Goal: Contribute content: Add original content to the website for others to see

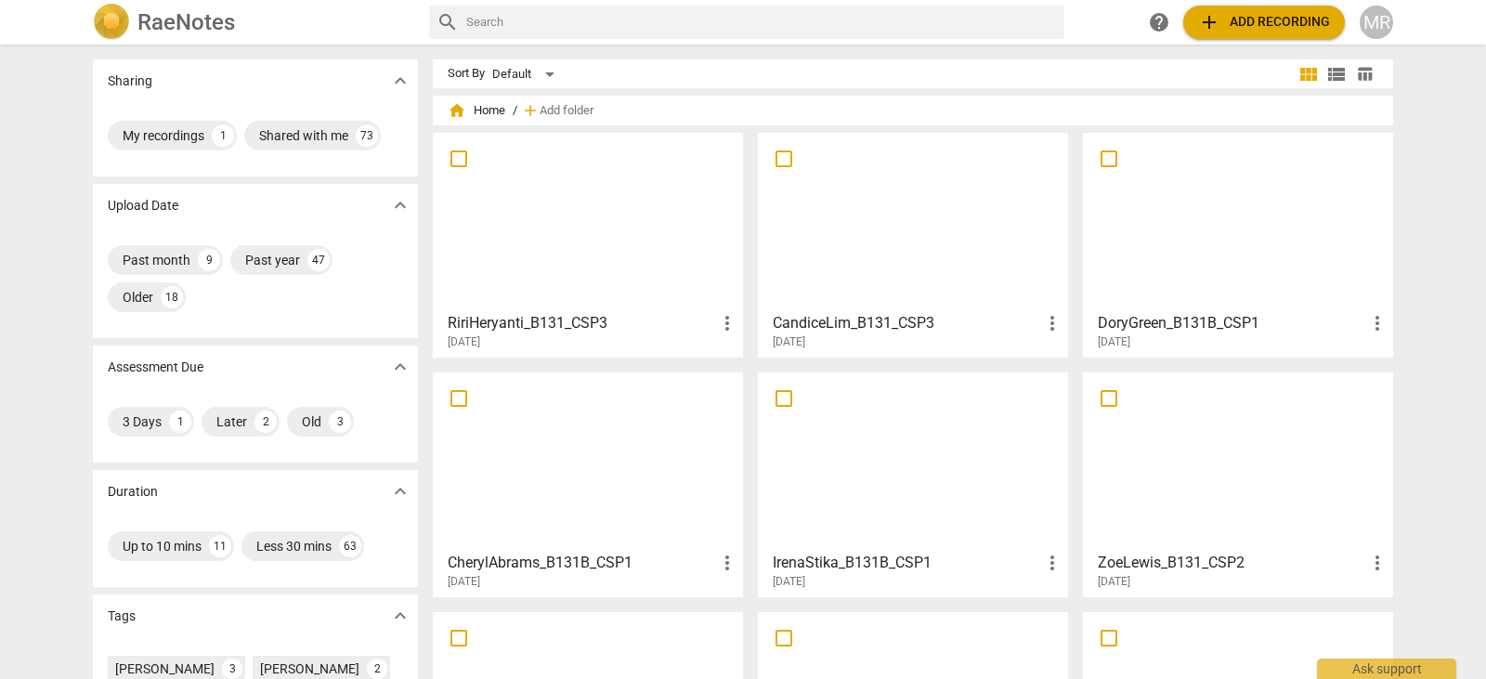
click at [1247, 225] on div at bounding box center [1238, 221] width 297 height 164
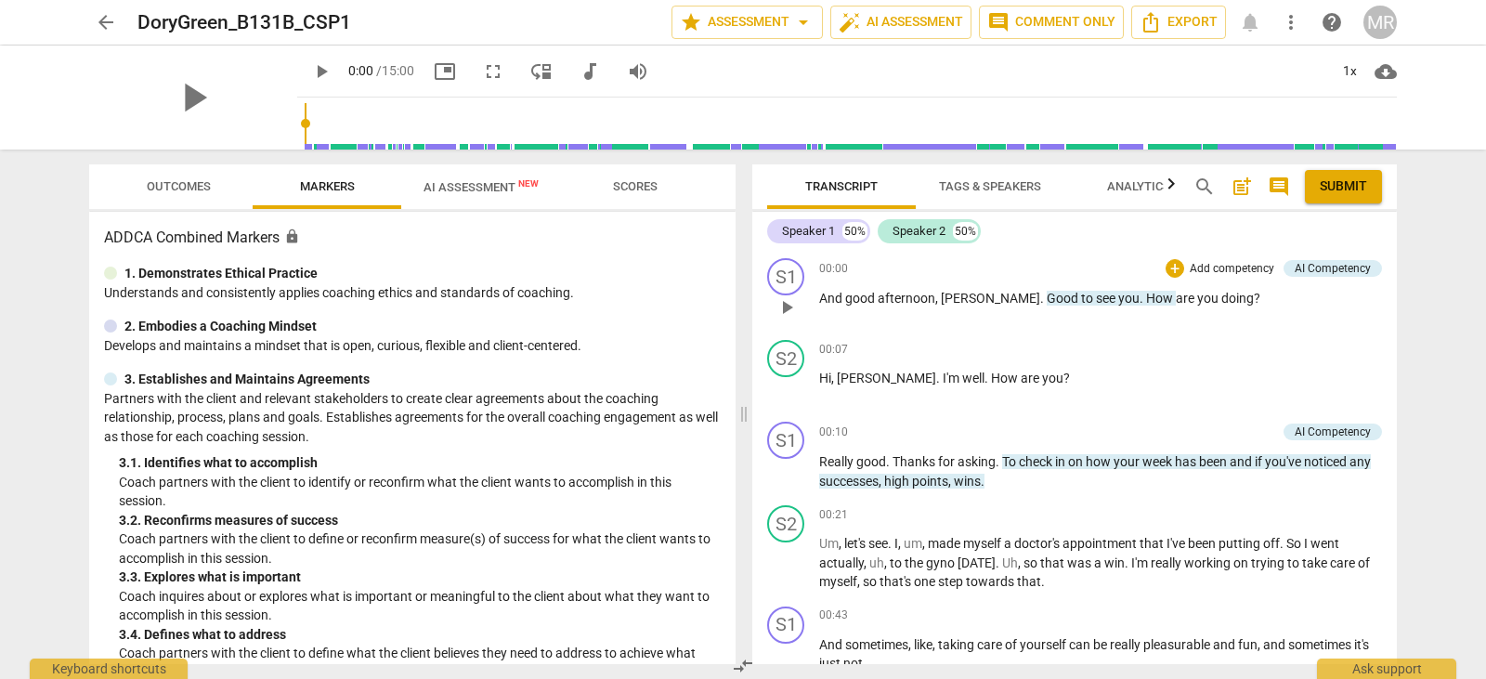
click at [1238, 268] on p "Add competency" at bounding box center [1232, 269] width 88 height 17
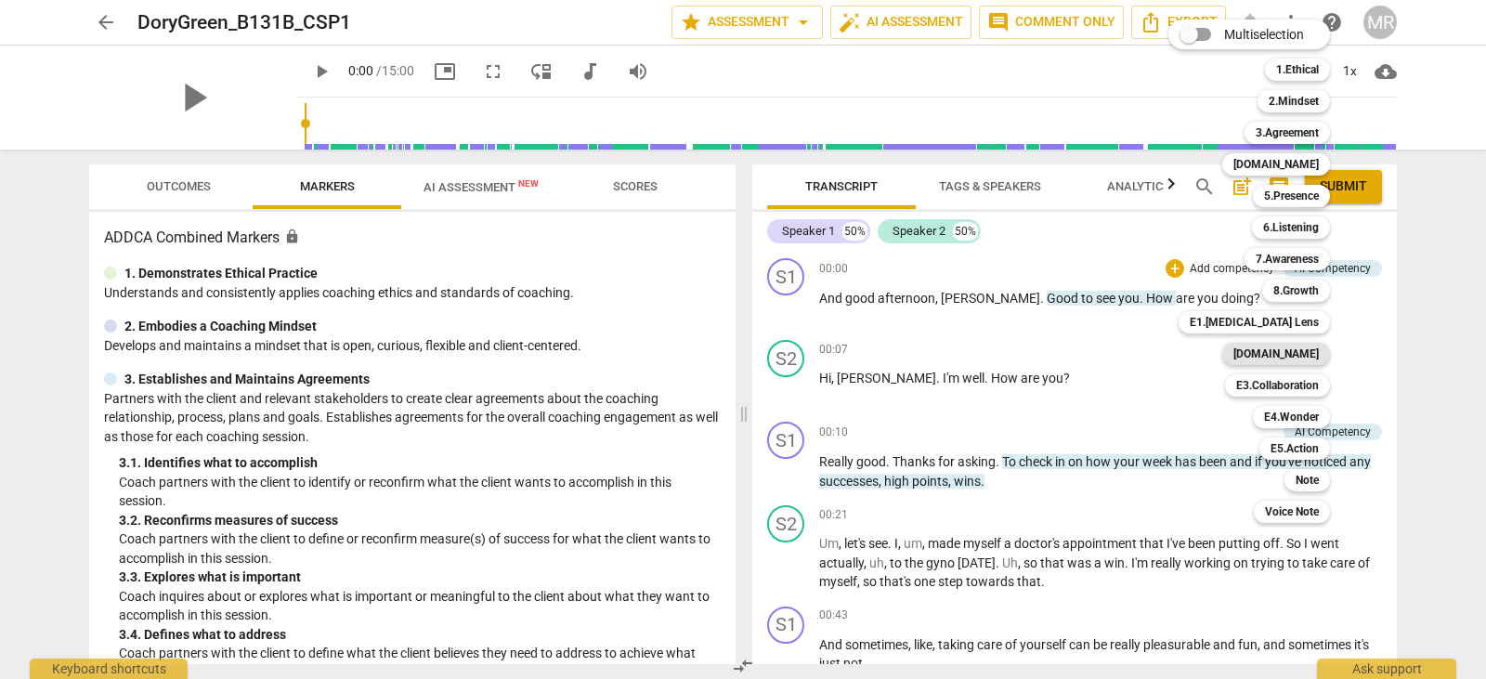
click at [1305, 350] on b "[DOMAIN_NAME]" at bounding box center [1276, 354] width 85 height 22
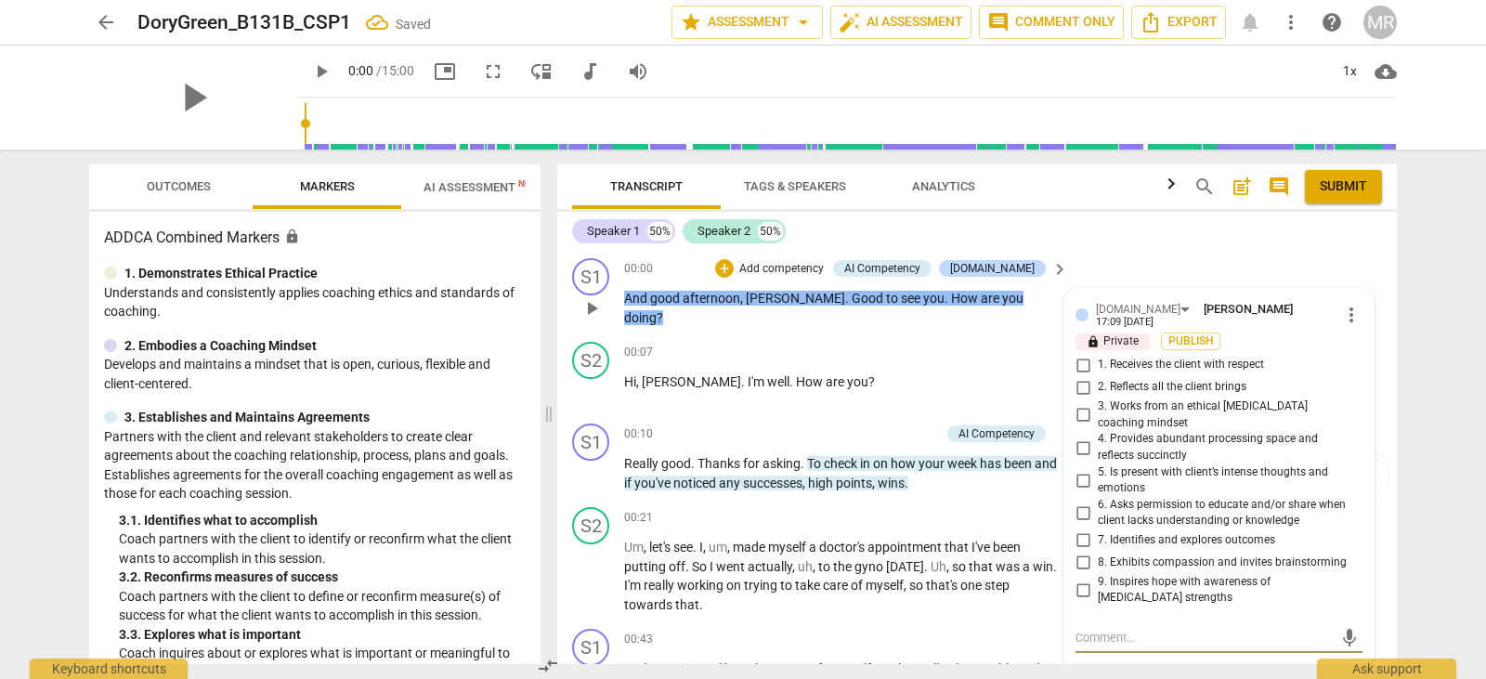
click at [1082, 354] on input "1. Receives the client with respect" at bounding box center [1083, 365] width 30 height 22
checkbox input "true"
click at [826, 268] on p "Add competency" at bounding box center [782, 269] width 88 height 17
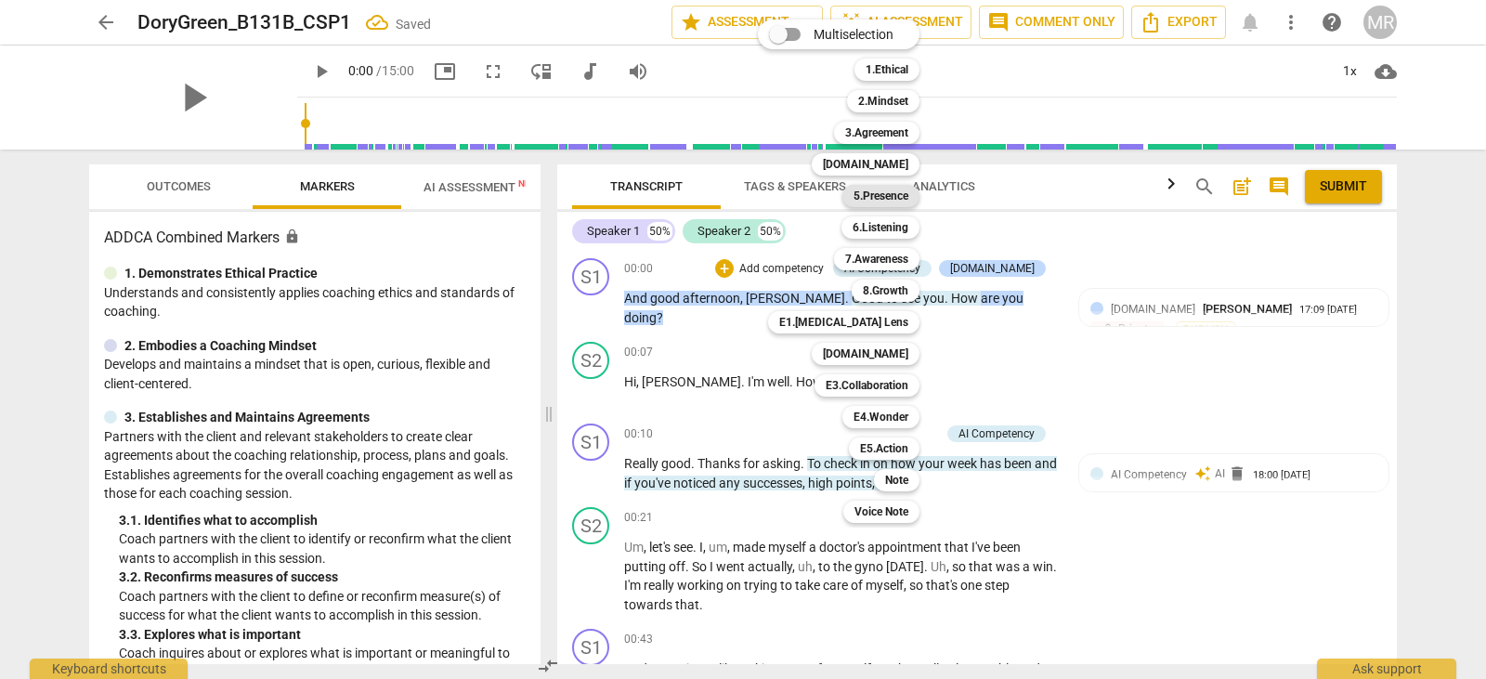
click at [867, 188] on b "5.Presence" at bounding box center [881, 196] width 55 height 22
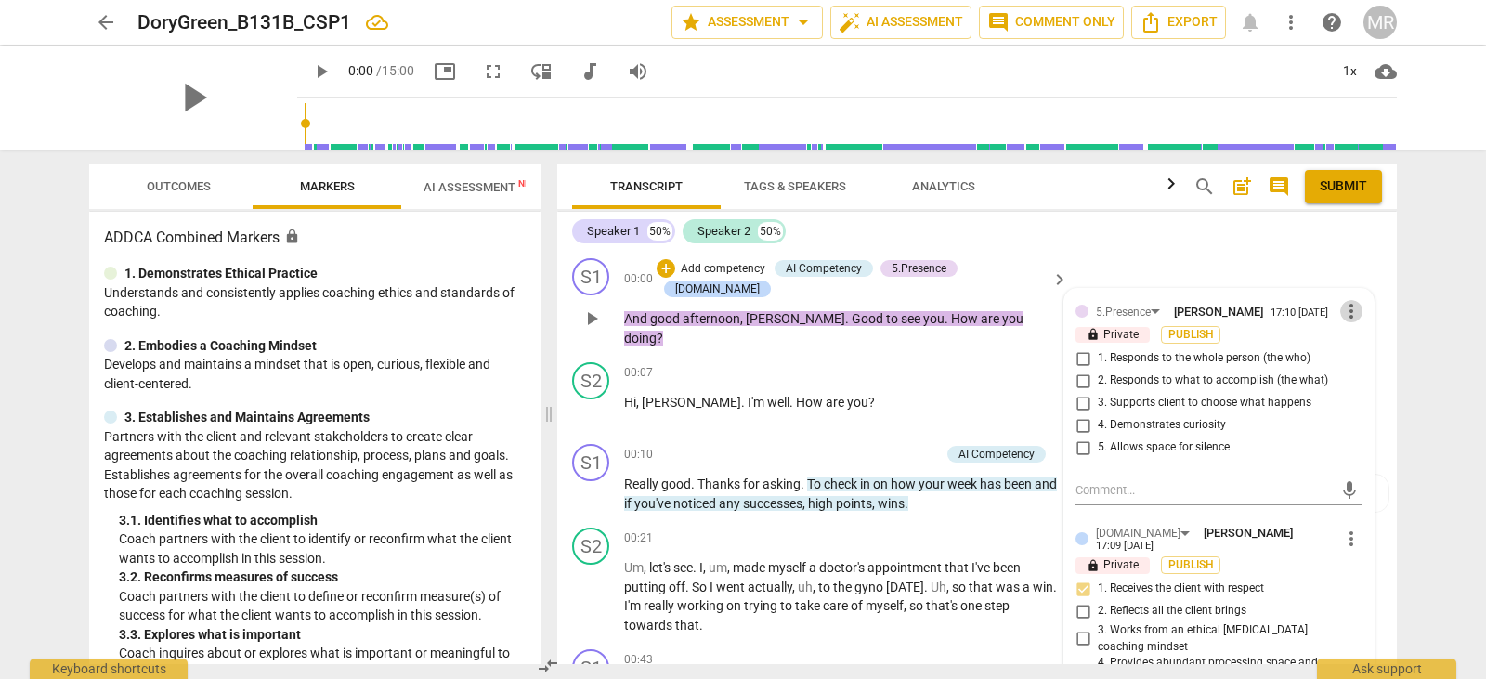
click at [1345, 310] on span "more_vert" at bounding box center [1351, 311] width 22 height 22
click at [1359, 346] on li "Delete" at bounding box center [1366, 346] width 64 height 35
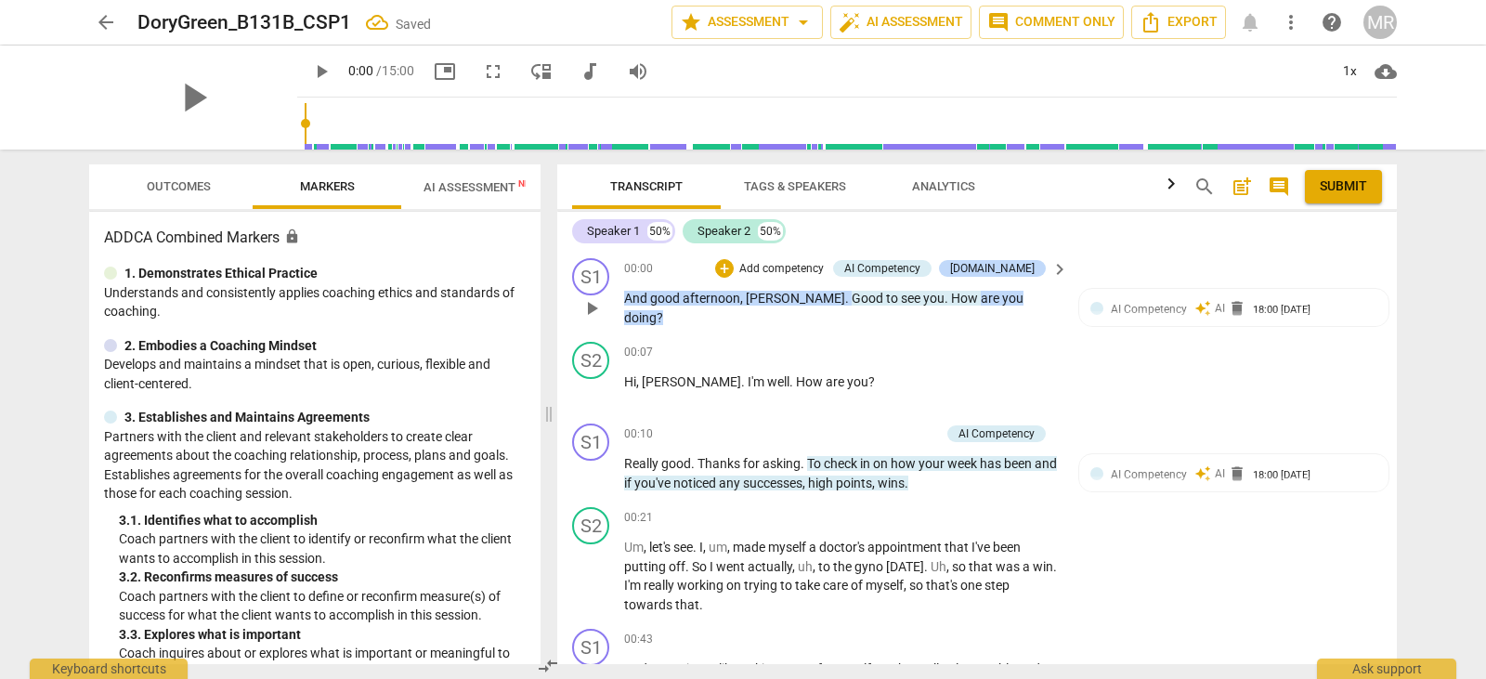
click at [826, 265] on p "Add competency" at bounding box center [782, 269] width 88 height 17
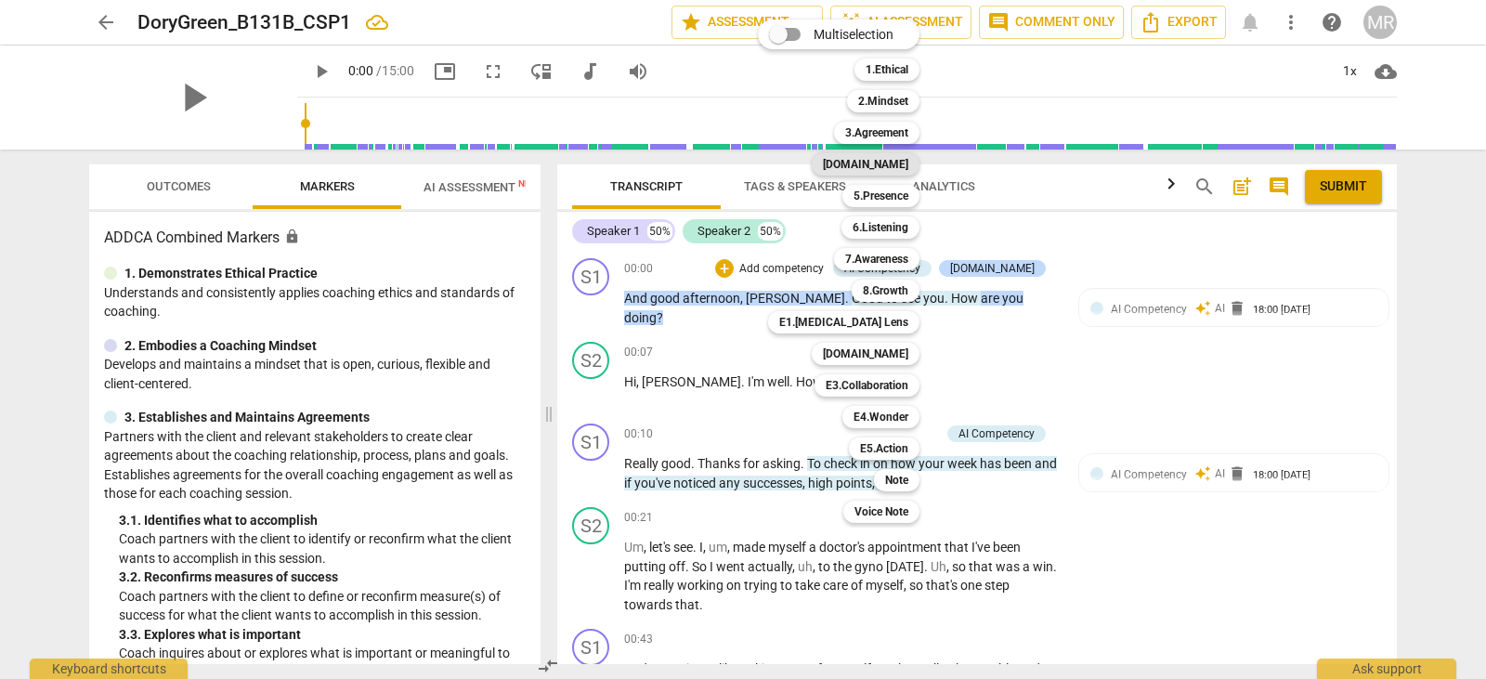
click at [887, 166] on b "[DOMAIN_NAME]" at bounding box center [865, 164] width 85 height 22
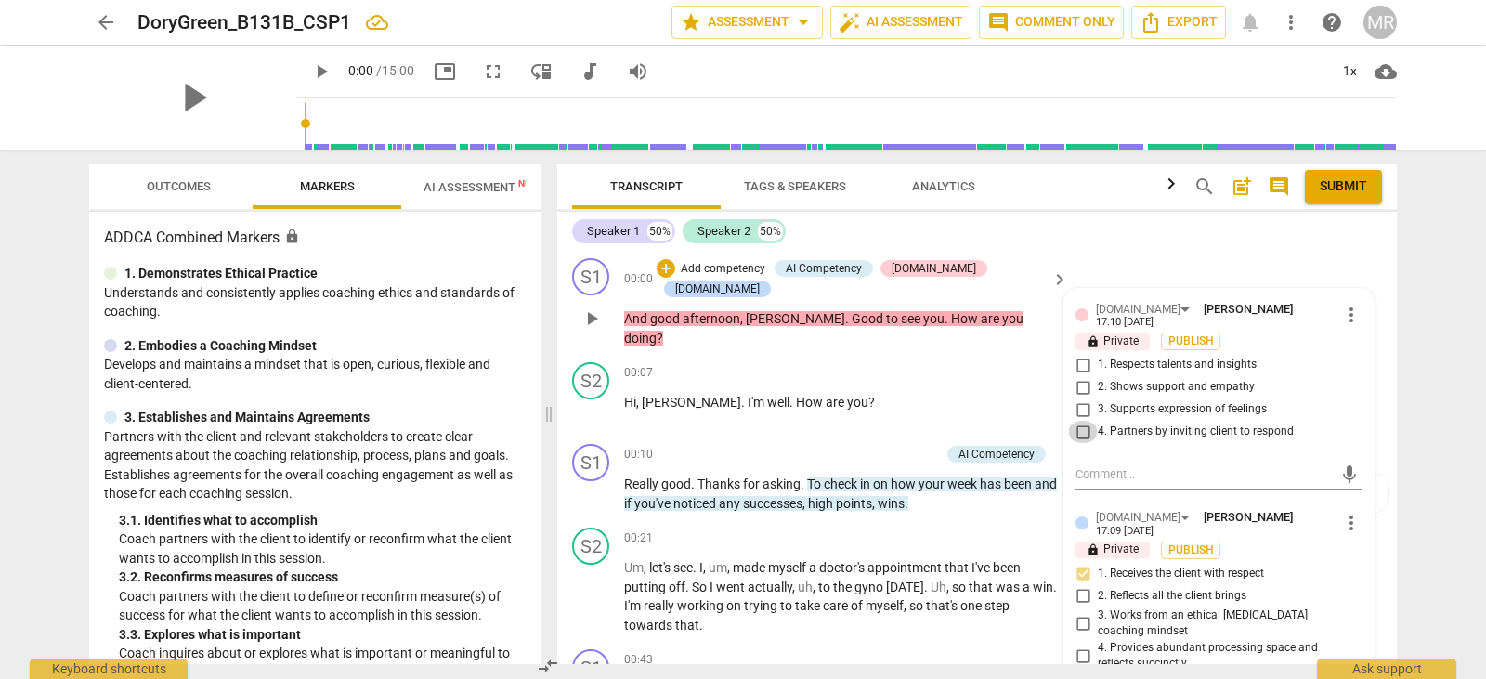
click at [1081, 429] on input "4. Partners by inviting client to respond" at bounding box center [1083, 432] width 30 height 22
checkbox input "true"
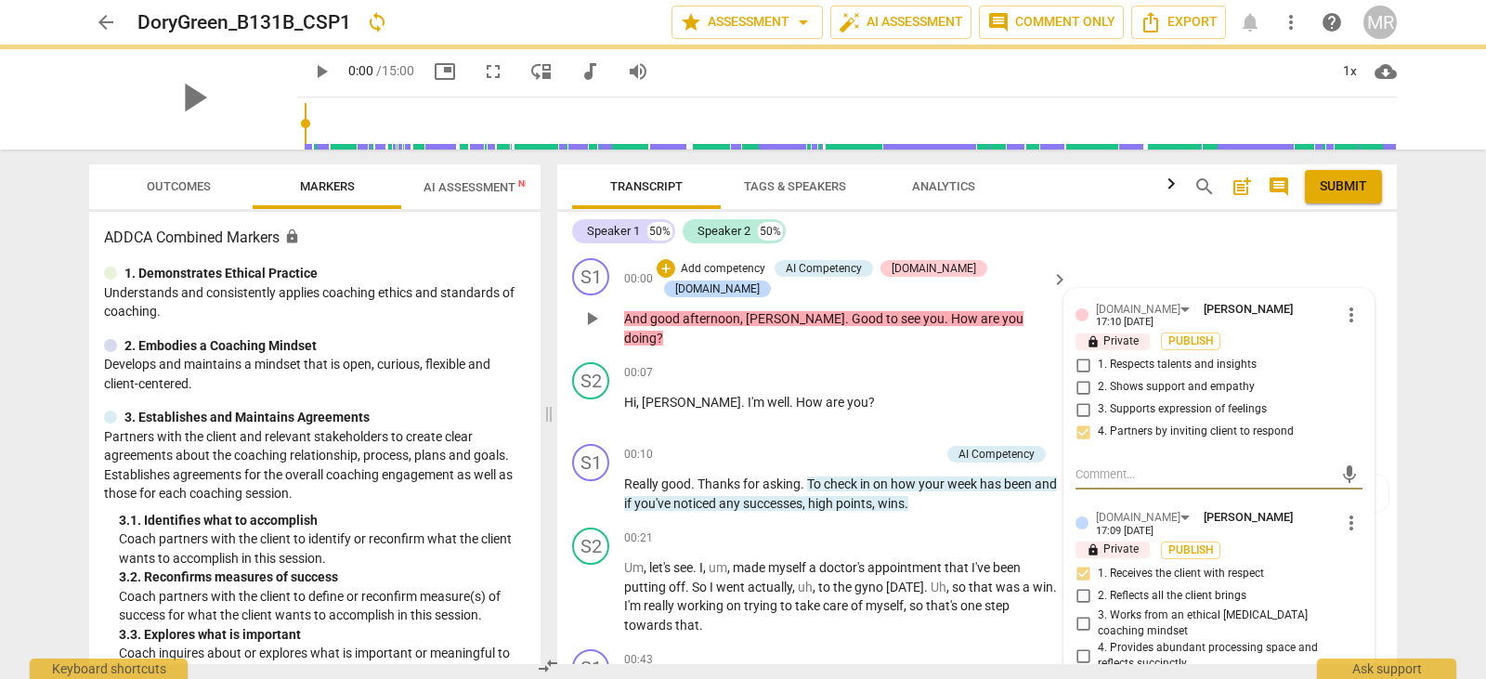
click at [1082, 467] on textarea at bounding box center [1204, 474] width 257 height 18
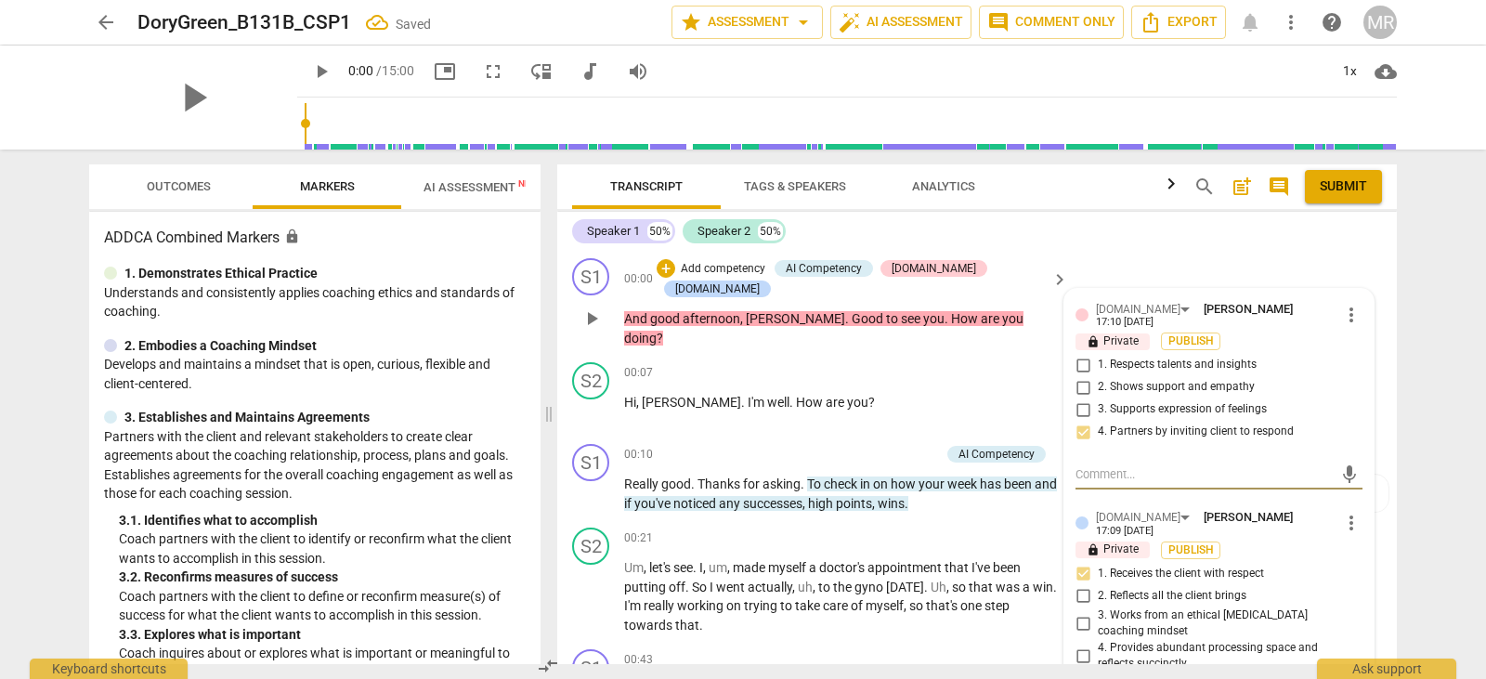
type textarea "V"
type textarea "Ve"
type textarea "Ver"
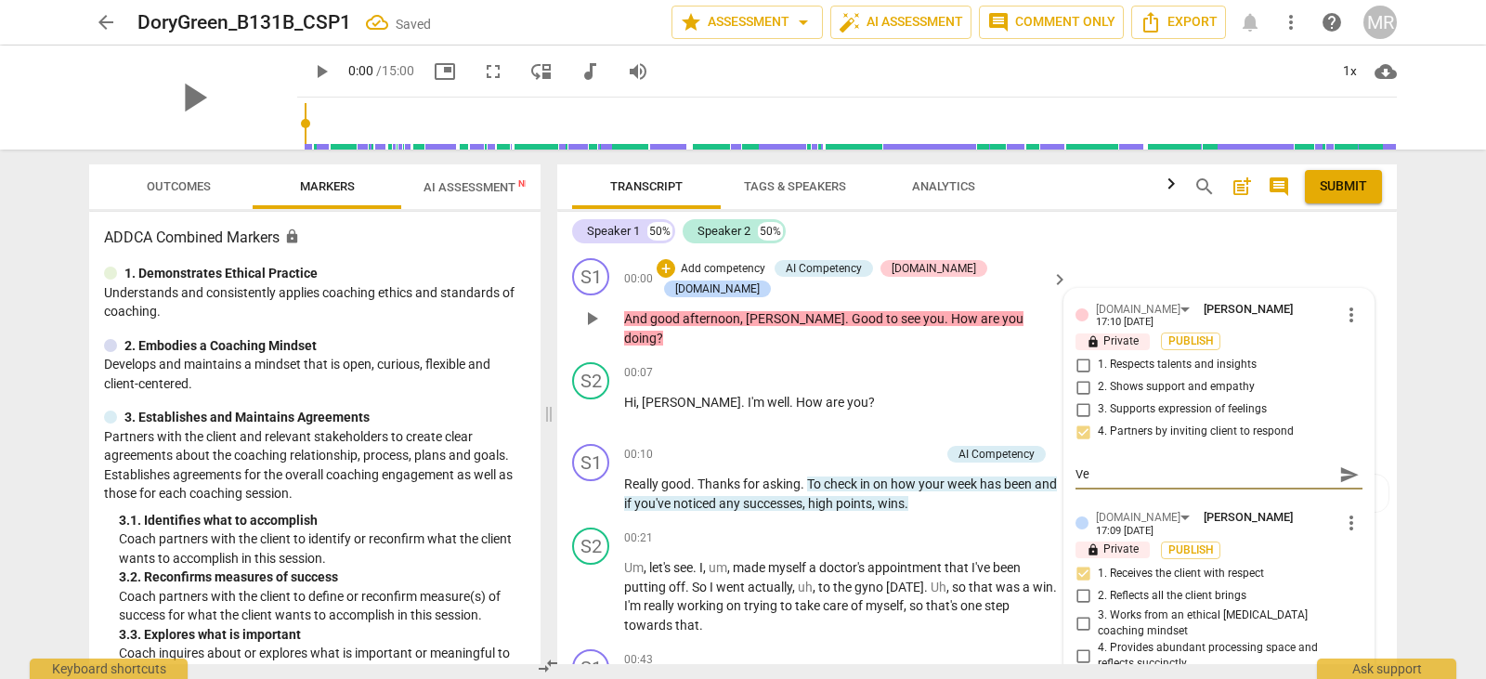
type textarea "Ver"
type textarea "Very"
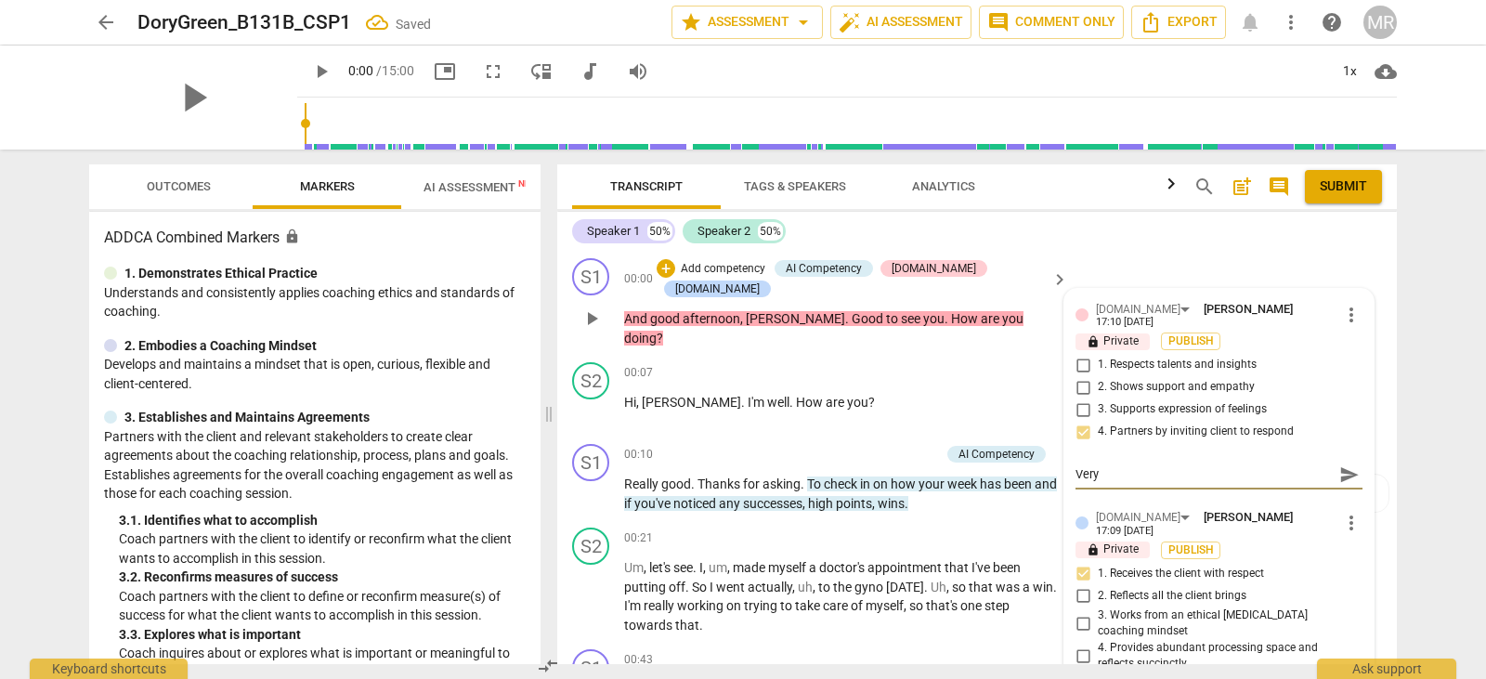
type textarea "Very n"
type textarea "Very ni"
type textarea "Very nic"
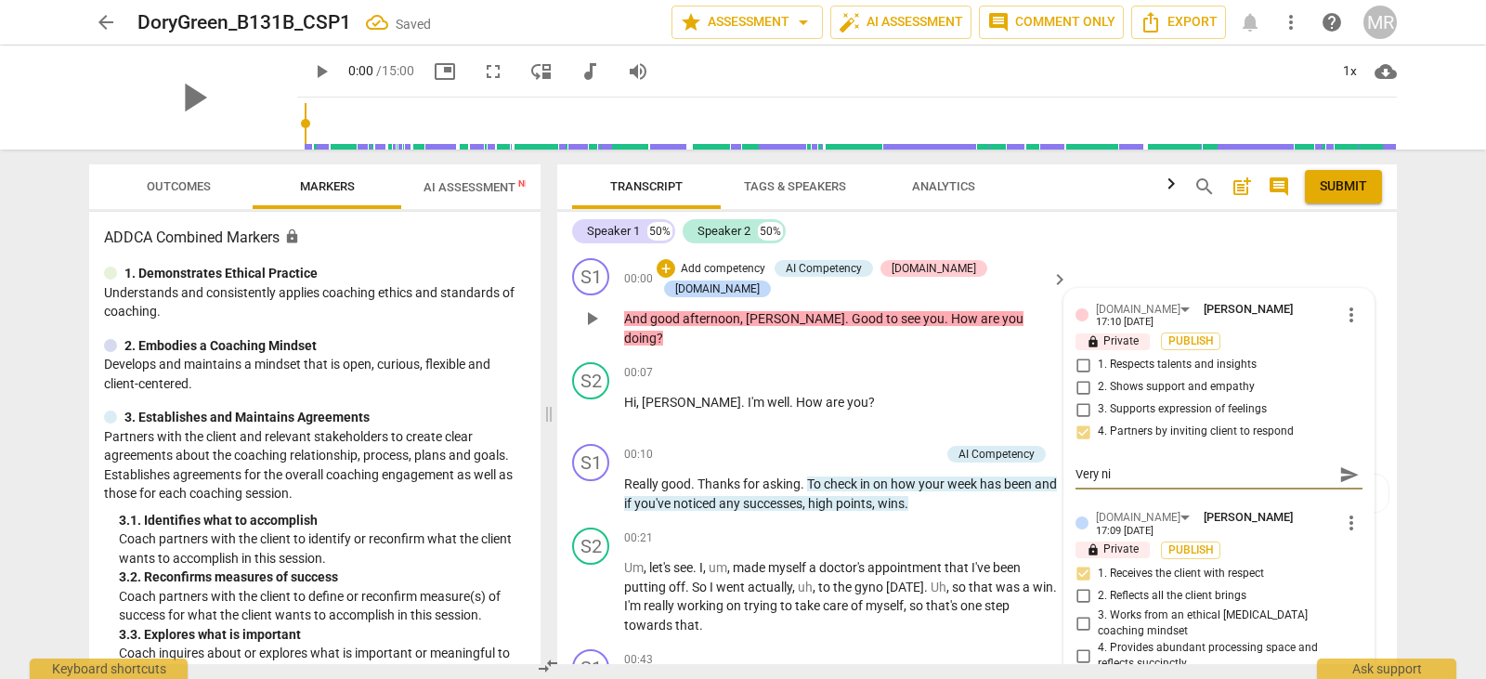
type textarea "Very nic"
type textarea "Very nice"
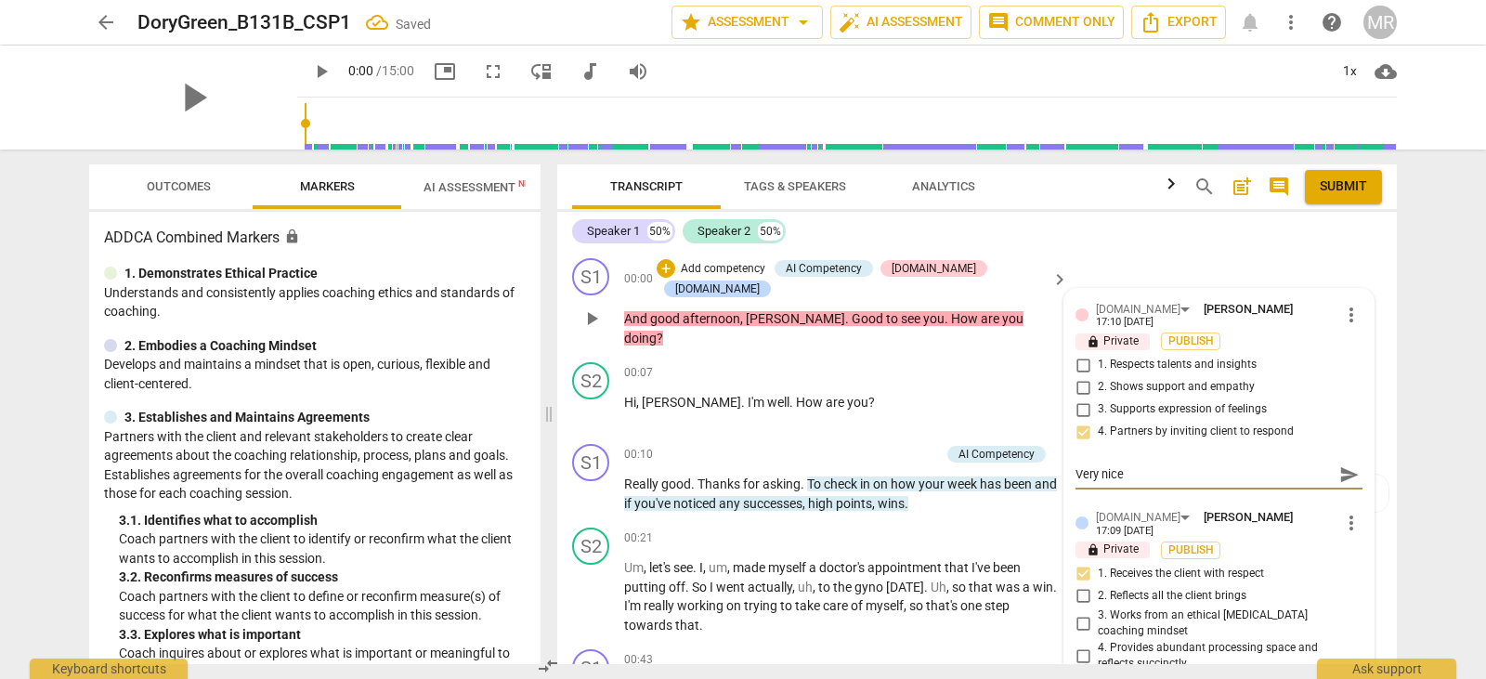
type textarea "Very nice i"
type textarea "Very nice in"
type textarea "Very nice int"
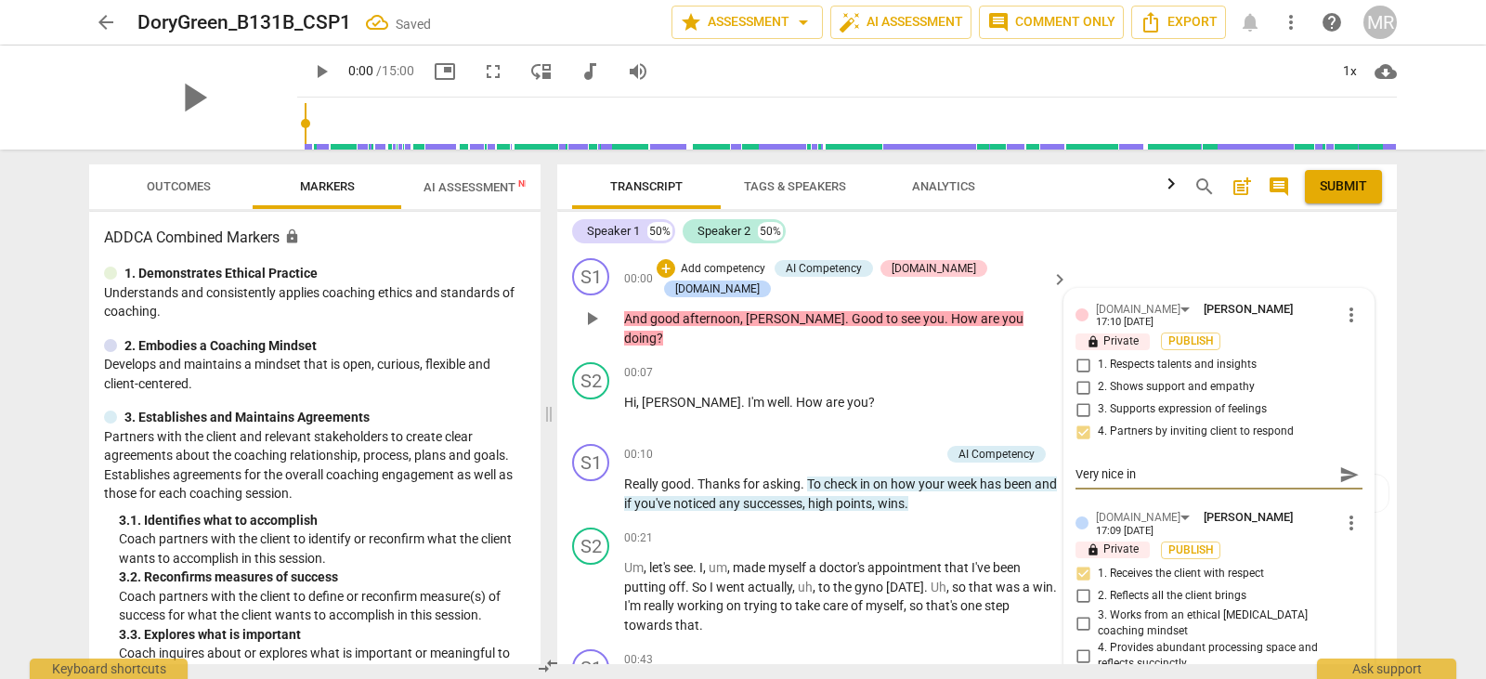
type textarea "Very nice int"
type textarea "Very nice inte"
type textarea "Very nice int"
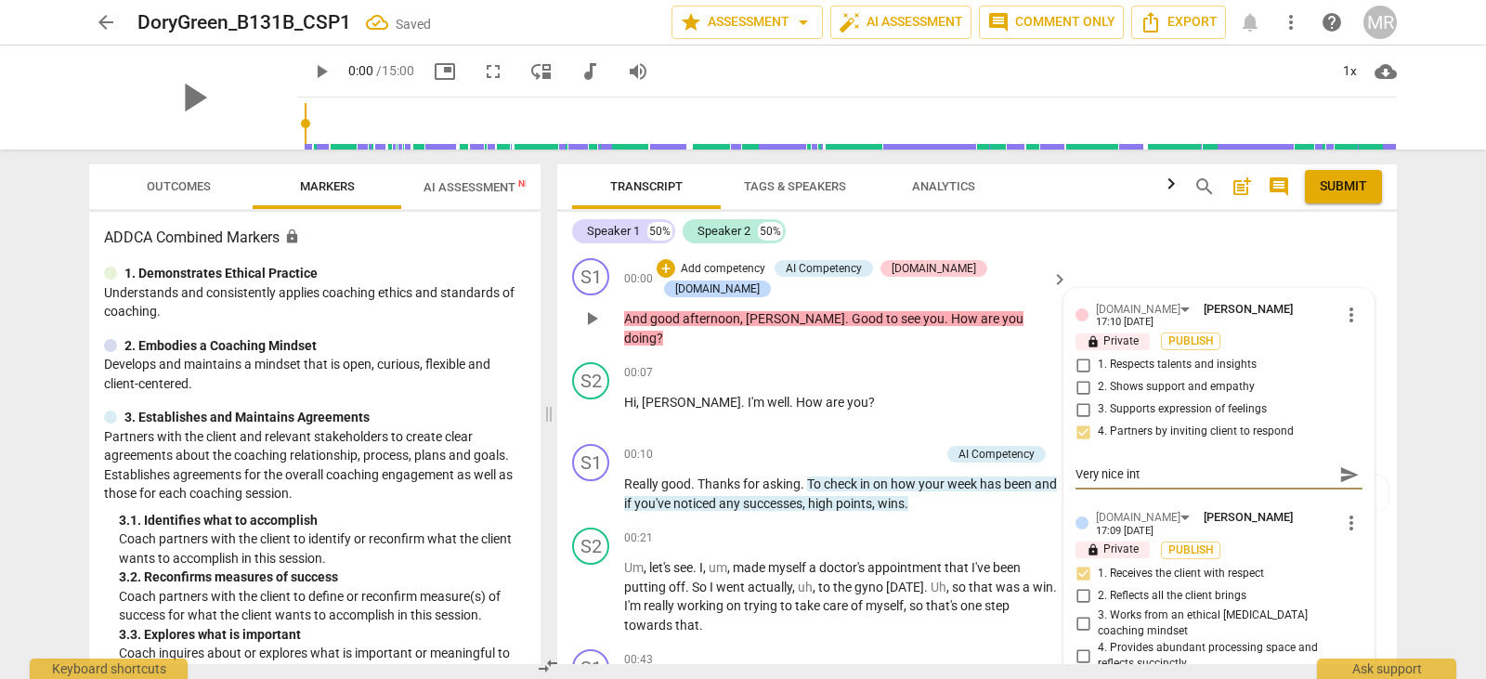
type textarea "Very nice in"
type textarea "Very nice i"
type textarea "Very nice"
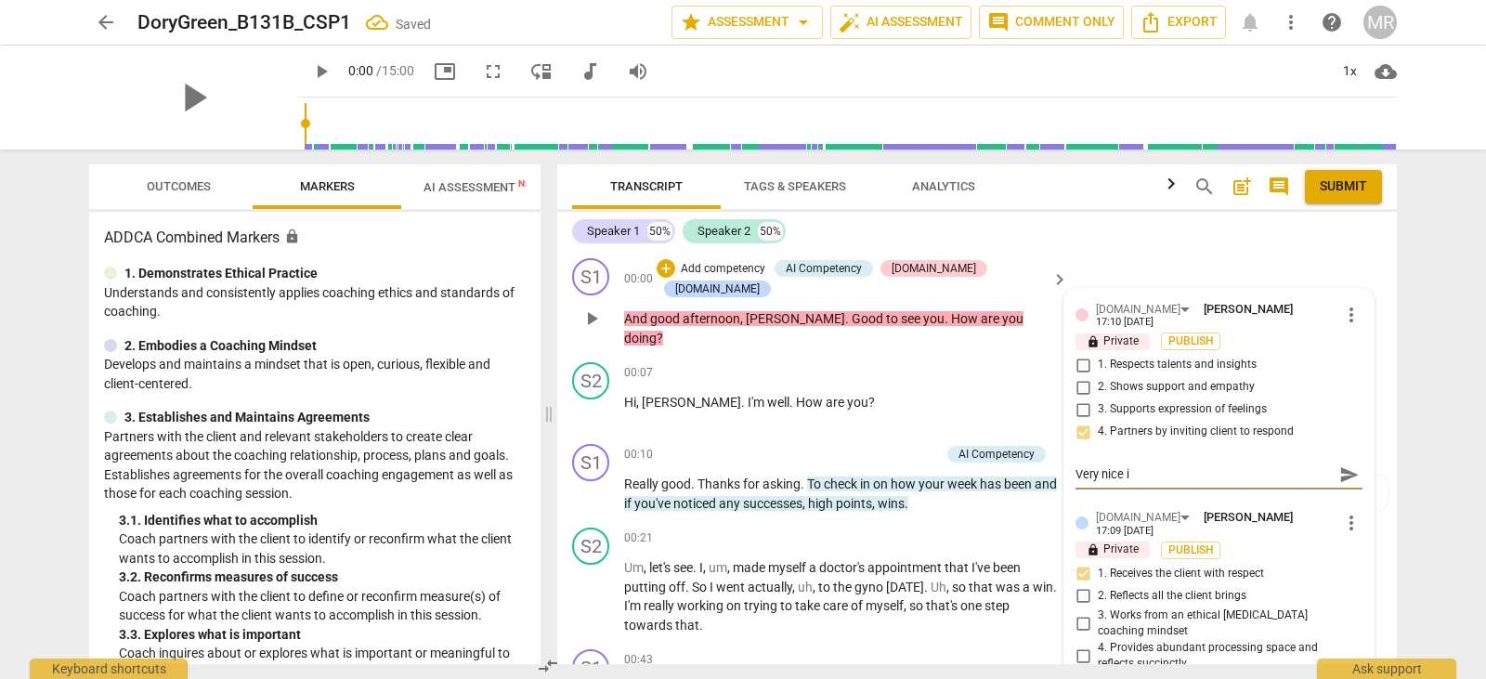
type textarea "Very nice"
type textarea "Very nice w"
type textarea "Very nice we"
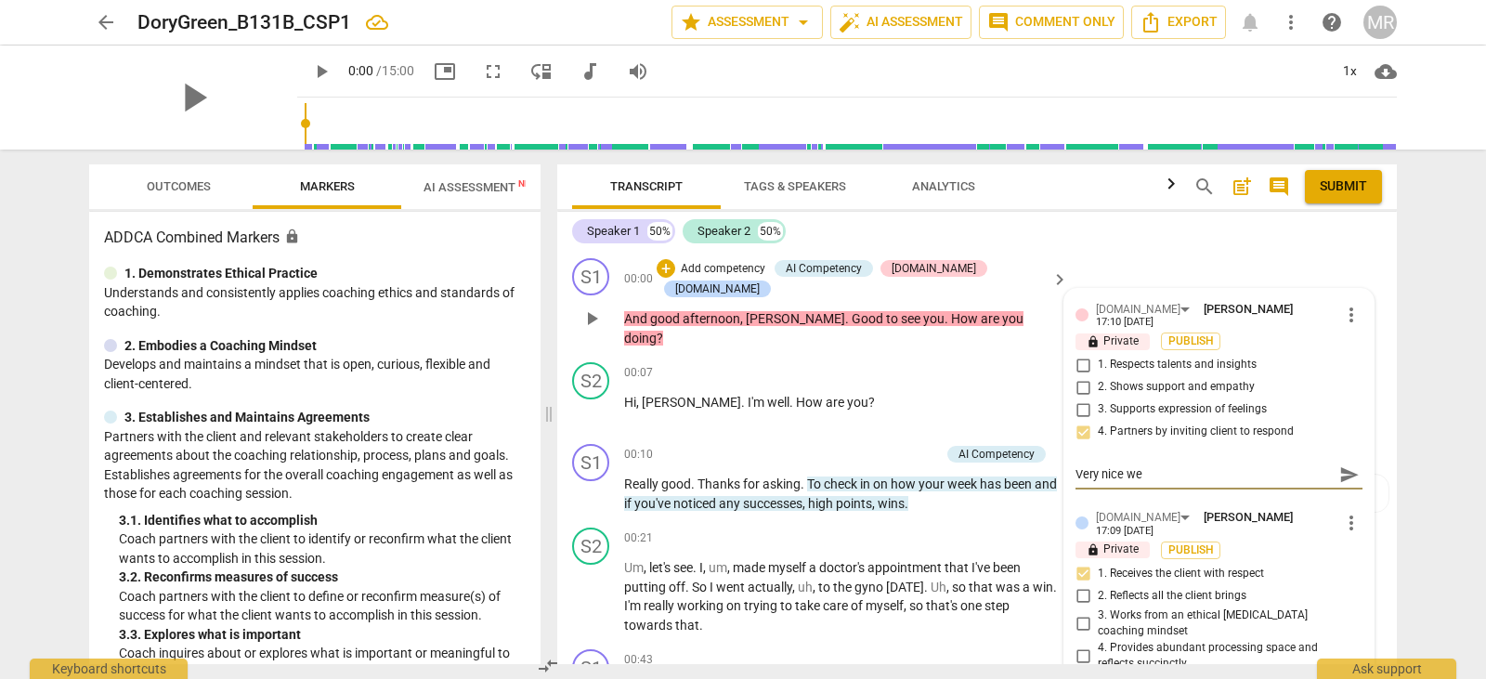
type textarea "Very nice wel"
type textarea "Very nice welc"
type textarea "Very nice welco"
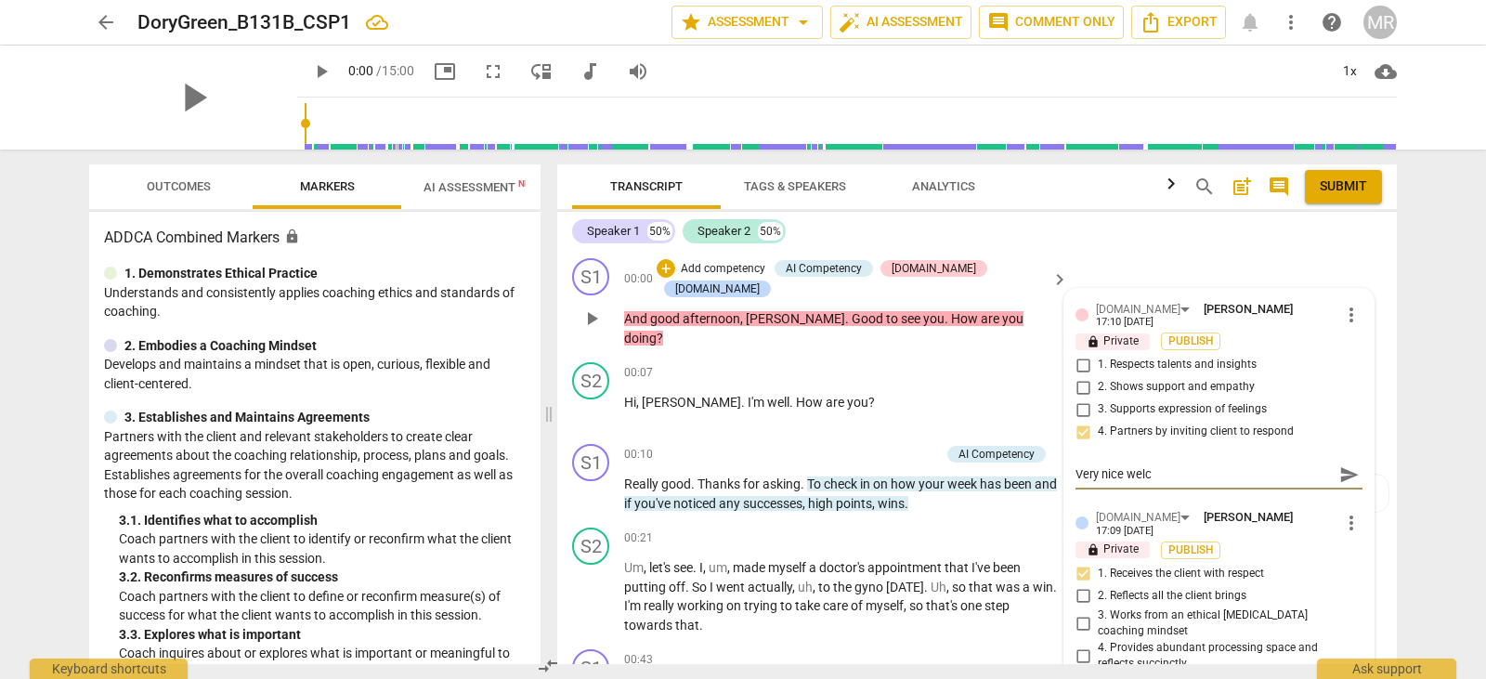
type textarea "Very nice welco"
type textarea "Very nice welcom"
type textarea "Very nice welcomi"
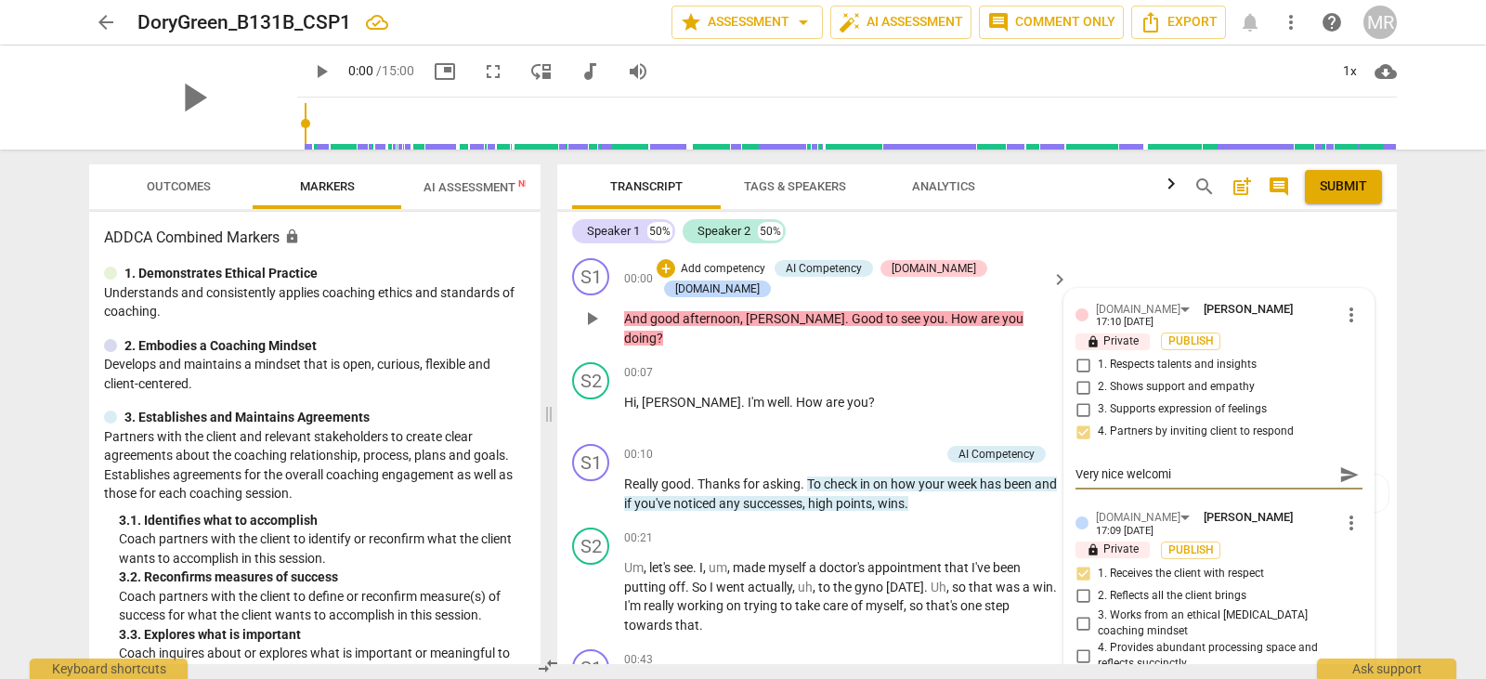
type textarea "Very nice welcomin"
type textarea "Very nice welcoming"
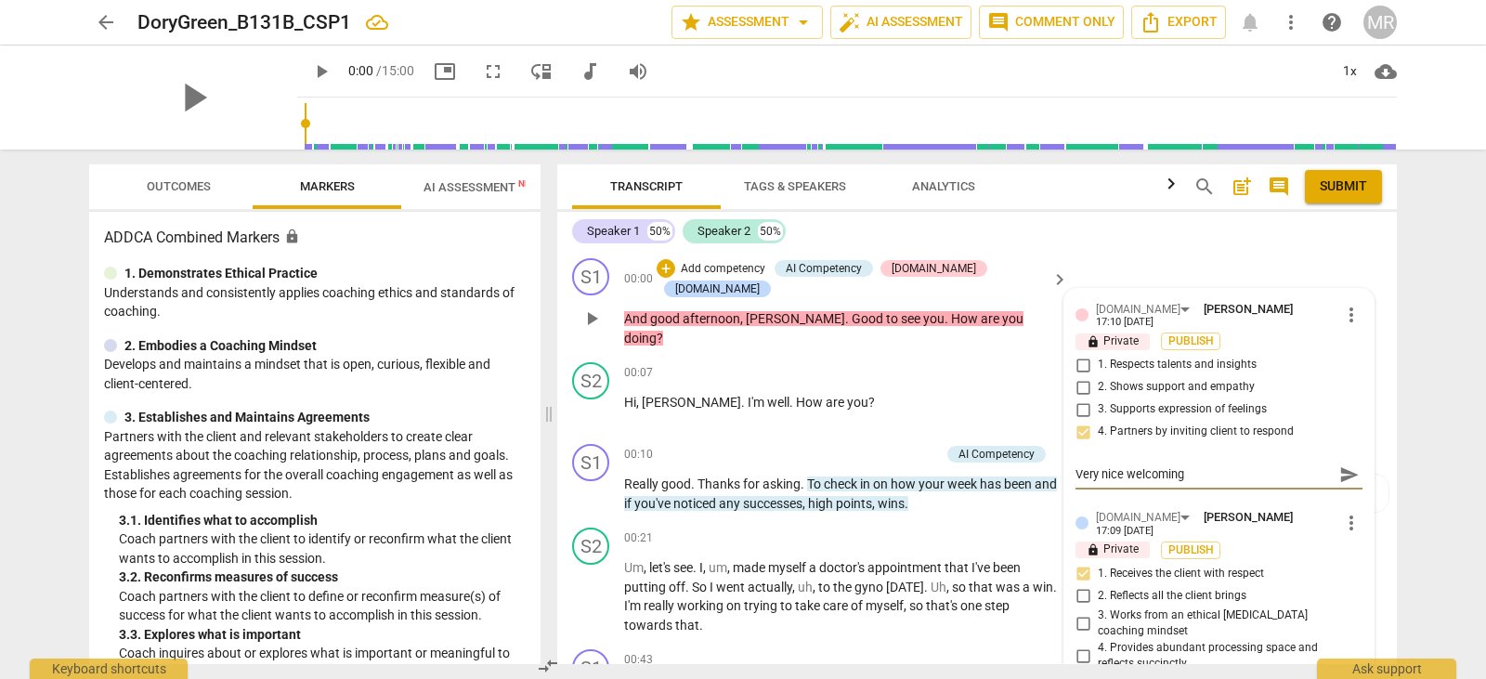
type textarea "Very nice welcoming"
type textarea "Very nice welcoming i"
type textarea "Very nice welcoming in"
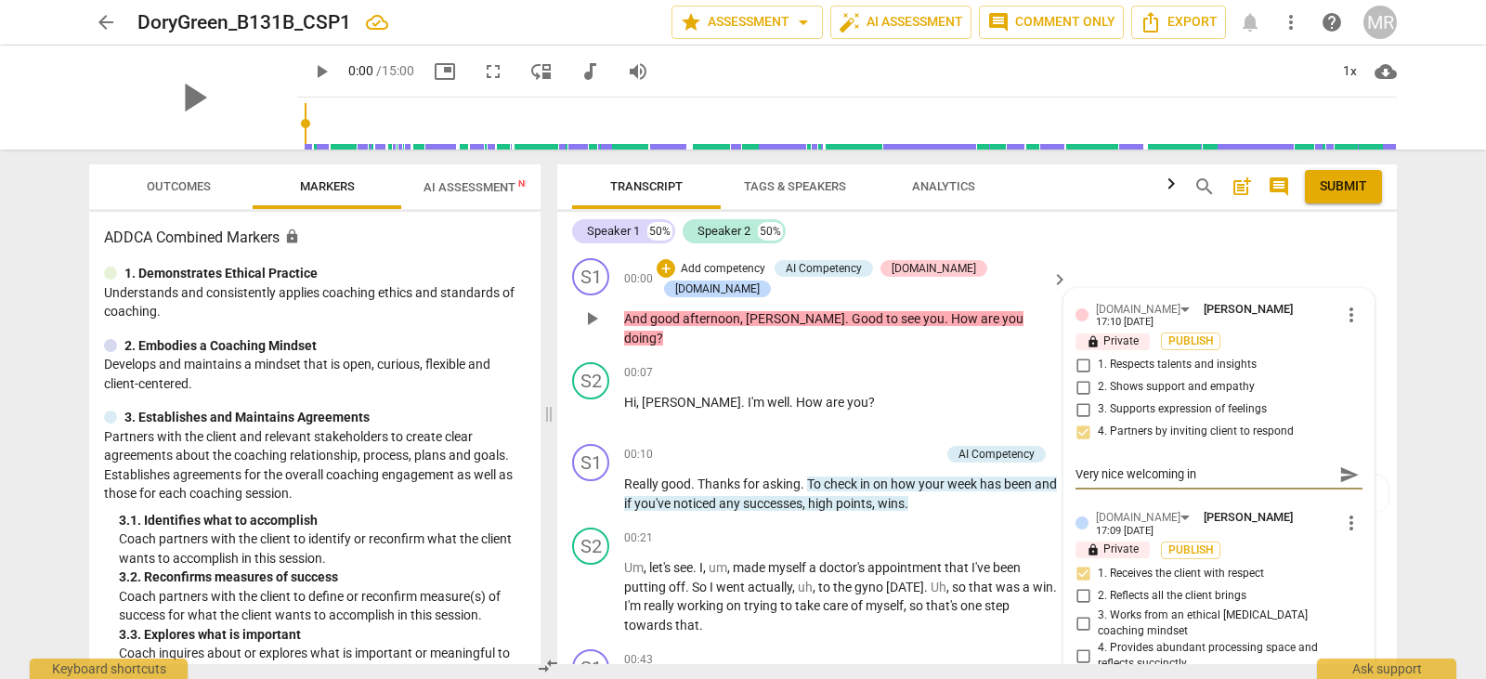
type textarea "Very nice welcoming int"
type textarea "Very nice welcoming intr"
type textarea "Very nice welcoming intro"
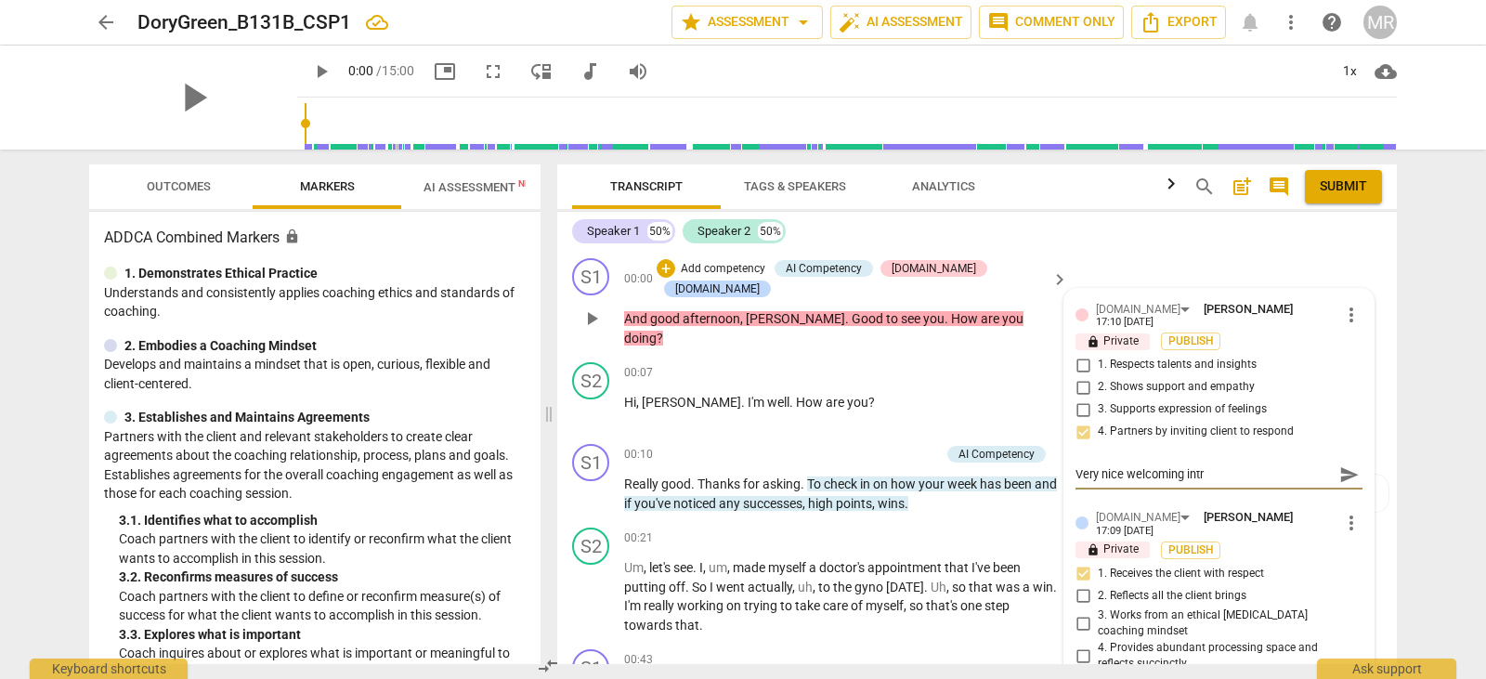
type textarea "Very nice welcoming intro"
type textarea "Very nice welcoming introd"
type textarea "Very nice welcoming introdu"
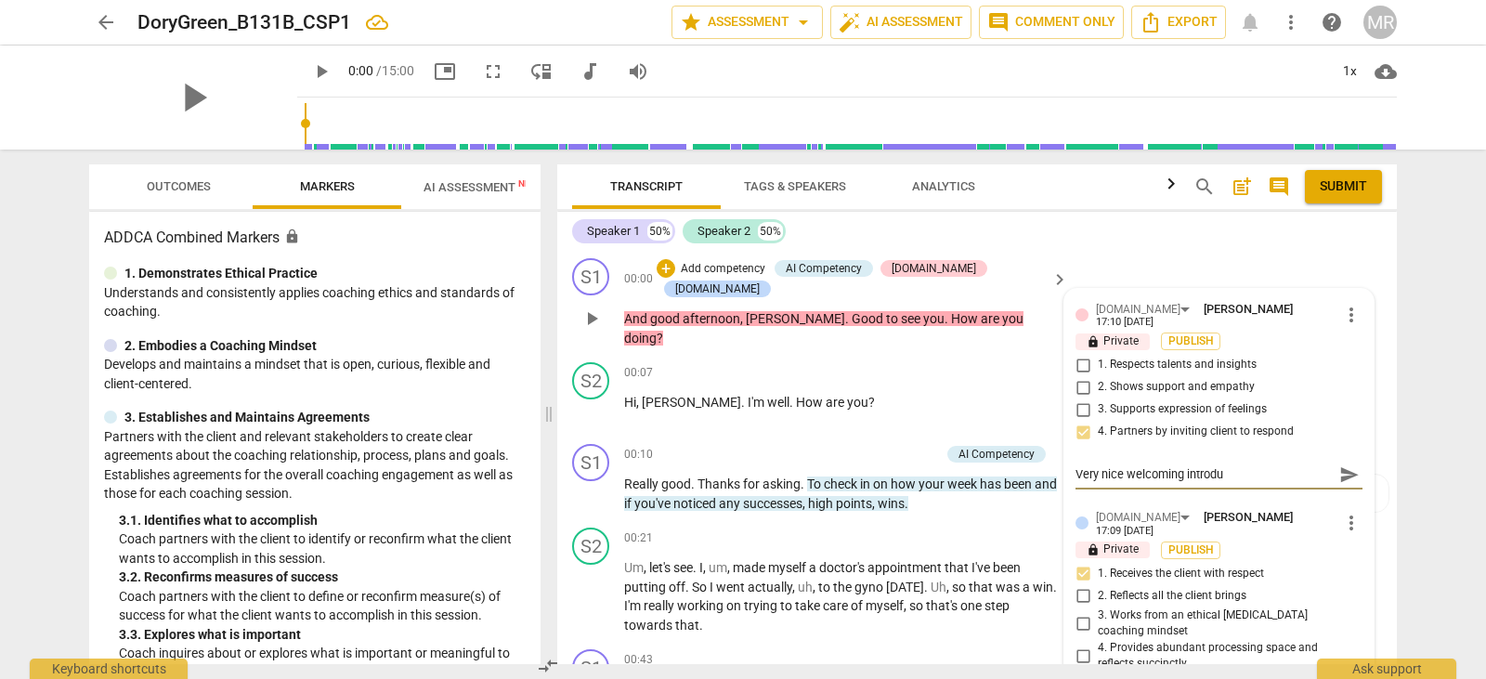
type textarea "Very nice welcoming introduc"
type textarea "Very nice welcoming introduct"
type textarea "Very nice welcoming introducti"
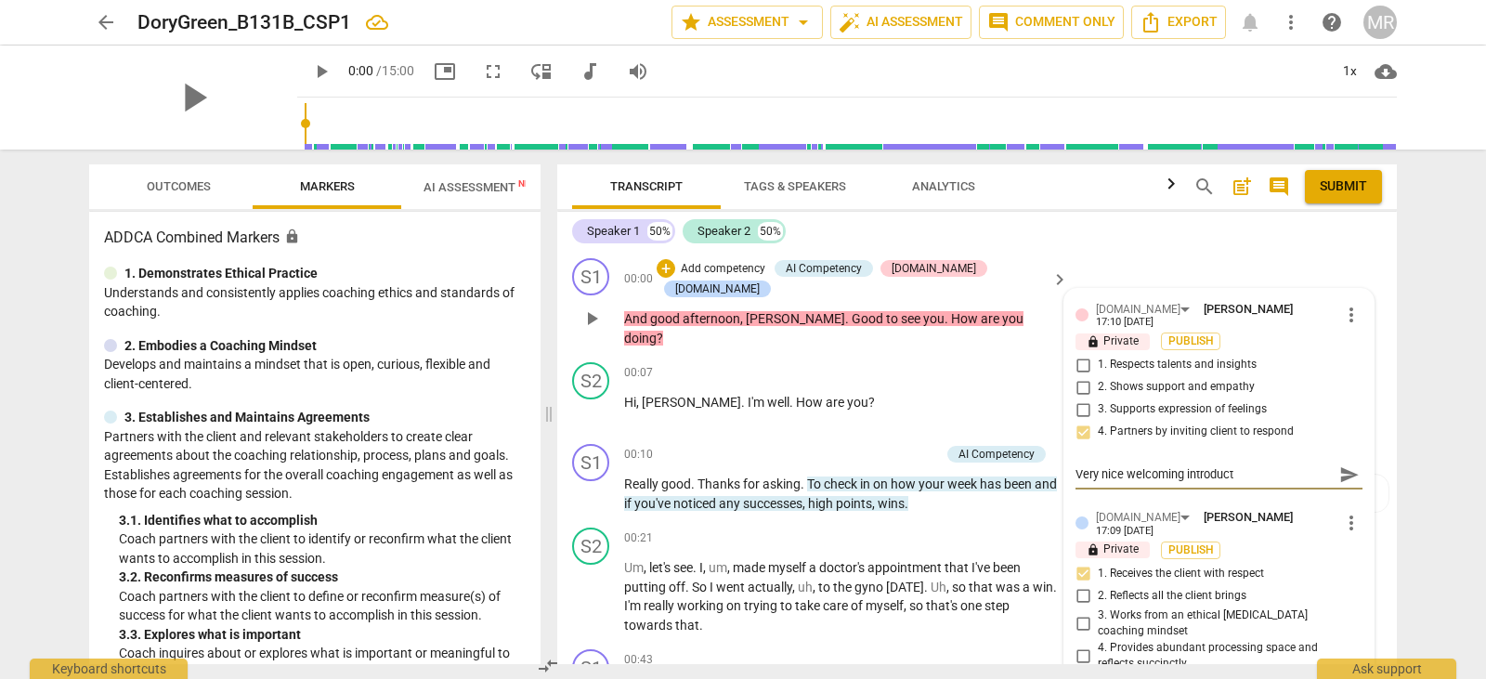
type textarea "Very nice welcoming introducti"
type textarea "Very nice welcoming introductio"
type textarea "Very nice welcoming introduction"
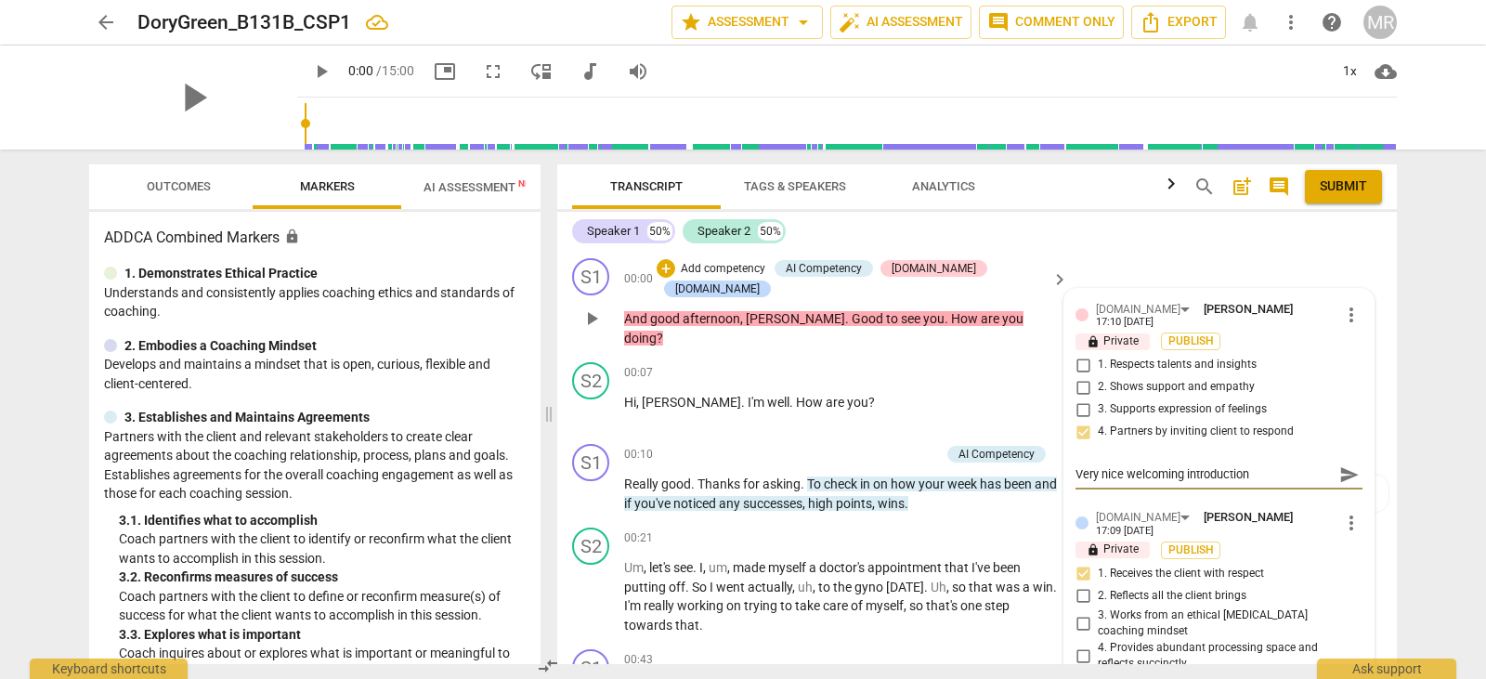
type textarea "Very nice welcoming introduction"
type textarea "Very nice welcoming introduction -"
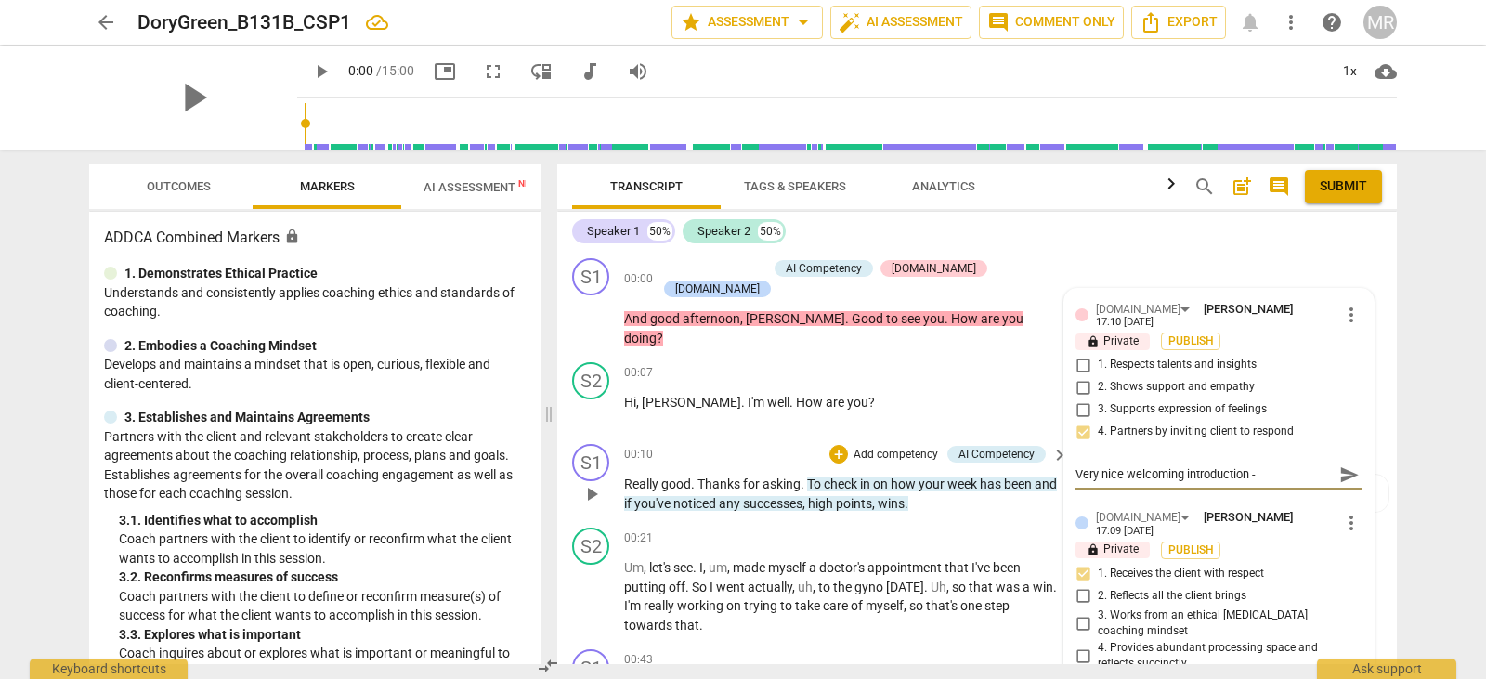
type textarea "Very nice welcoming introduction -"
click at [891, 447] on p "Add competency" at bounding box center [896, 455] width 88 height 17
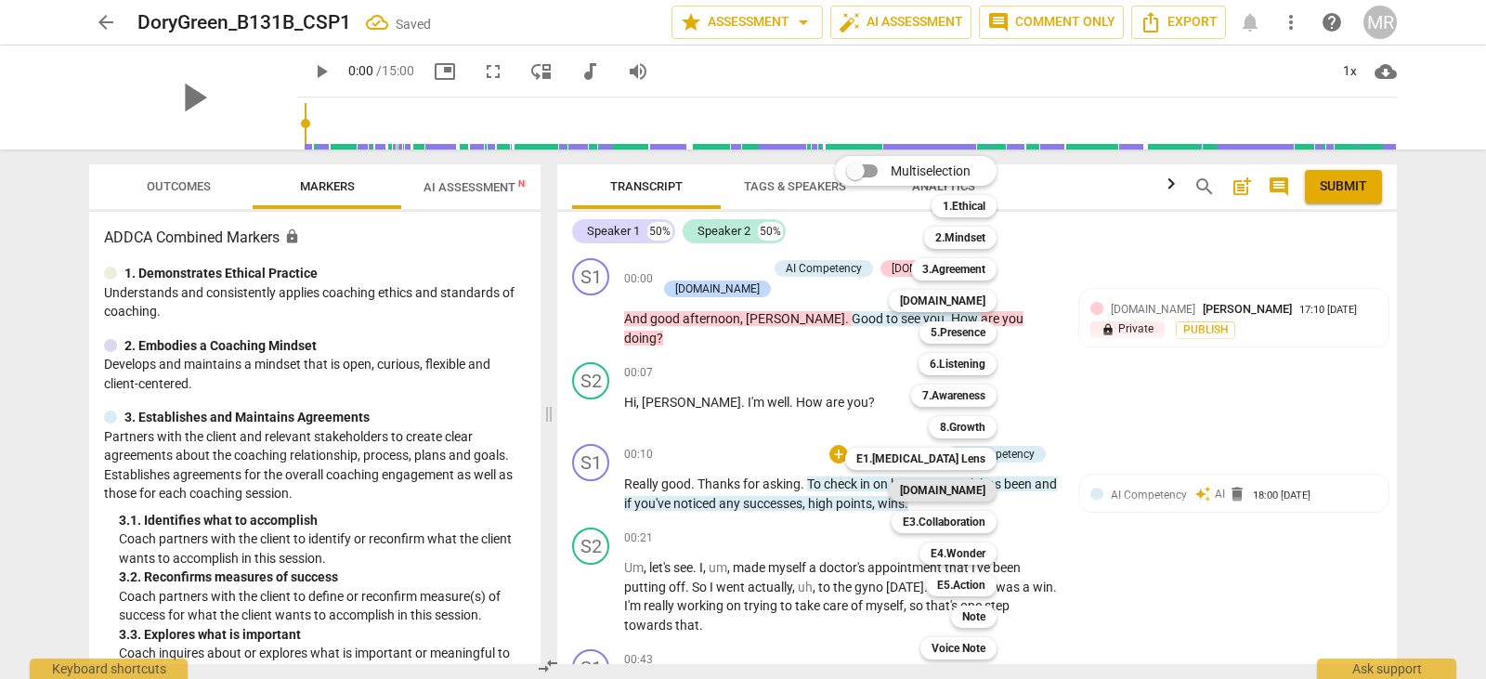
click at [959, 488] on b "[DOMAIN_NAME]" at bounding box center [942, 490] width 85 height 22
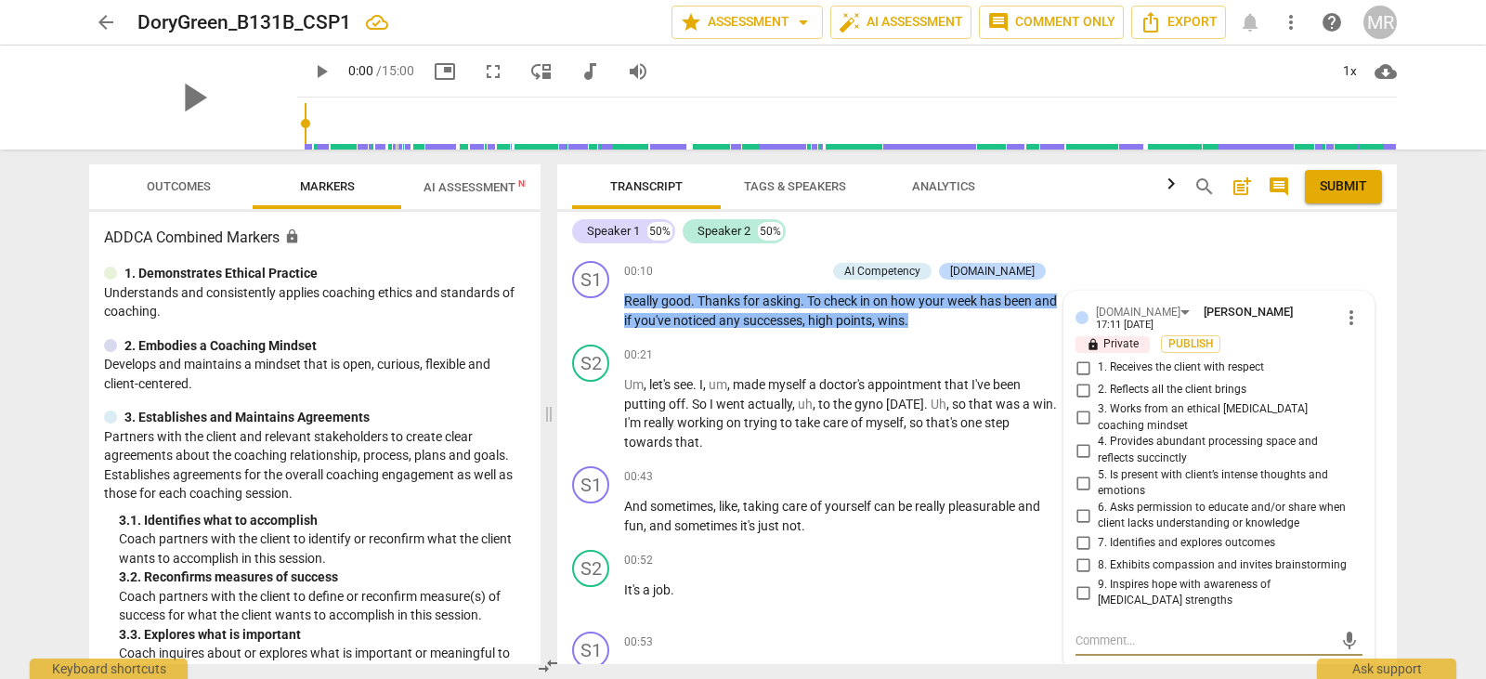
scroll to position [214, 0]
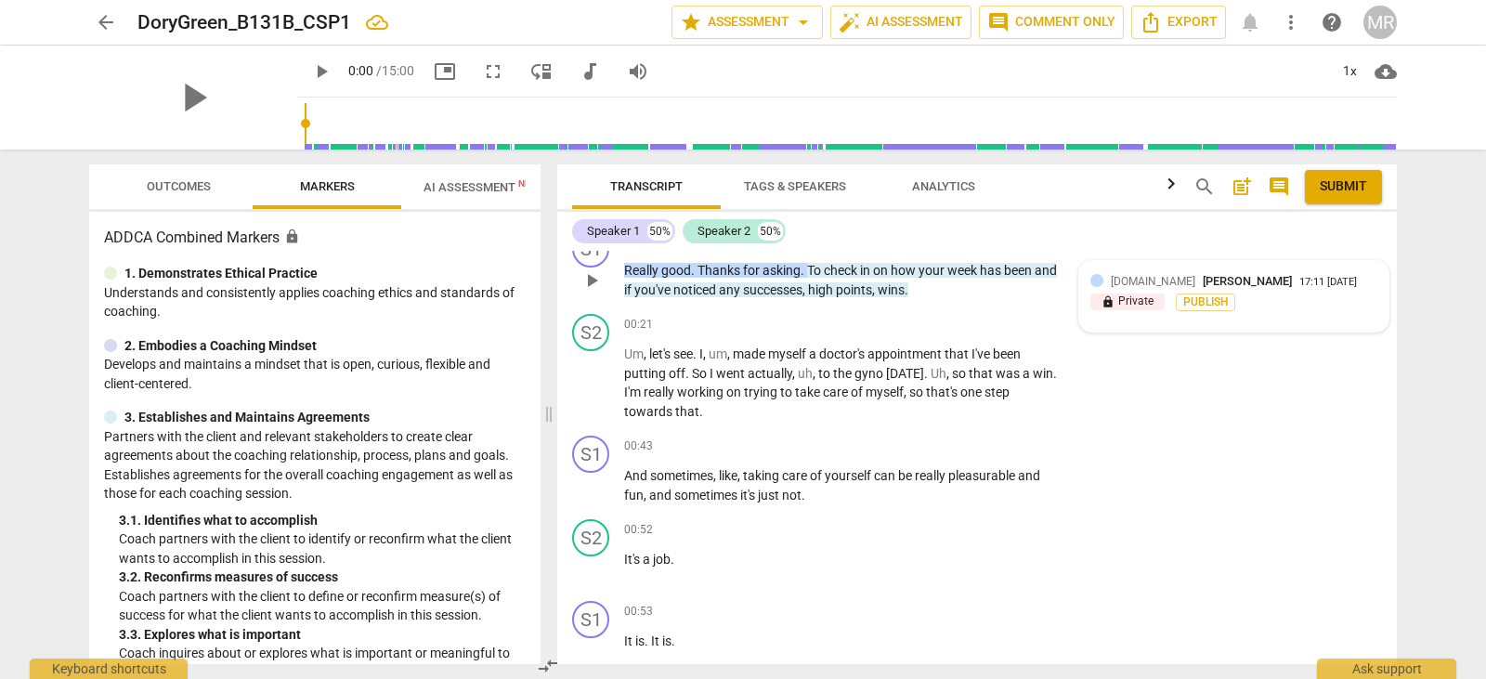
click at [1300, 277] on div "17:11 [DATE]" at bounding box center [1329, 283] width 58 height 12
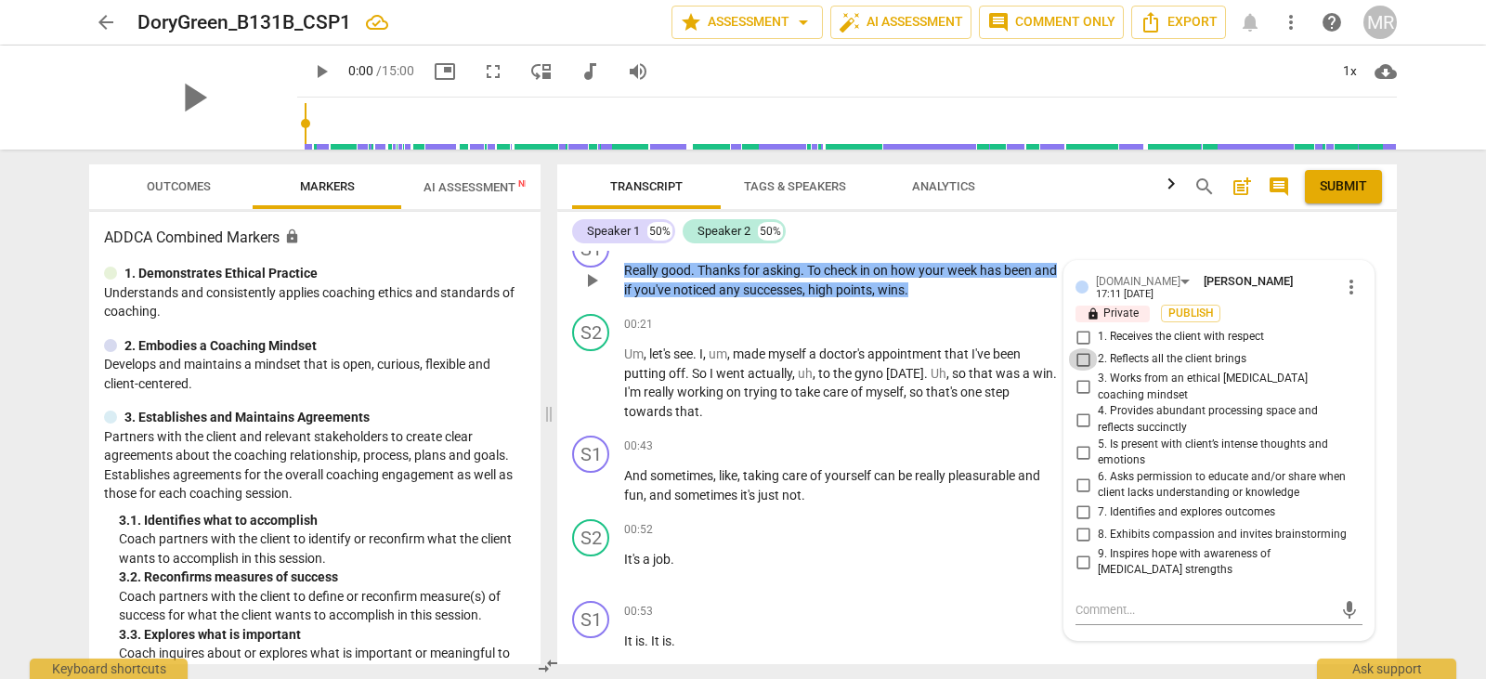
click at [1078, 348] on input "2. Reflects all the client brings" at bounding box center [1083, 359] width 30 height 22
checkbox input "false"
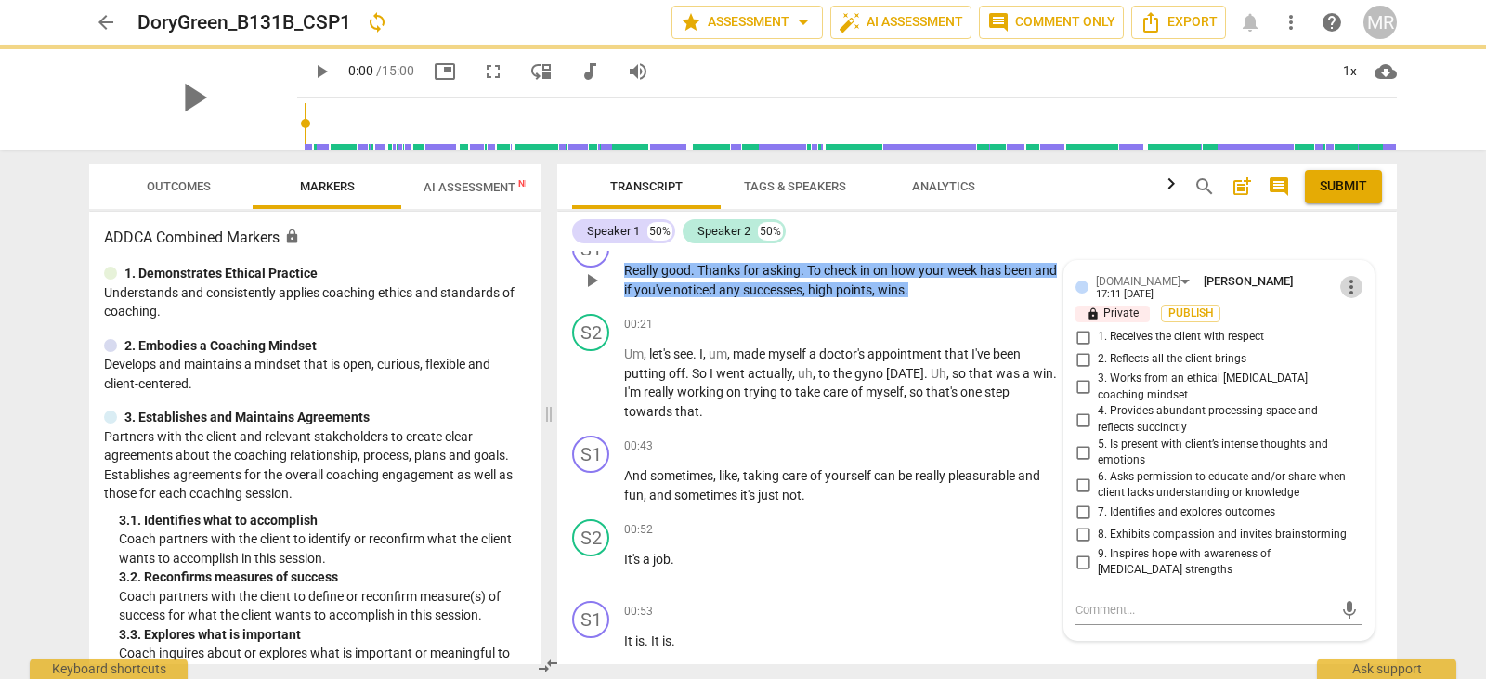
click at [1342, 276] on span "more_vert" at bounding box center [1351, 287] width 22 height 22
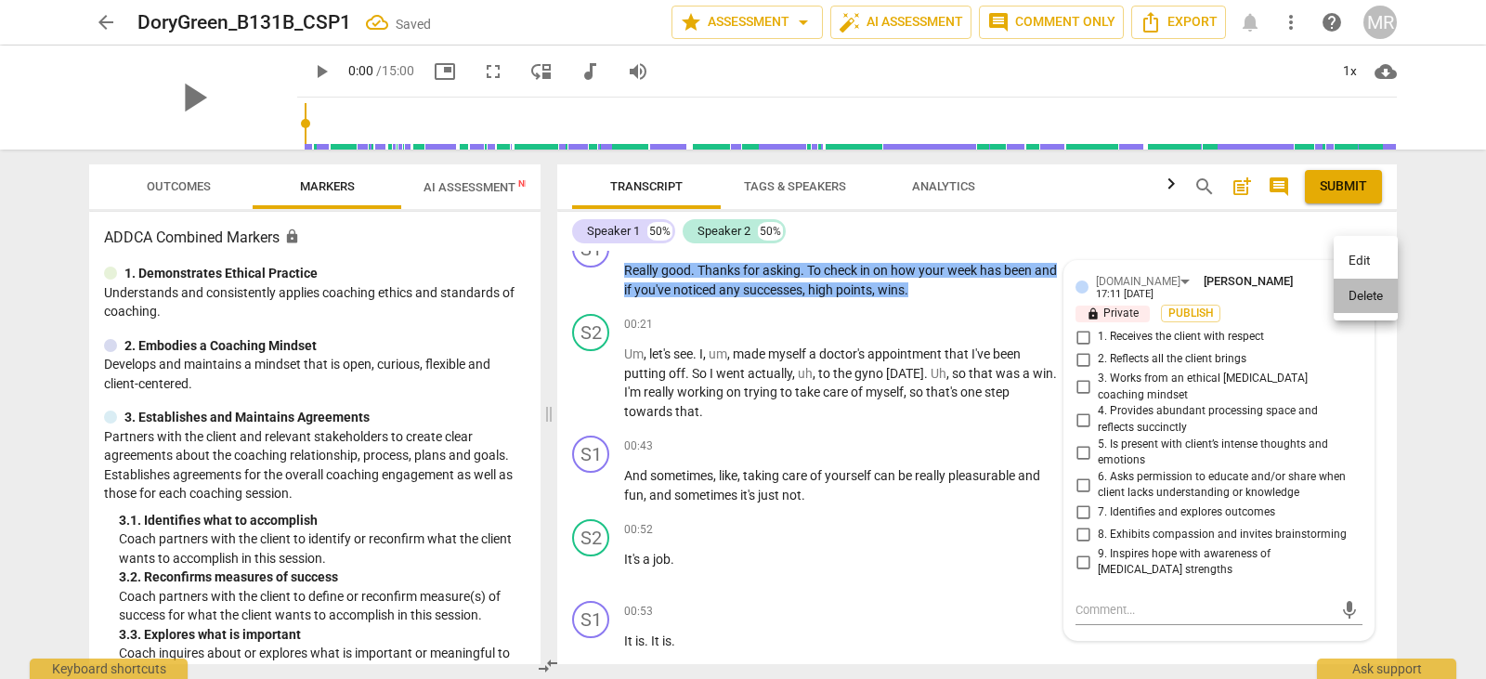
click at [1359, 289] on li "Delete" at bounding box center [1366, 296] width 64 height 35
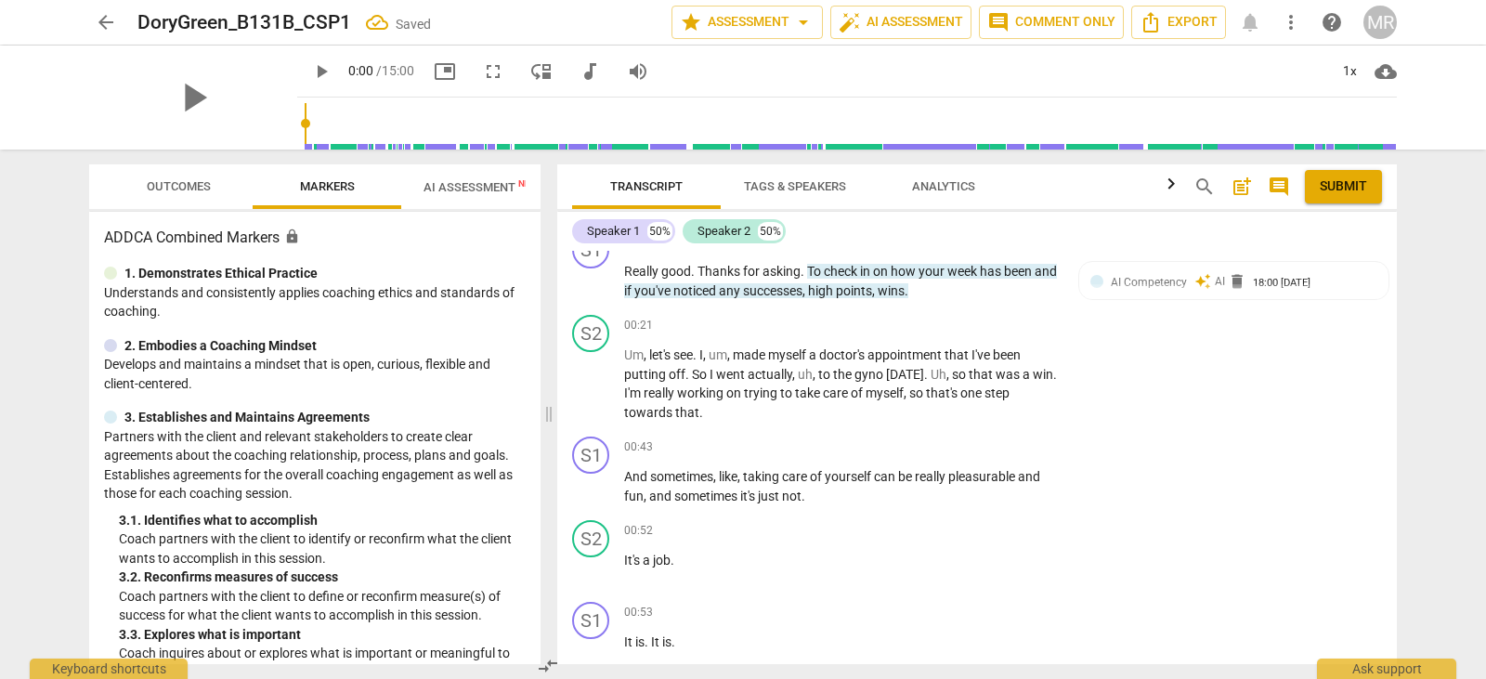
scroll to position [91, 0]
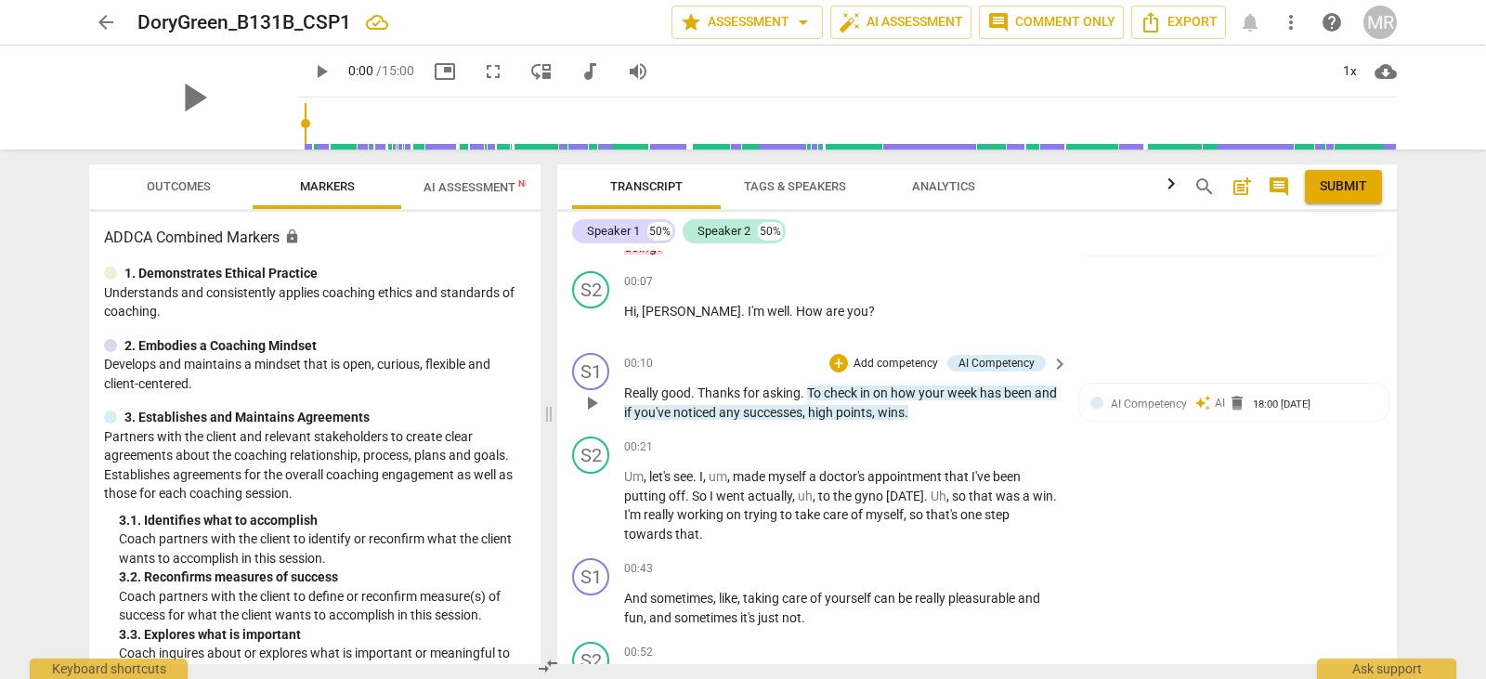
click at [892, 356] on p "Add competency" at bounding box center [896, 364] width 88 height 17
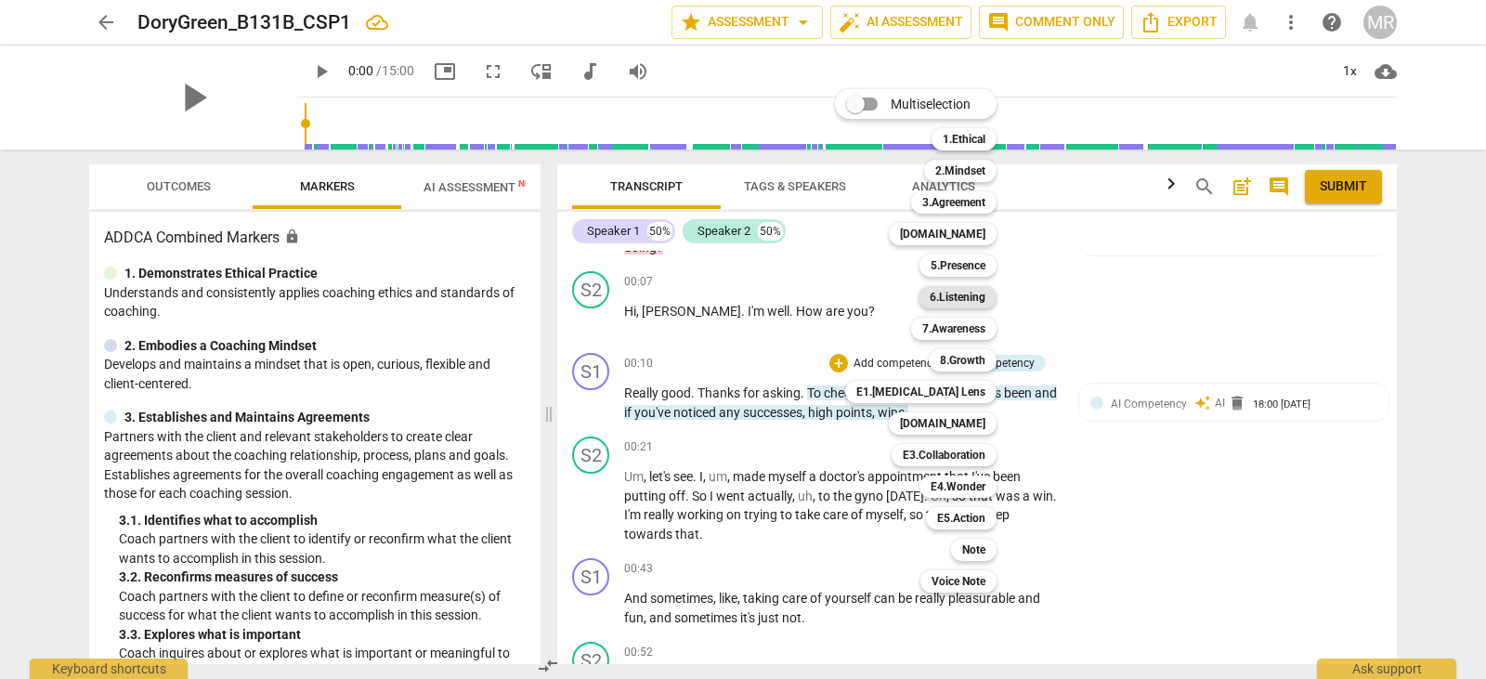
click at [960, 296] on b "6.Listening" at bounding box center [958, 297] width 56 height 22
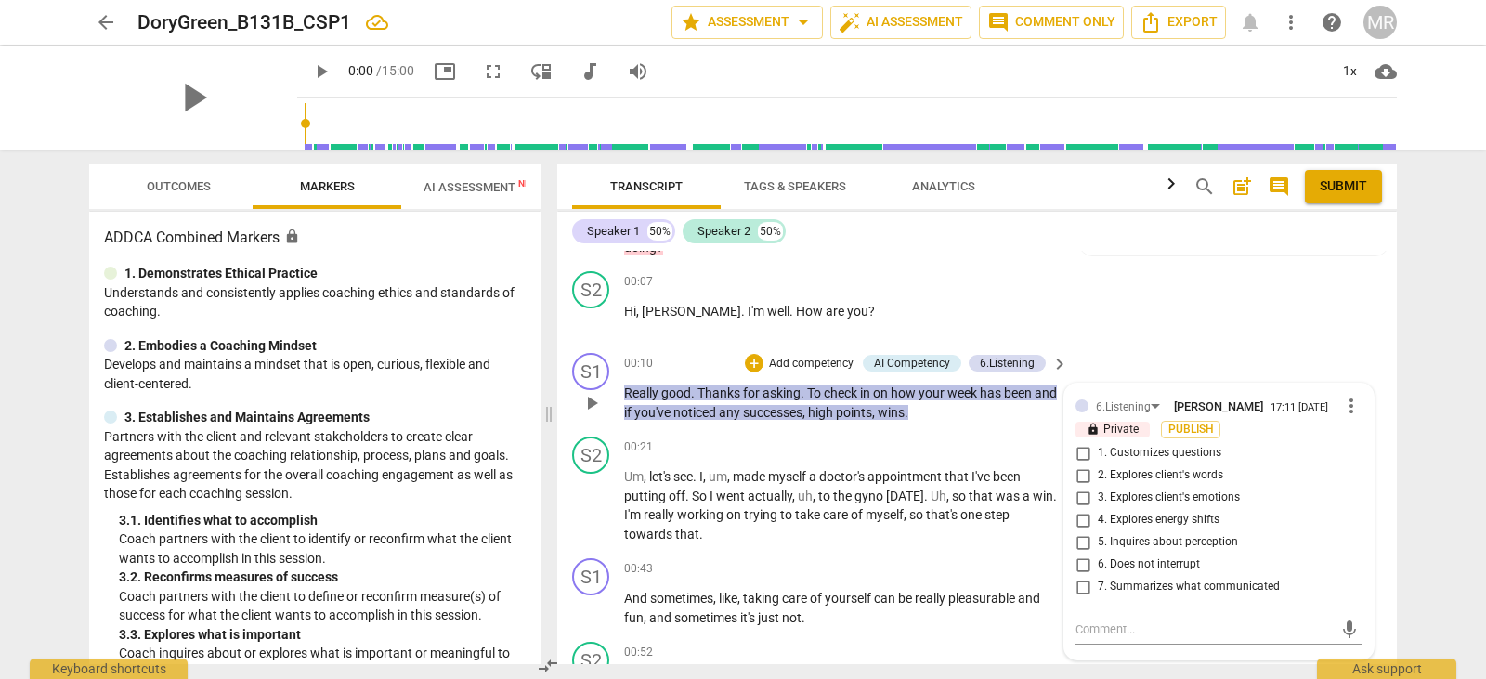
click at [833, 356] on p "Add competency" at bounding box center [811, 364] width 88 height 17
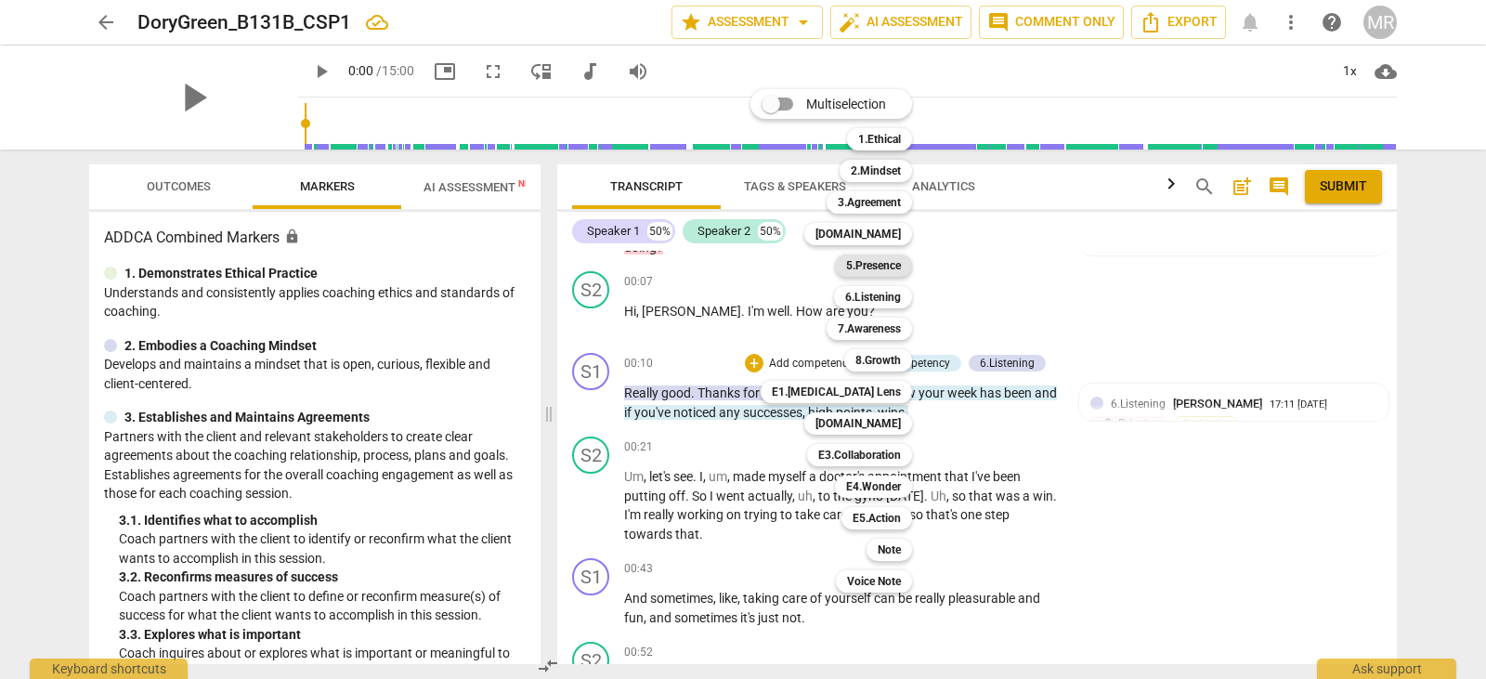
click at [879, 267] on b "5.Presence" at bounding box center [873, 266] width 55 height 22
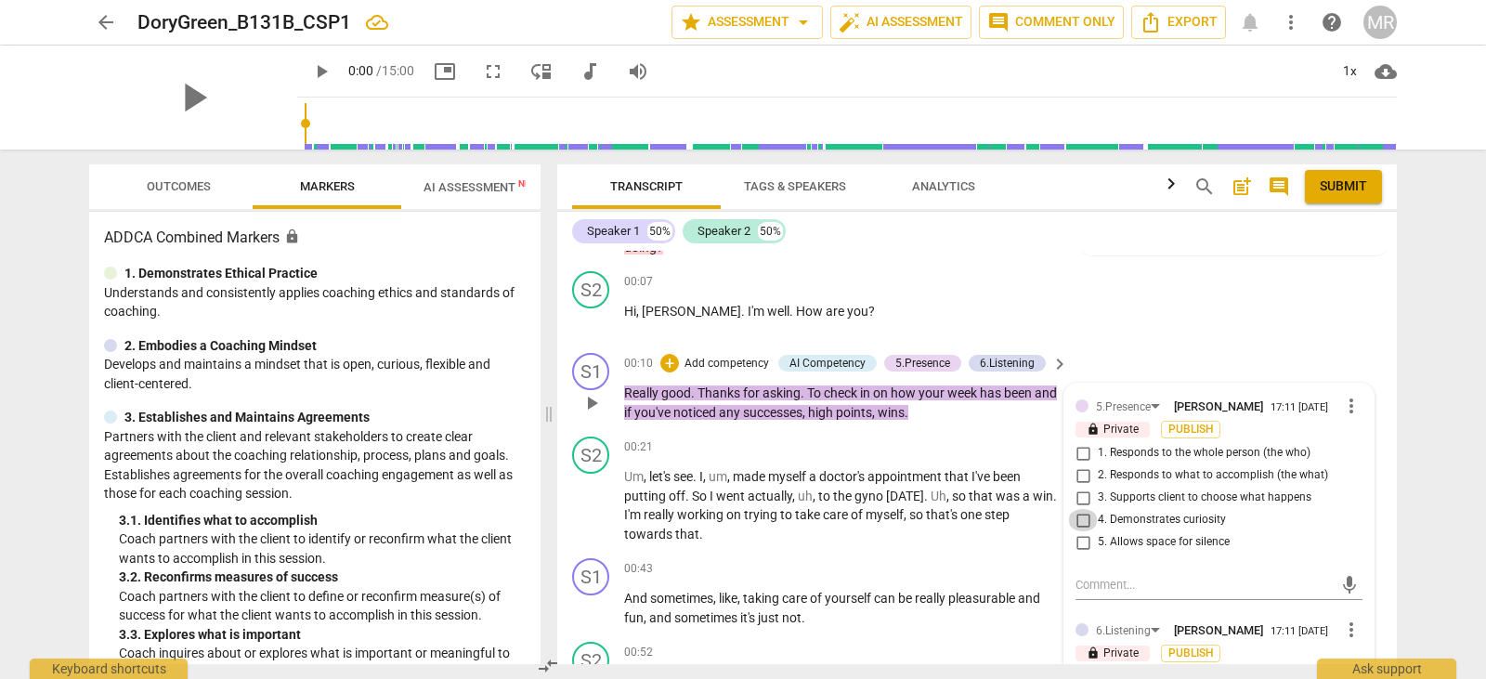
click at [1079, 509] on input "4. Demonstrates curiosity" at bounding box center [1083, 520] width 30 height 22
checkbox input "true"
click at [1345, 619] on span "more_vert" at bounding box center [1351, 630] width 22 height 22
click at [1369, 635] on li "Delete" at bounding box center [1366, 639] width 64 height 35
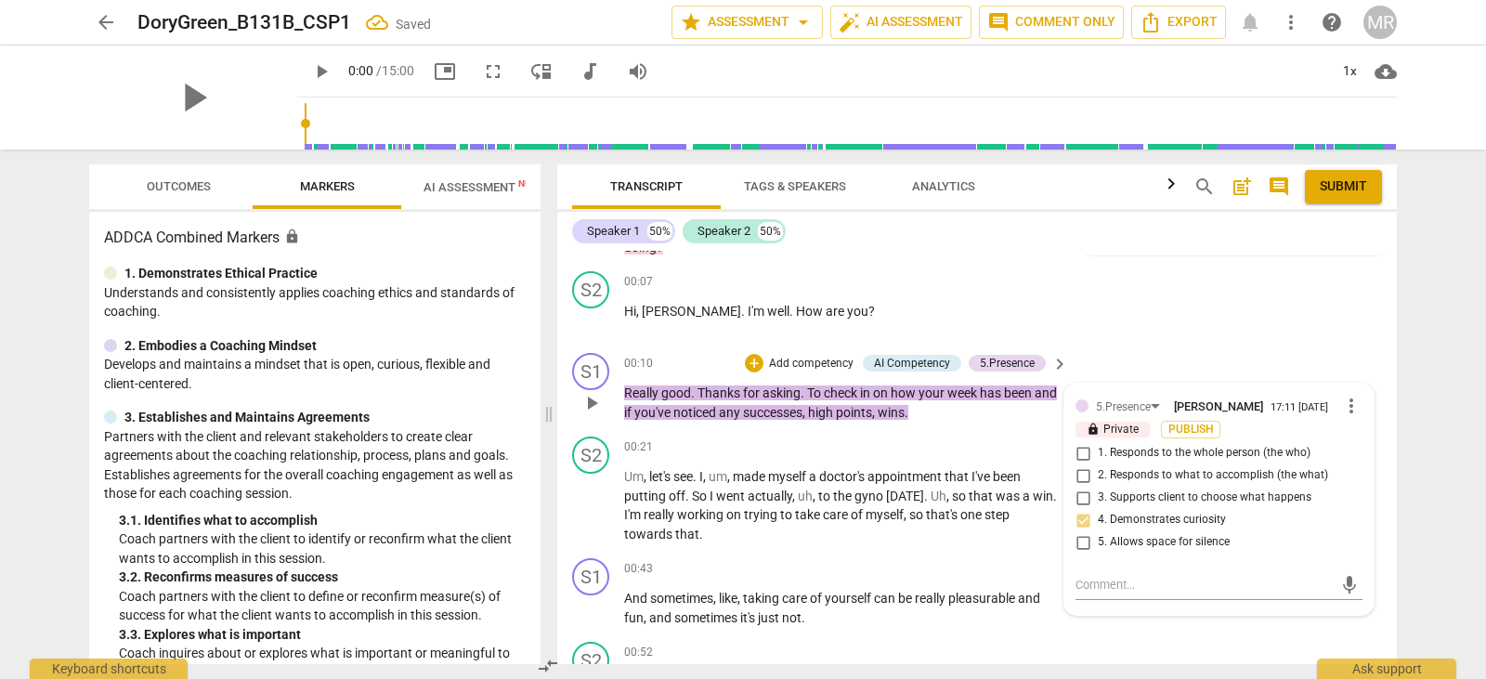
click at [788, 356] on p "Add competency" at bounding box center [811, 364] width 88 height 17
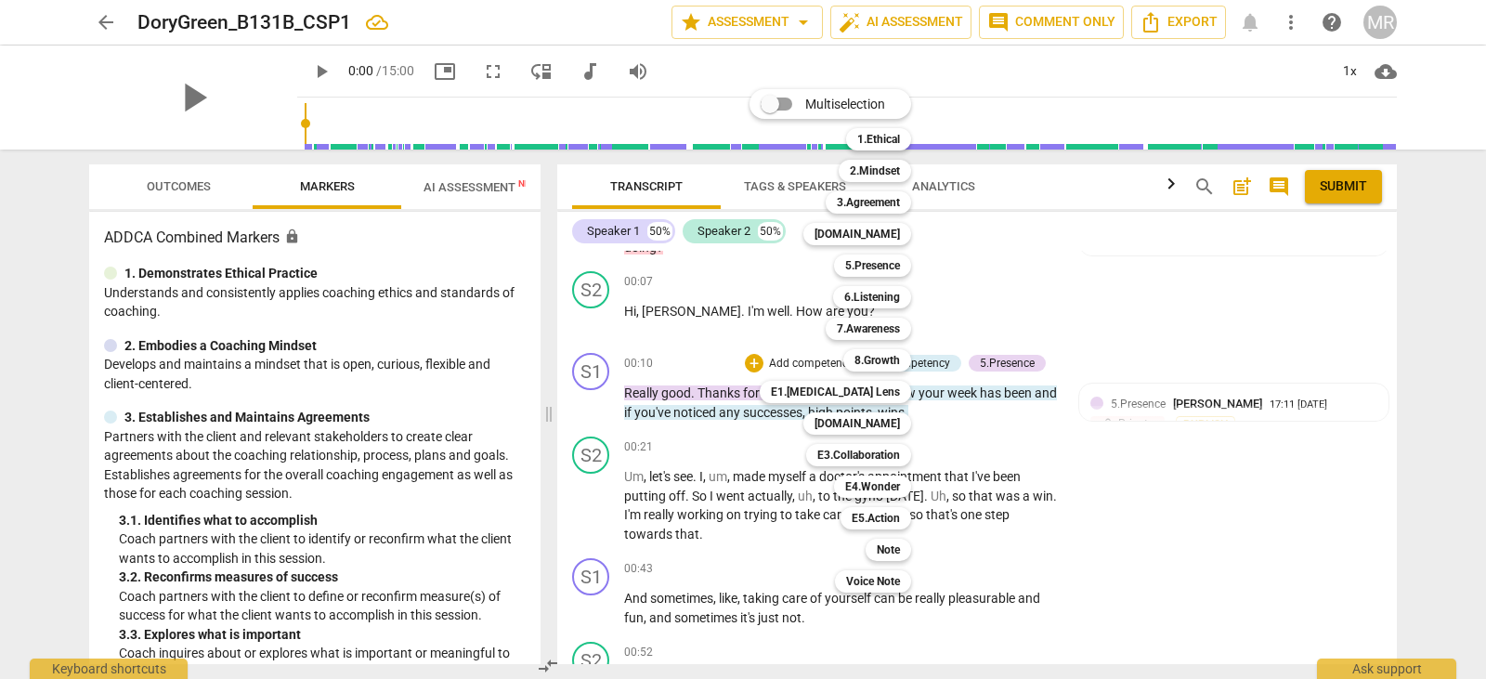
click at [759, 414] on div "Multiselection m 1.Ethical 1 2.Mindset 2 3.Agreement 3 [DOMAIN_NAME] 4 5.Presen…" at bounding box center [844, 341] width 204 height 513
click at [1104, 477] on div at bounding box center [743, 339] width 1486 height 679
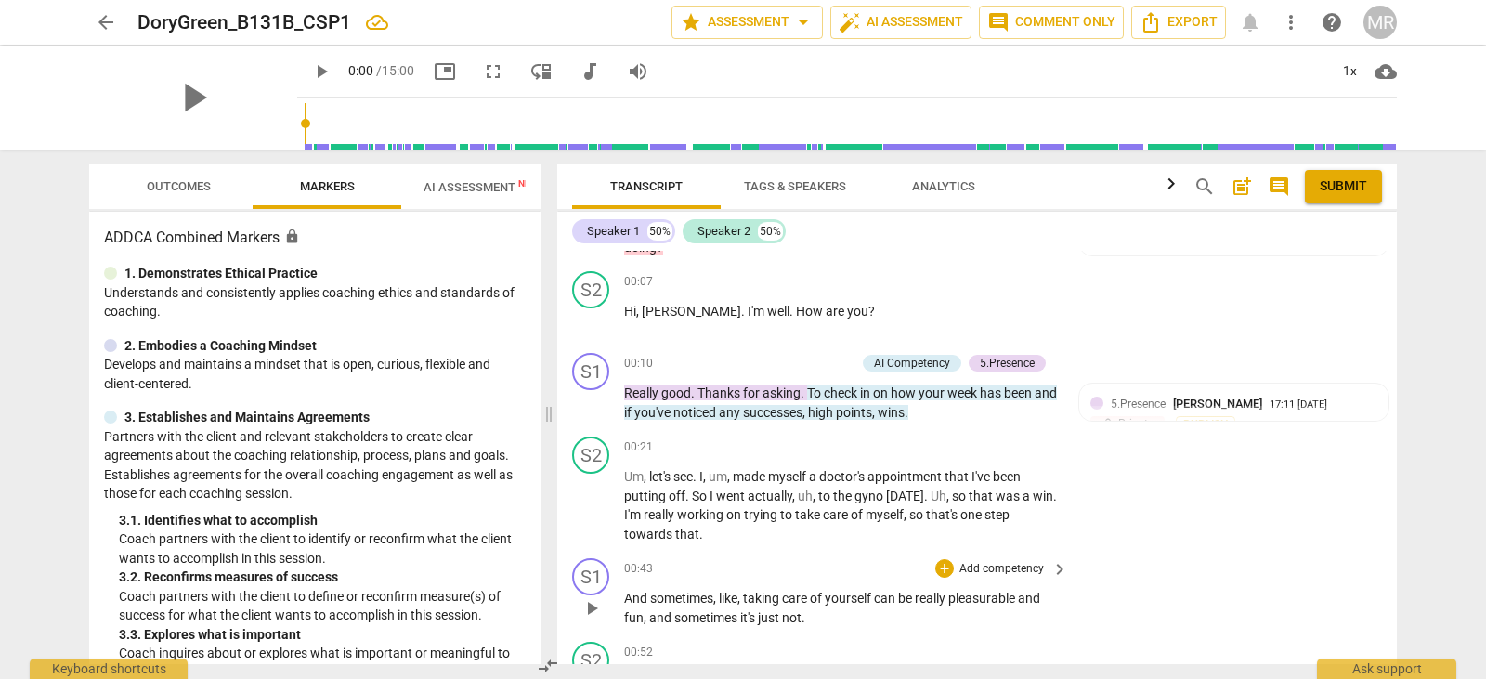
click at [964, 561] on p "Add competency" at bounding box center [1002, 569] width 88 height 17
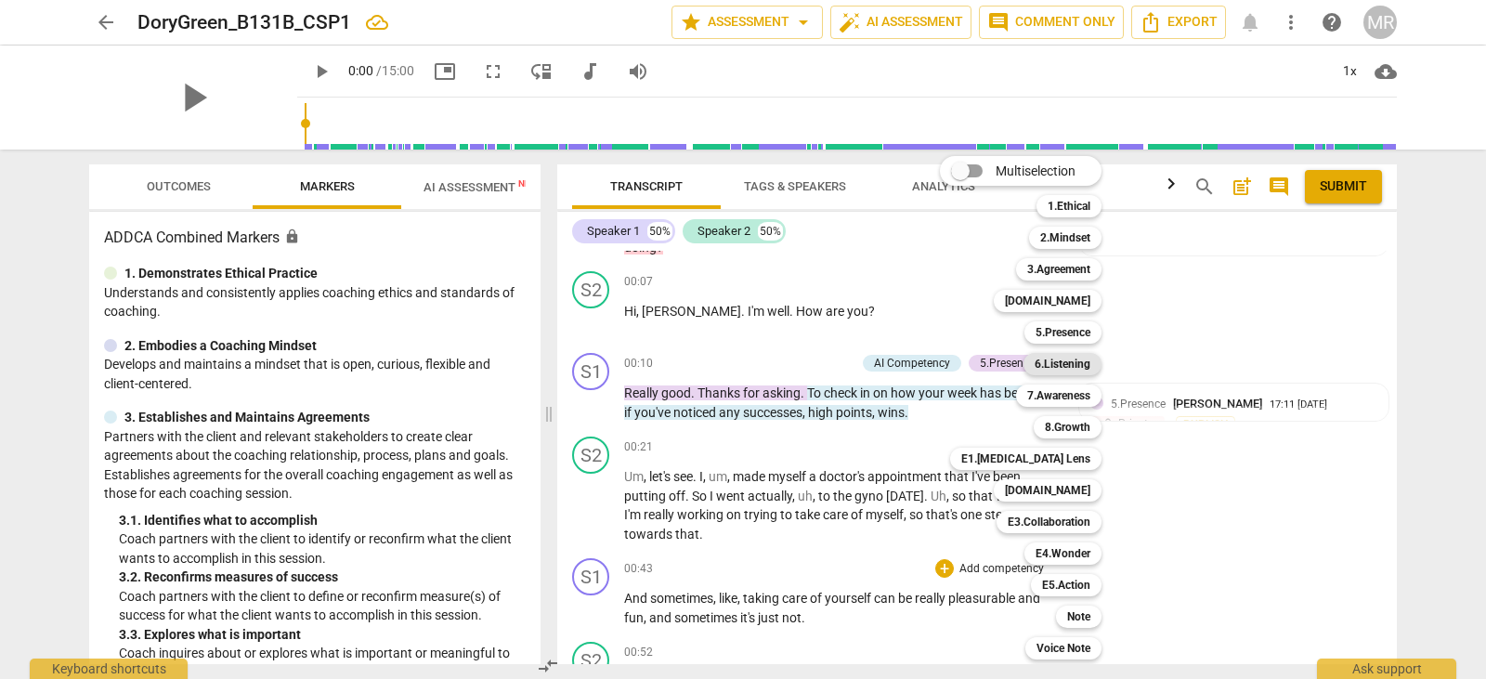
click at [1076, 364] on b "6.Listening" at bounding box center [1063, 364] width 56 height 22
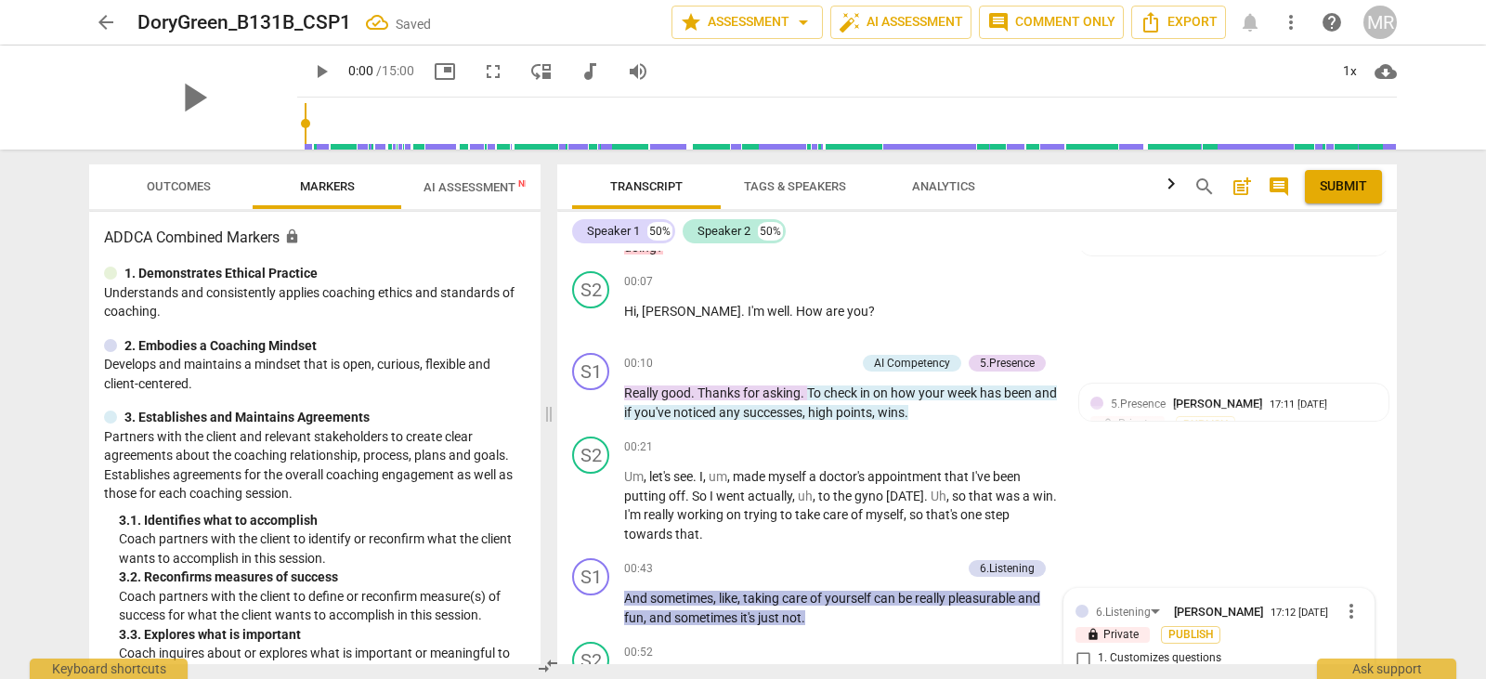
scroll to position [446, 0]
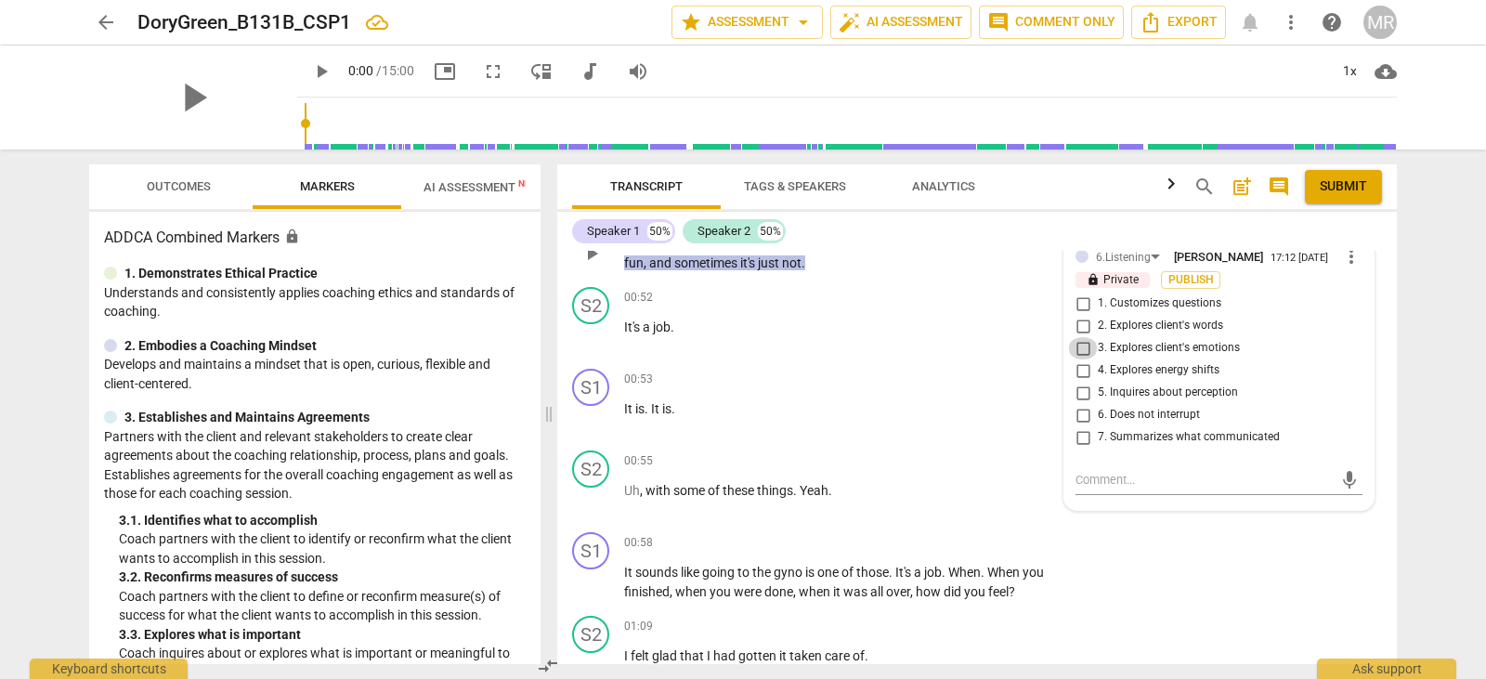
click at [1080, 337] on input "3. Explores client's emotions" at bounding box center [1083, 348] width 30 height 22
checkbox input "true"
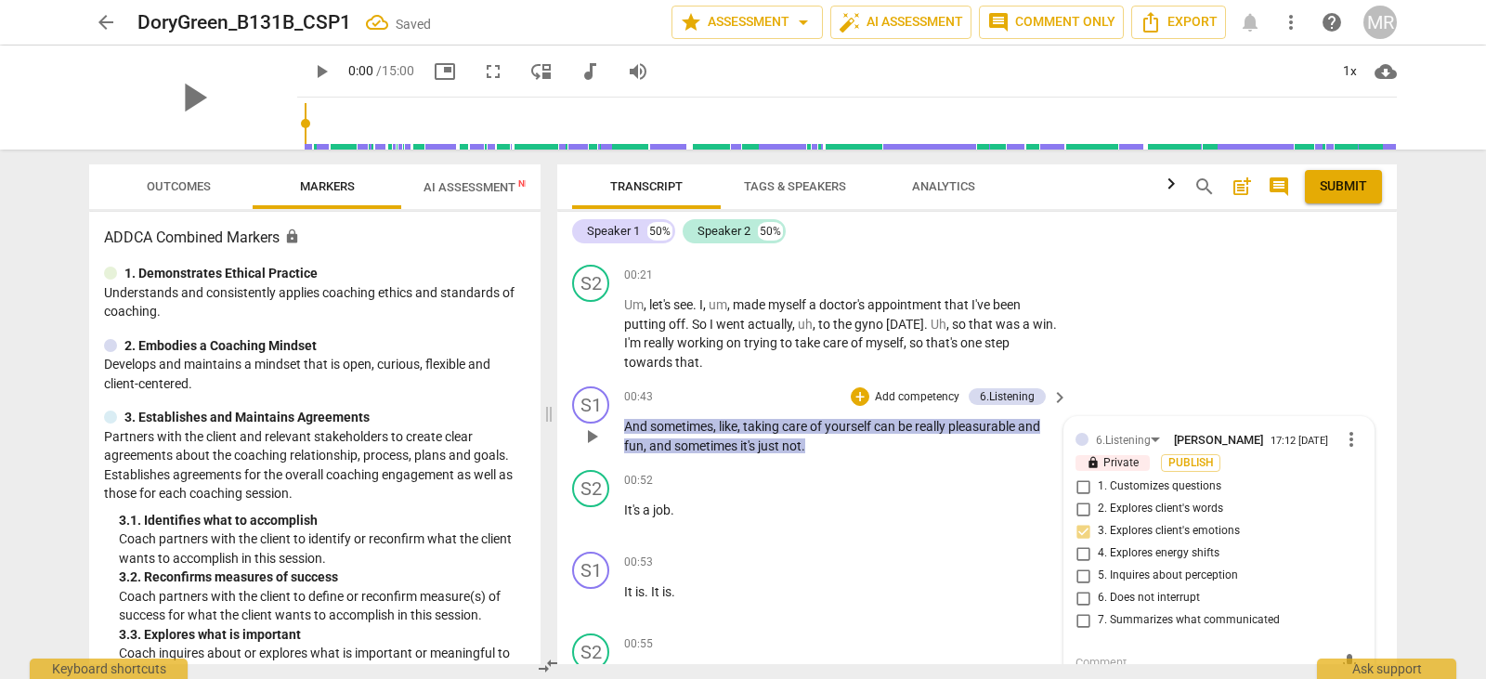
scroll to position [260, 0]
click at [1093, 657] on textarea at bounding box center [1204, 666] width 257 height 18
type textarea "Y"
type textarea "Ye"
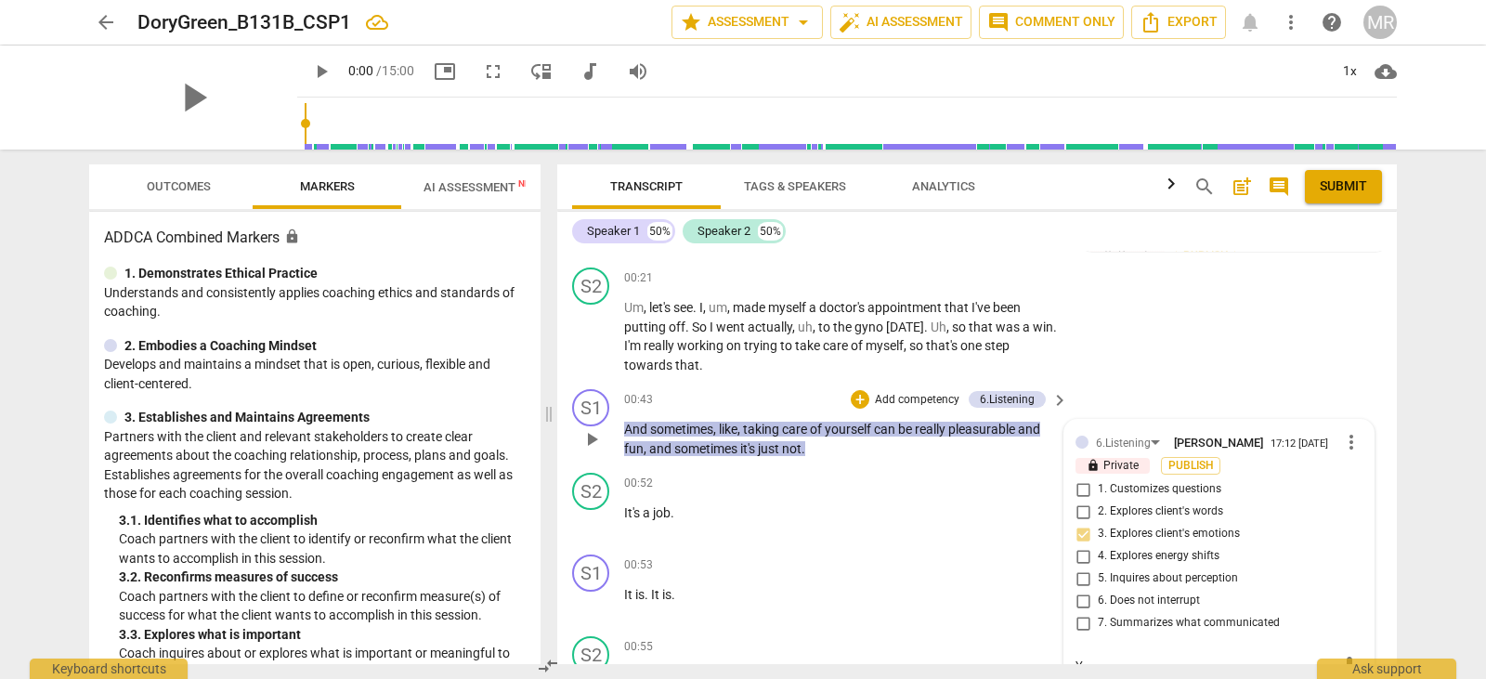
type textarea "Ye"
type textarea "Yes"
type textarea "Yes,"
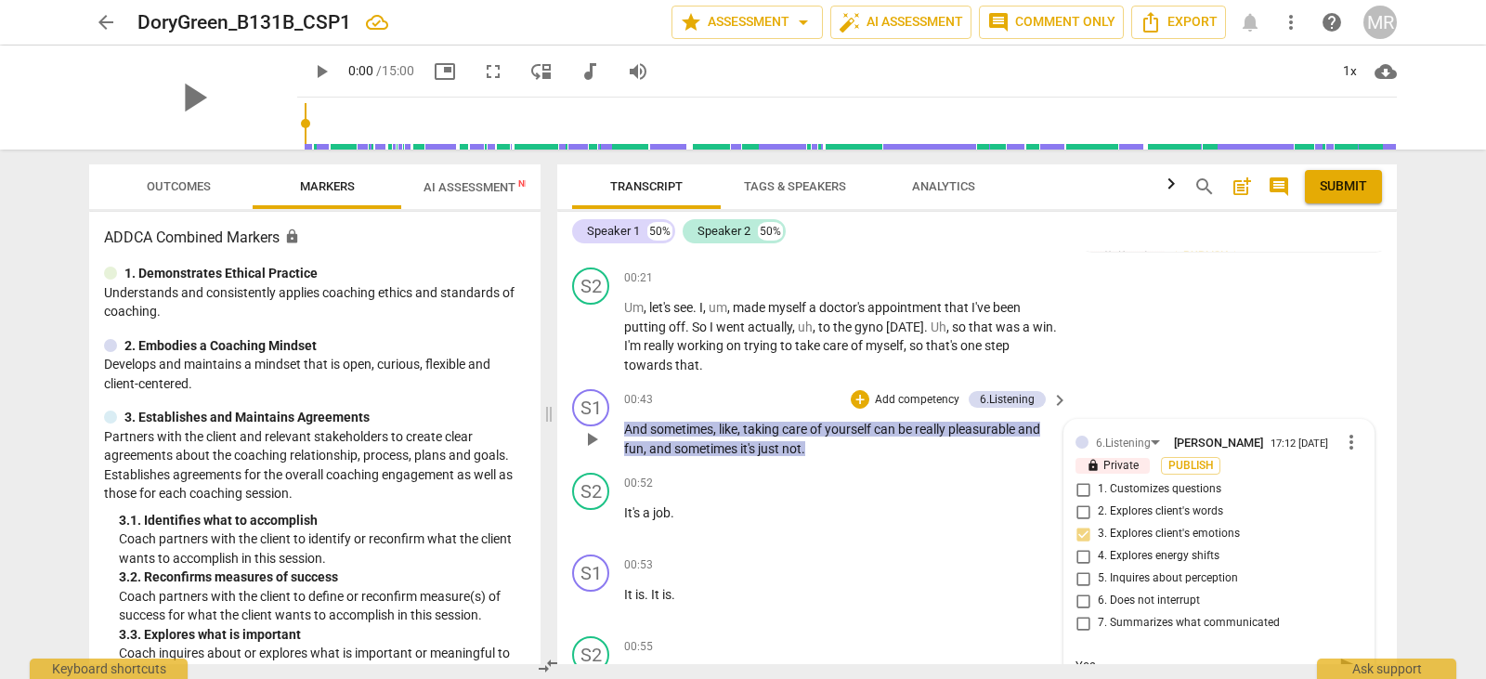
type textarea "Yes"
type textarea "Ye"
type textarea "Y"
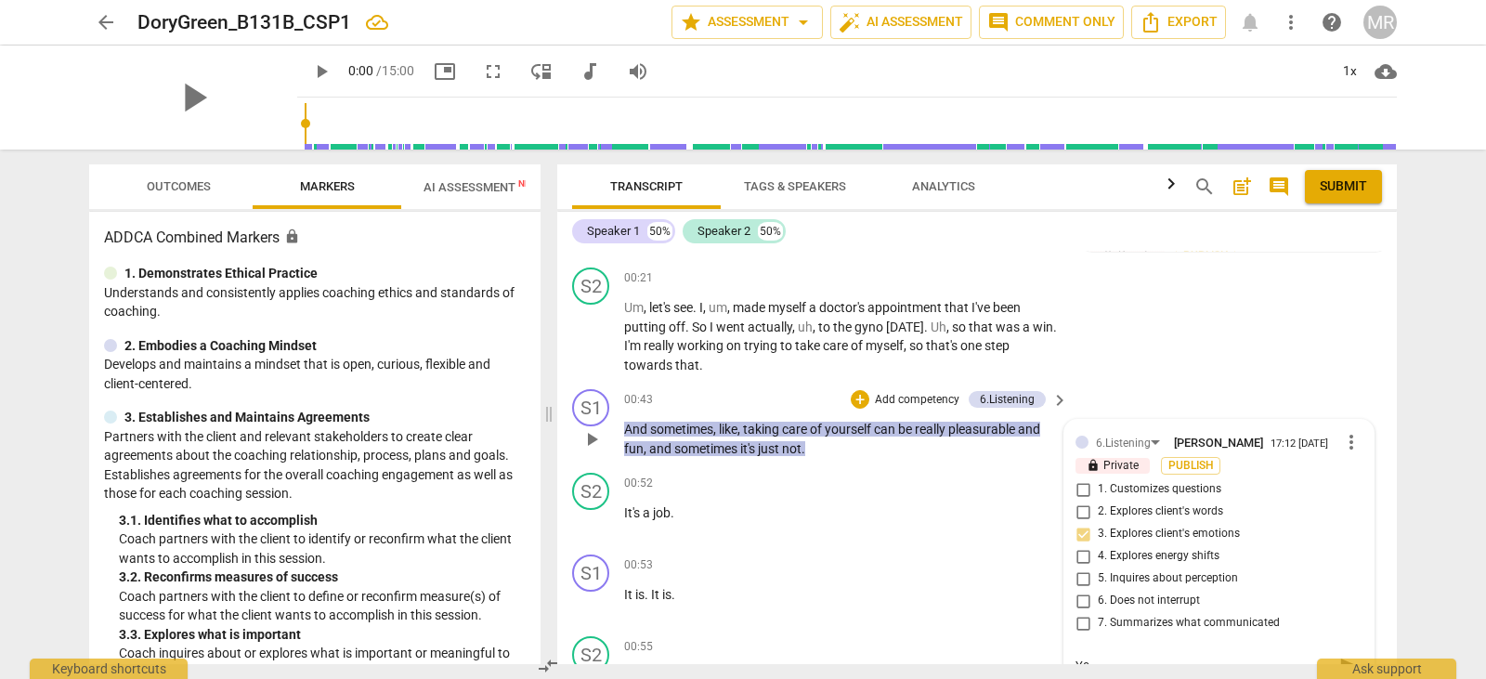
type textarea "Y"
type textarea "Yo"
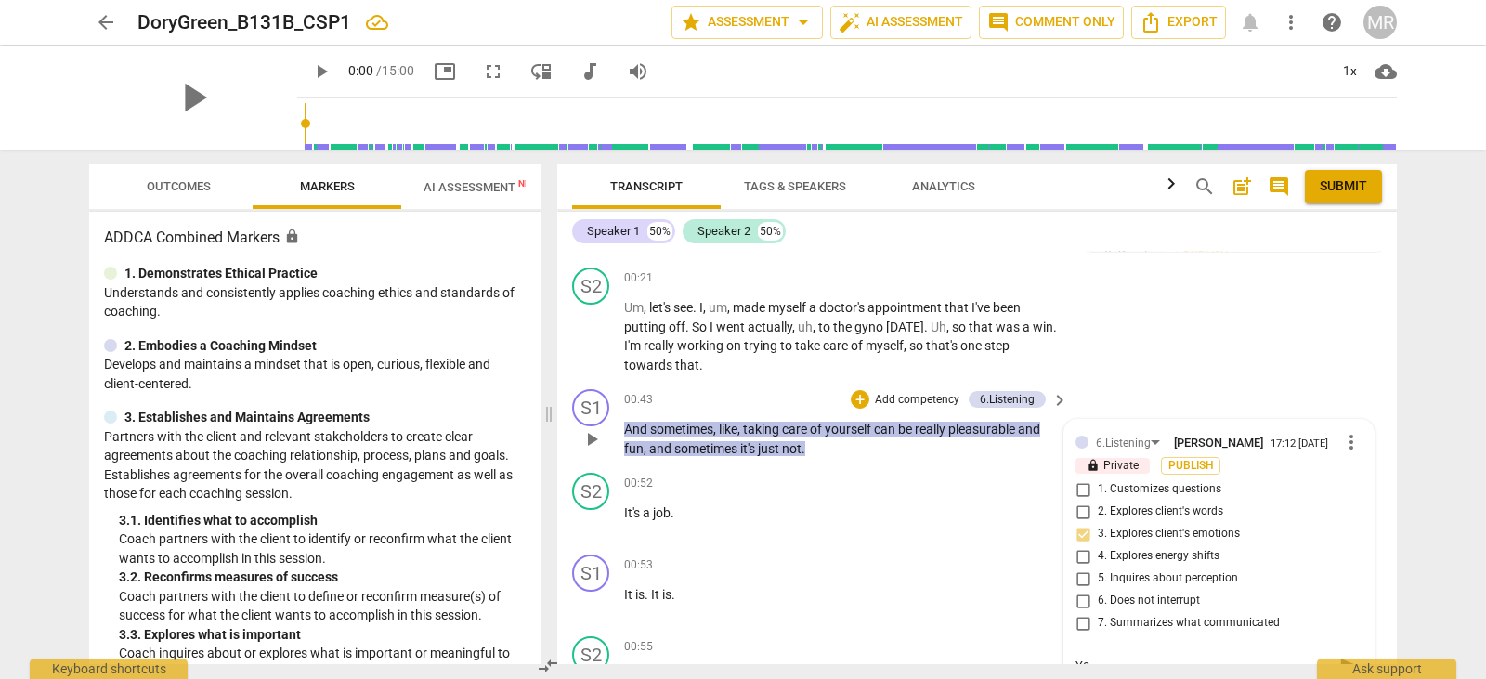
type textarea "You"
type textarea "Your"
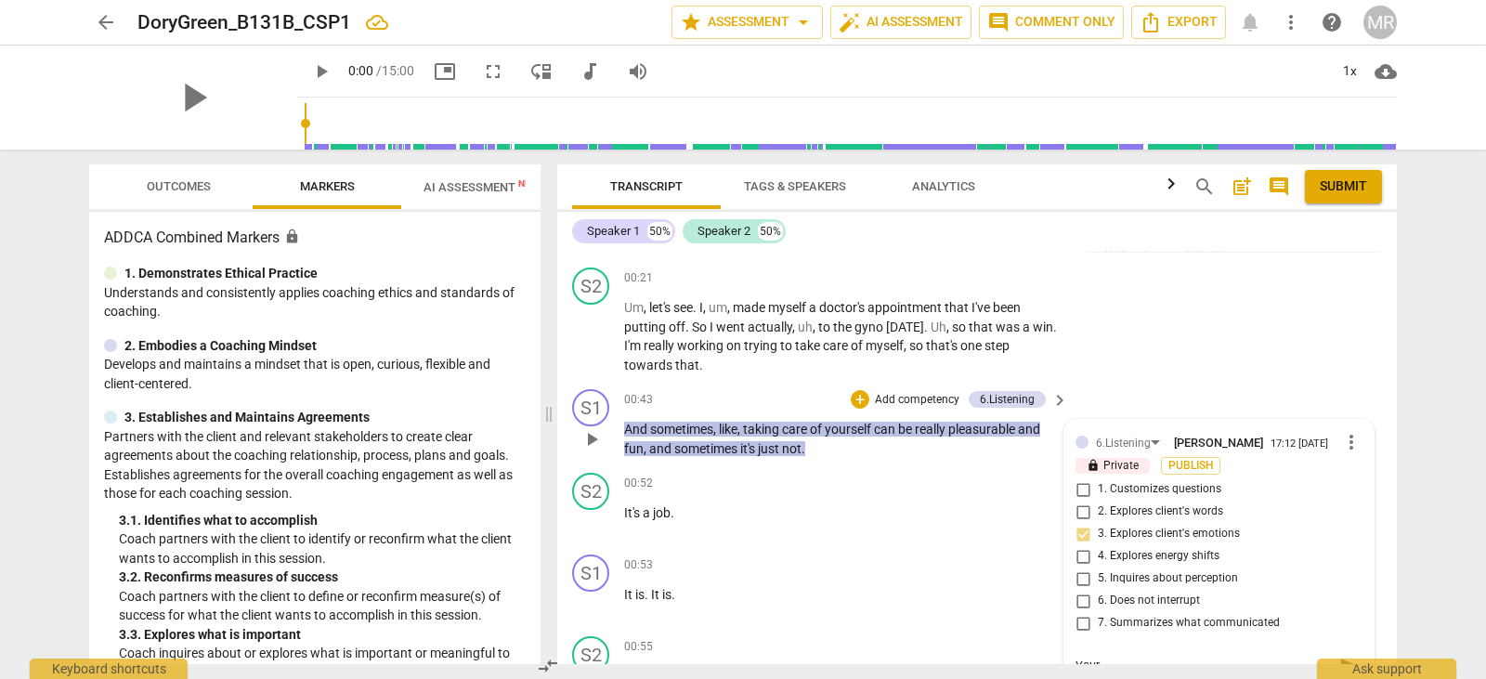
type textarea "Your"
type textarea "Your c"
type textarea "Your cl"
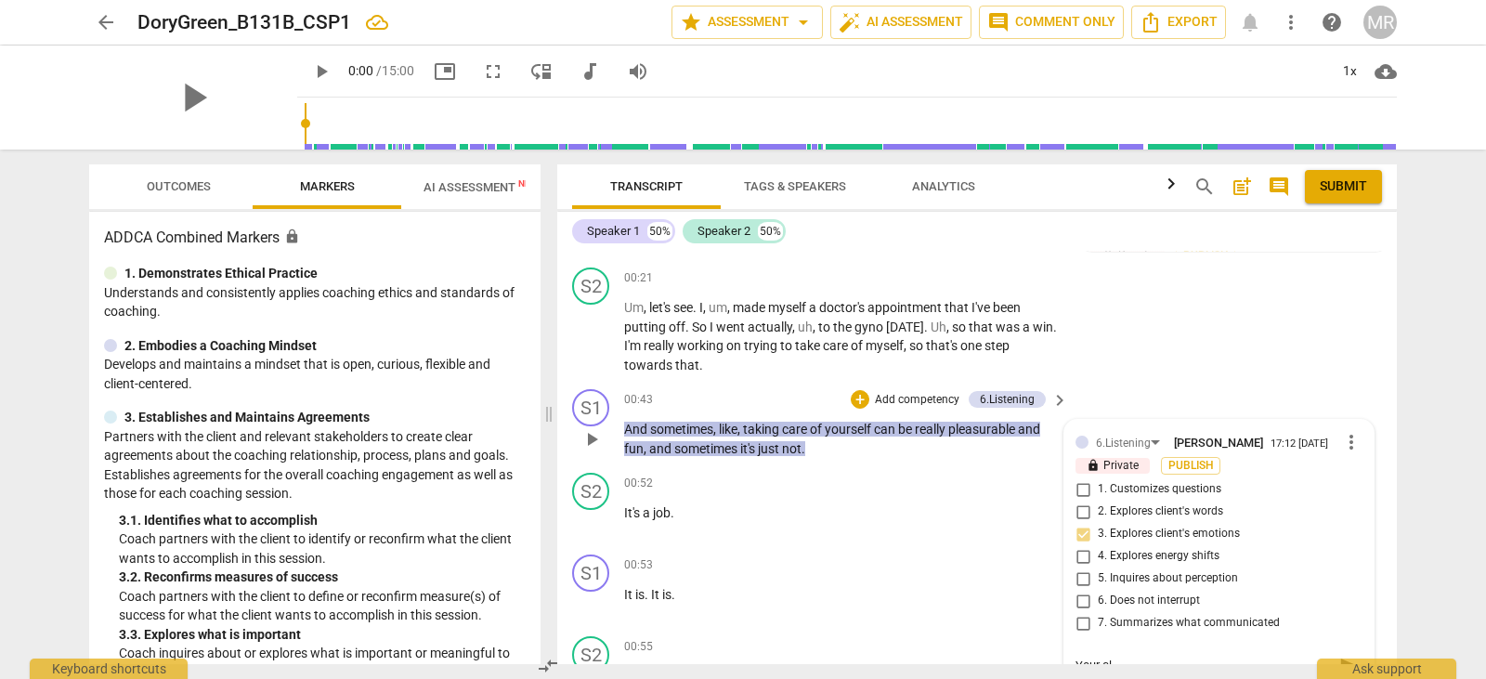
type textarea "Your cli"
type textarea "Your clie"
type textarea "Your clien"
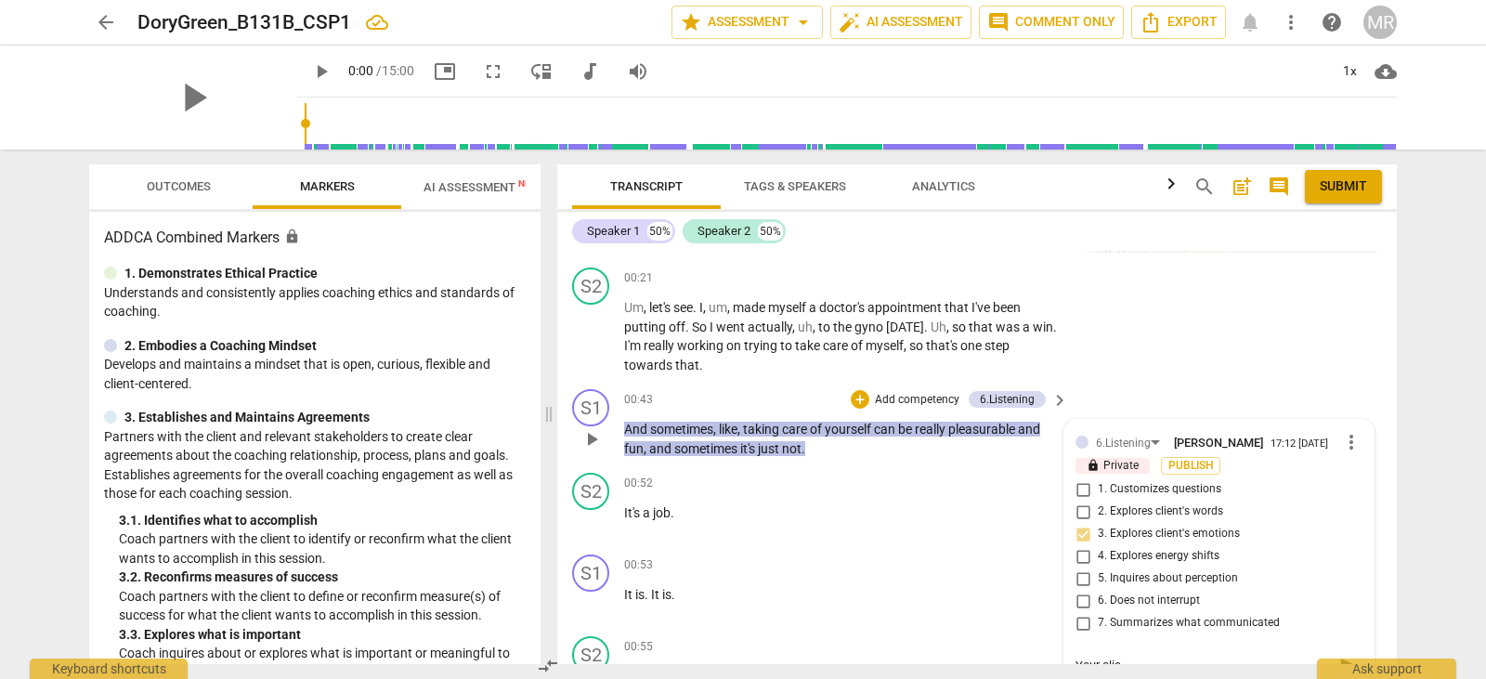
type textarea "Your clien"
type textarea "Your client"
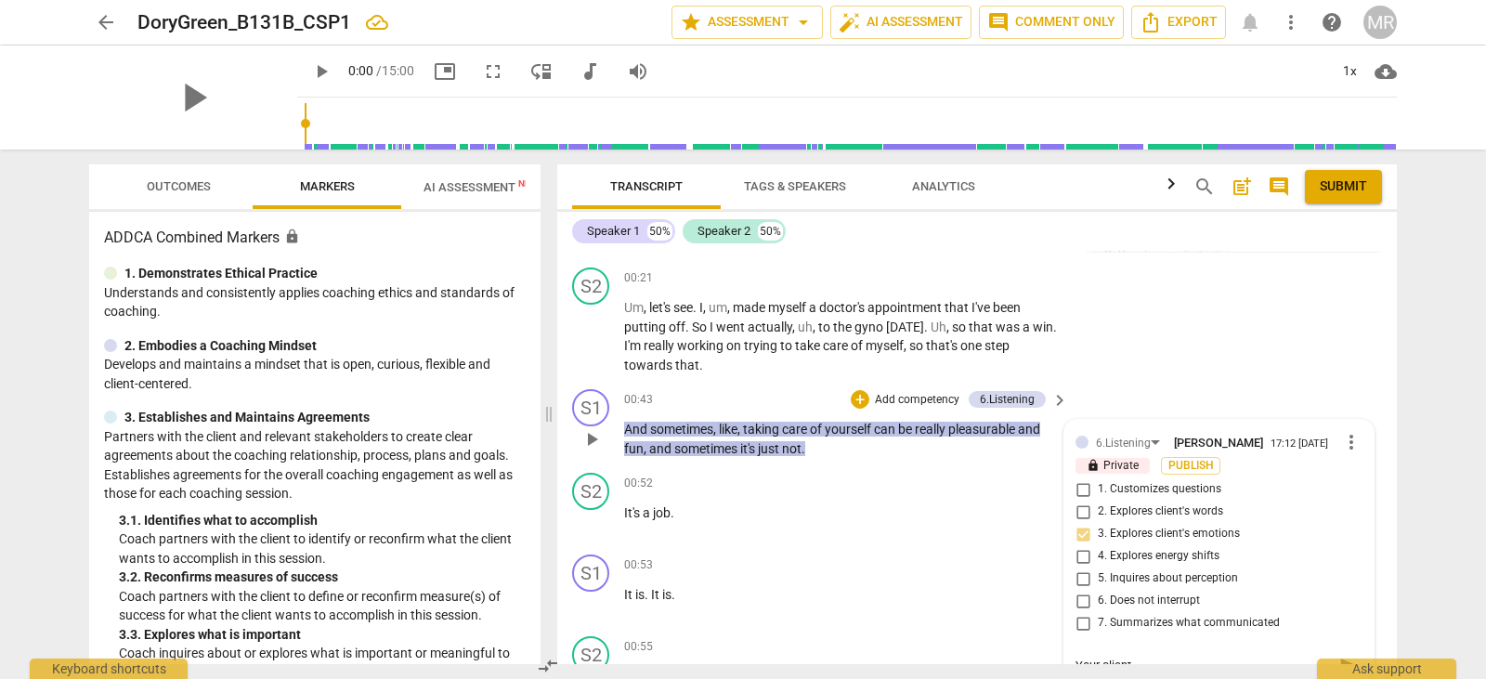
type textarea "Your client c"
type textarea "Your client co"
type textarea "Your client com"
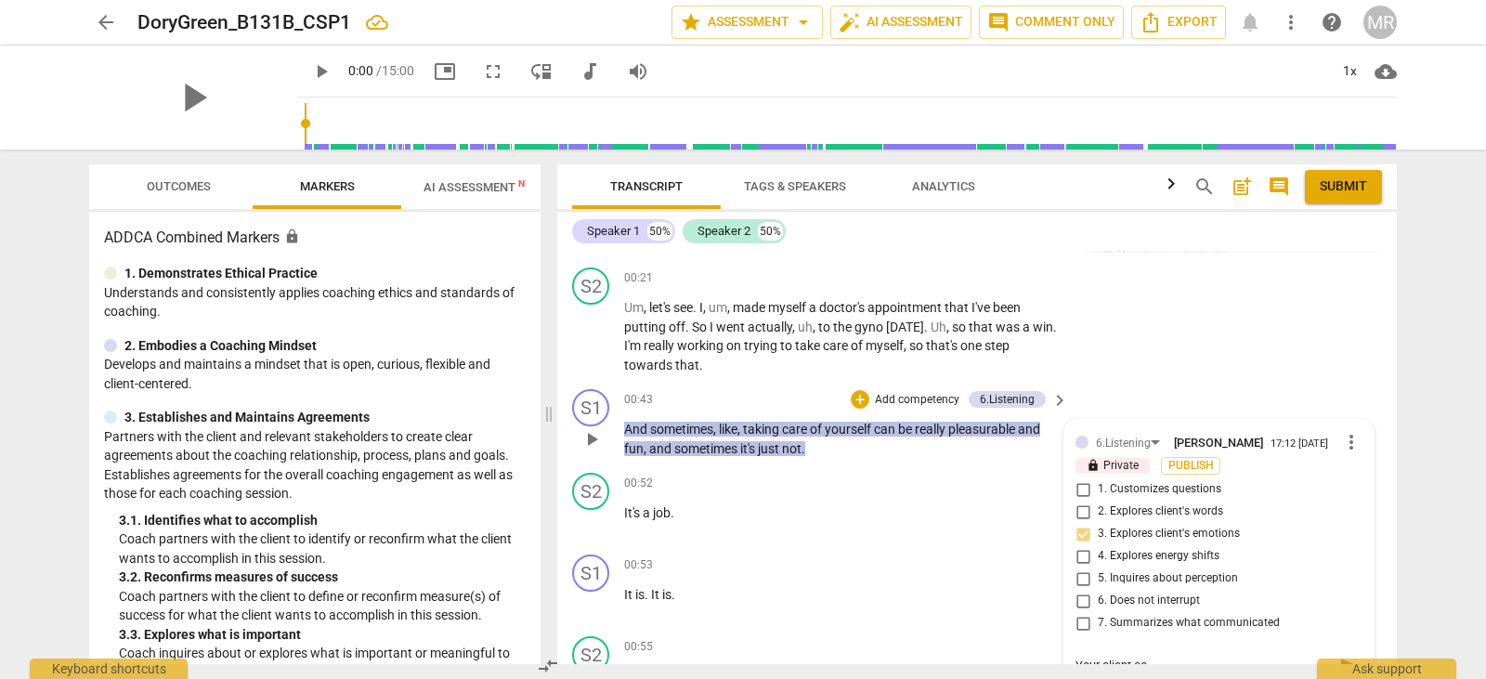
type textarea "Your client com"
type textarea "Your client comm"
type textarea "Your client comme"
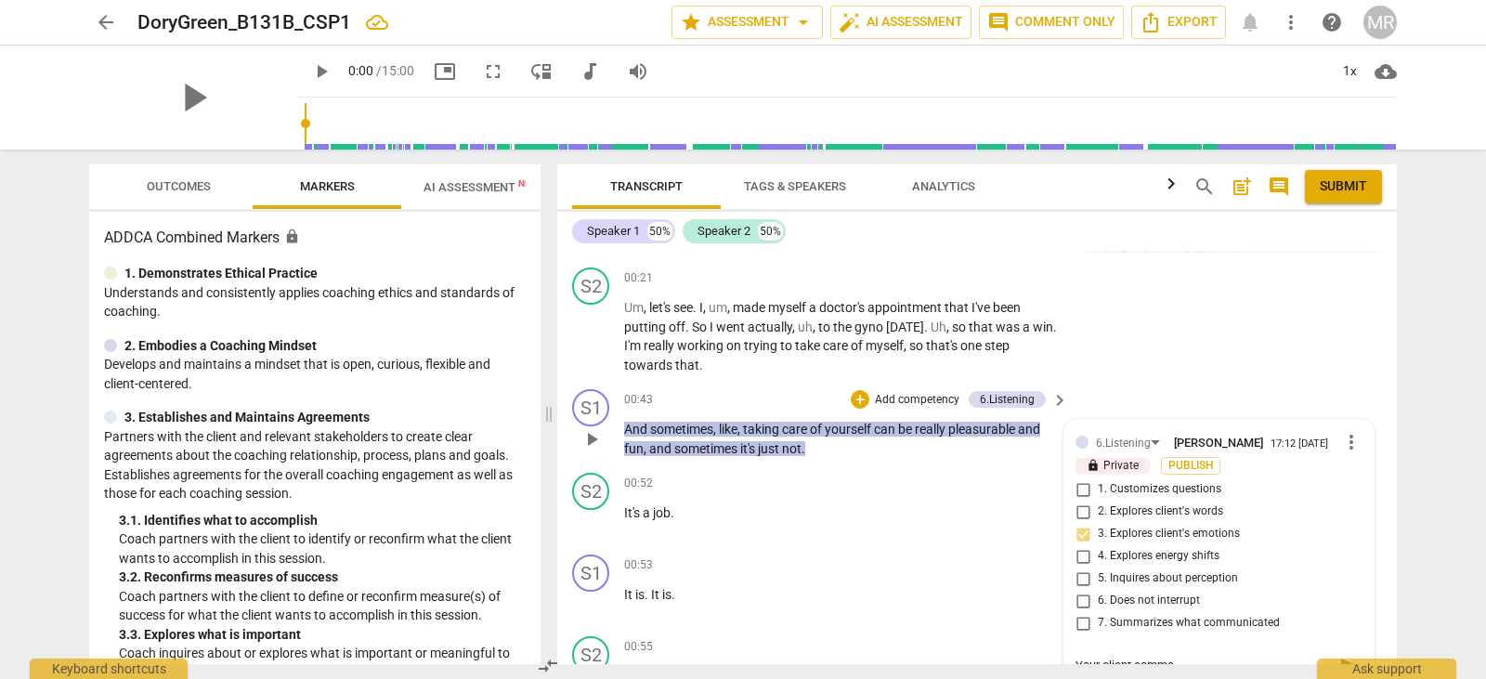
type textarea "Your client commen"
type textarea "Your client comment"
type textarea "Your client commente"
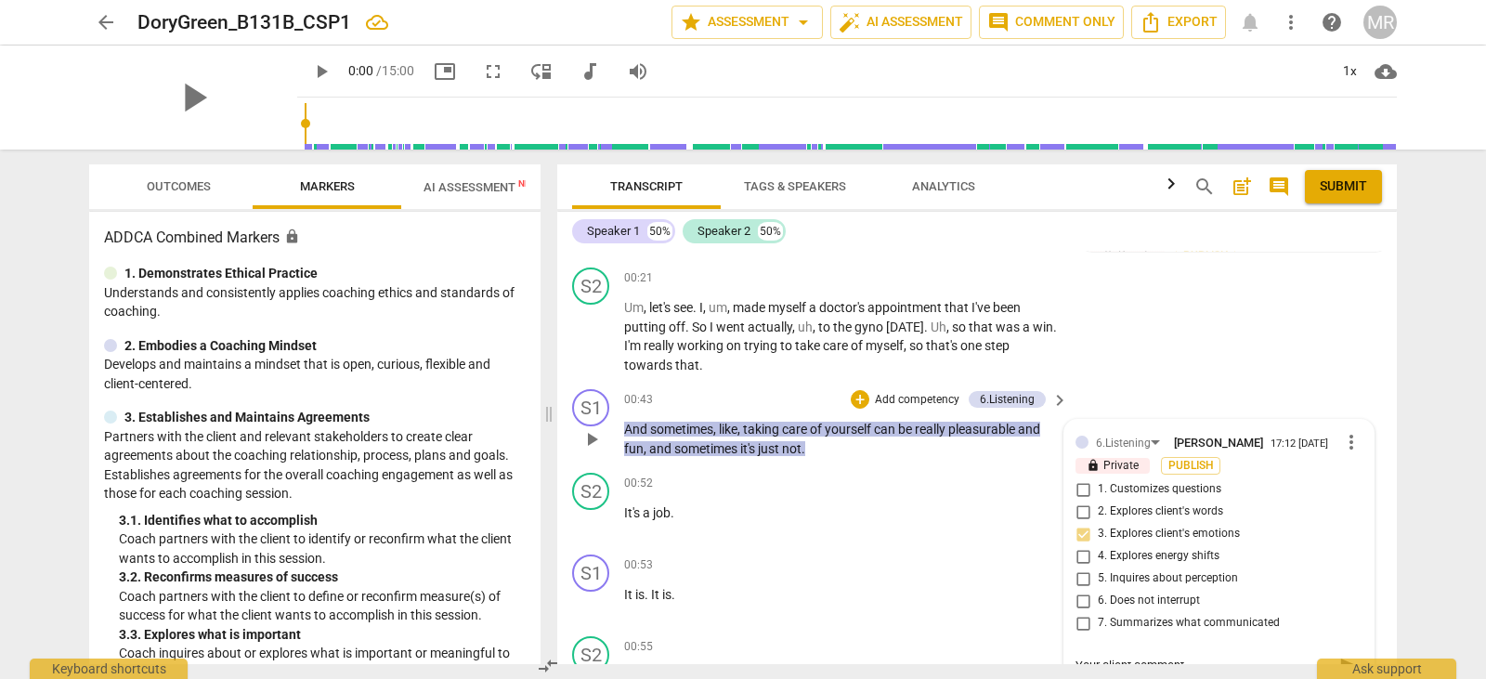
type textarea "Your client commente"
type textarea "Your client commented"
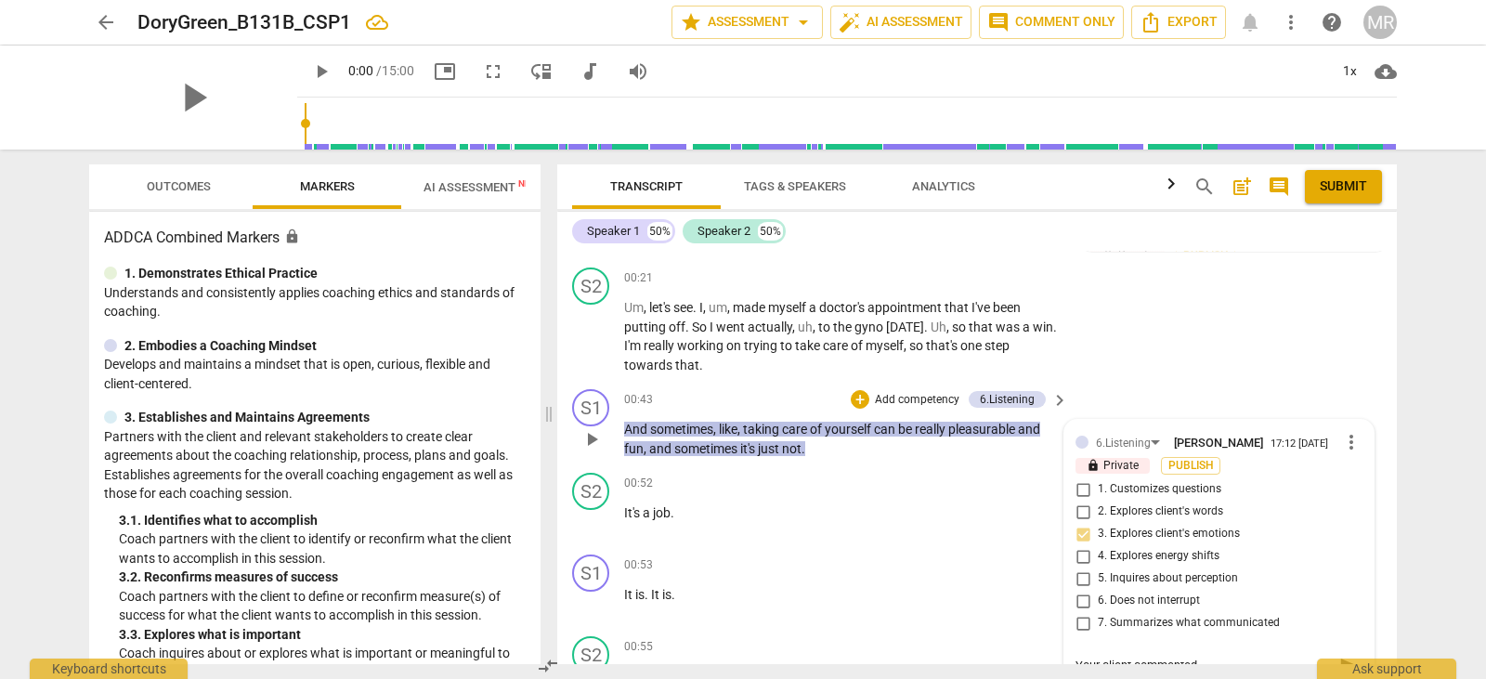
type textarea "Your client commented o"
type textarea "Your client commented on"
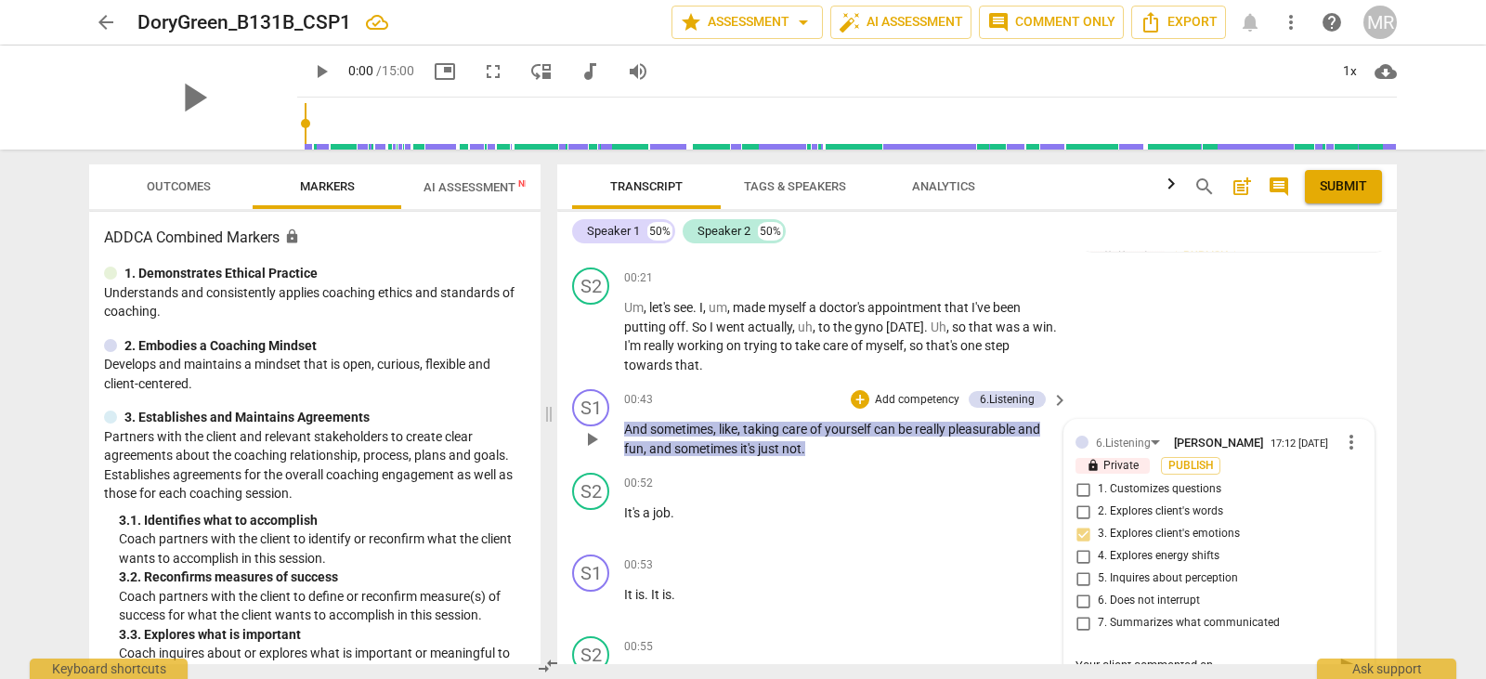
type textarea "Your client commented on"
type textarea "Your client commented o"
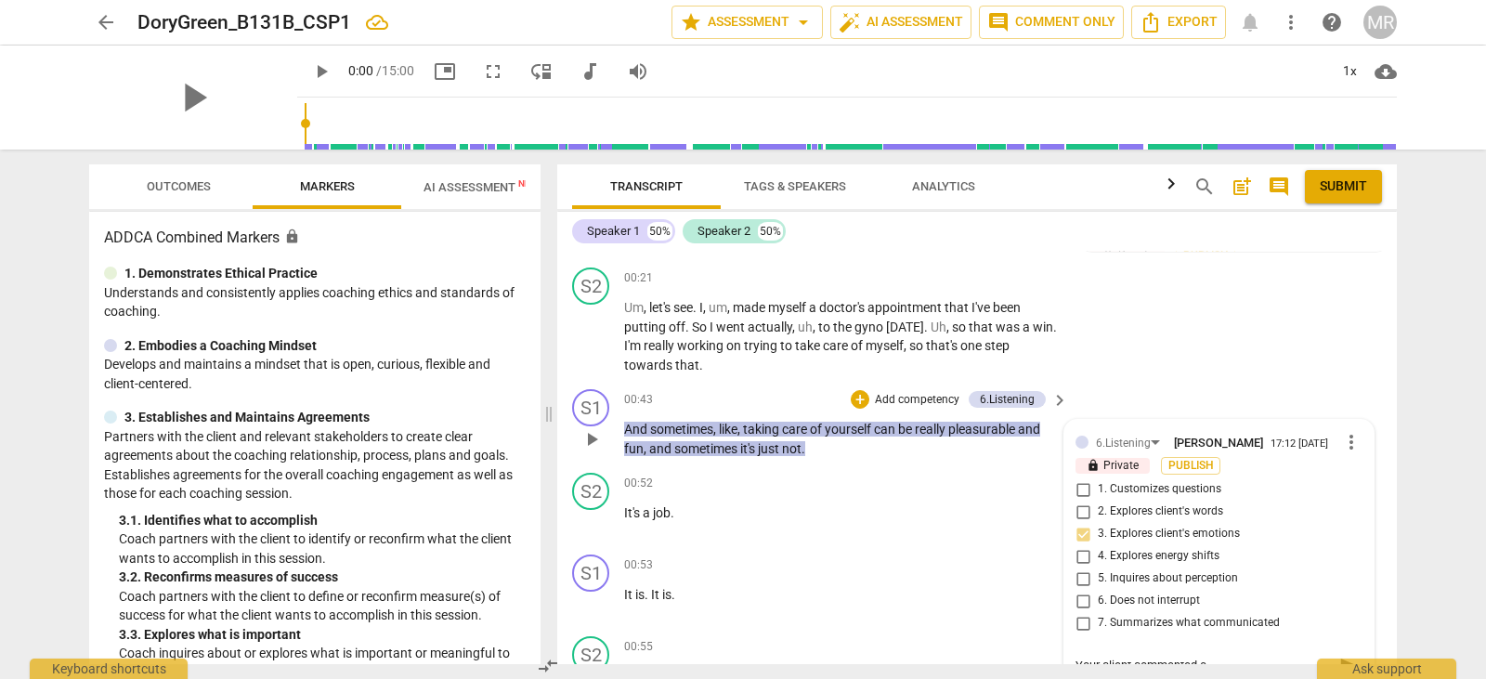
type textarea "Your client commented"
type textarea "Your client commente"
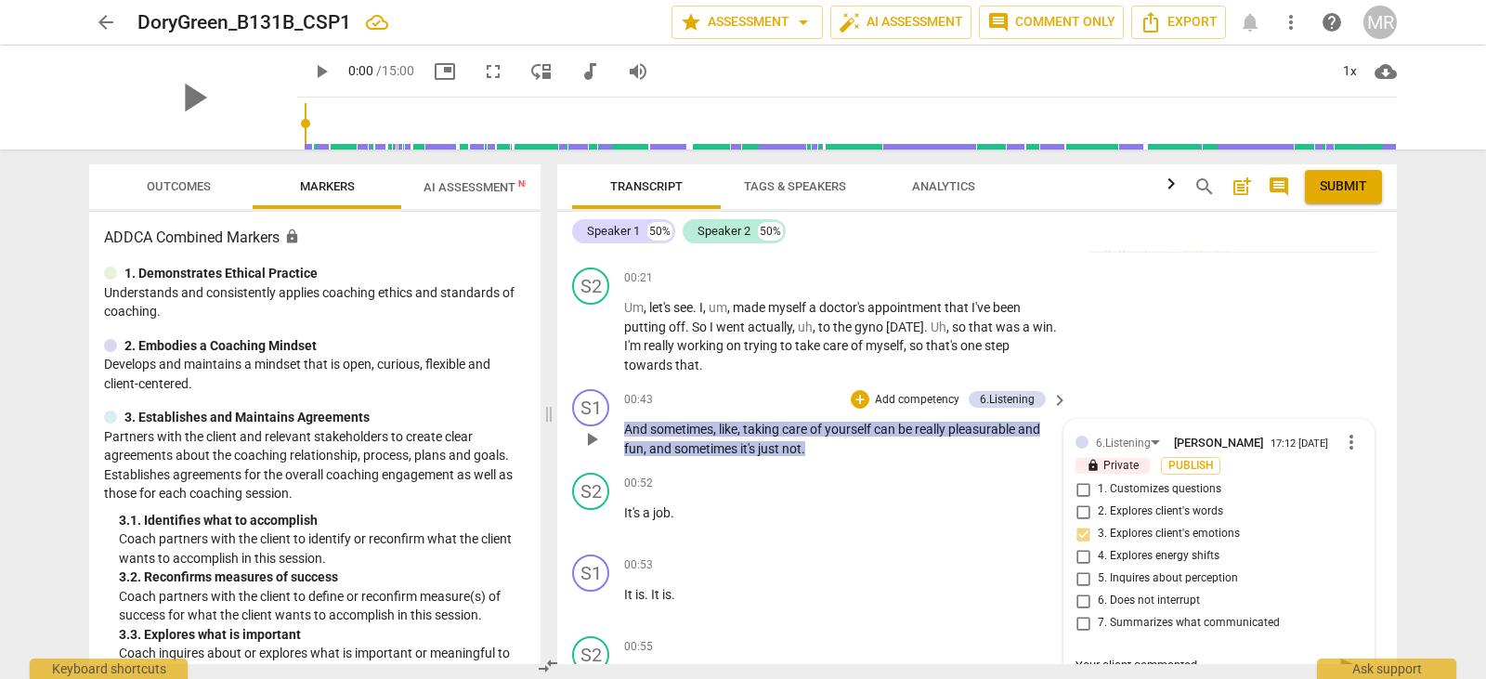
type textarea "Your client commente"
type textarea "Your client comment"
type textarea "Your client commen"
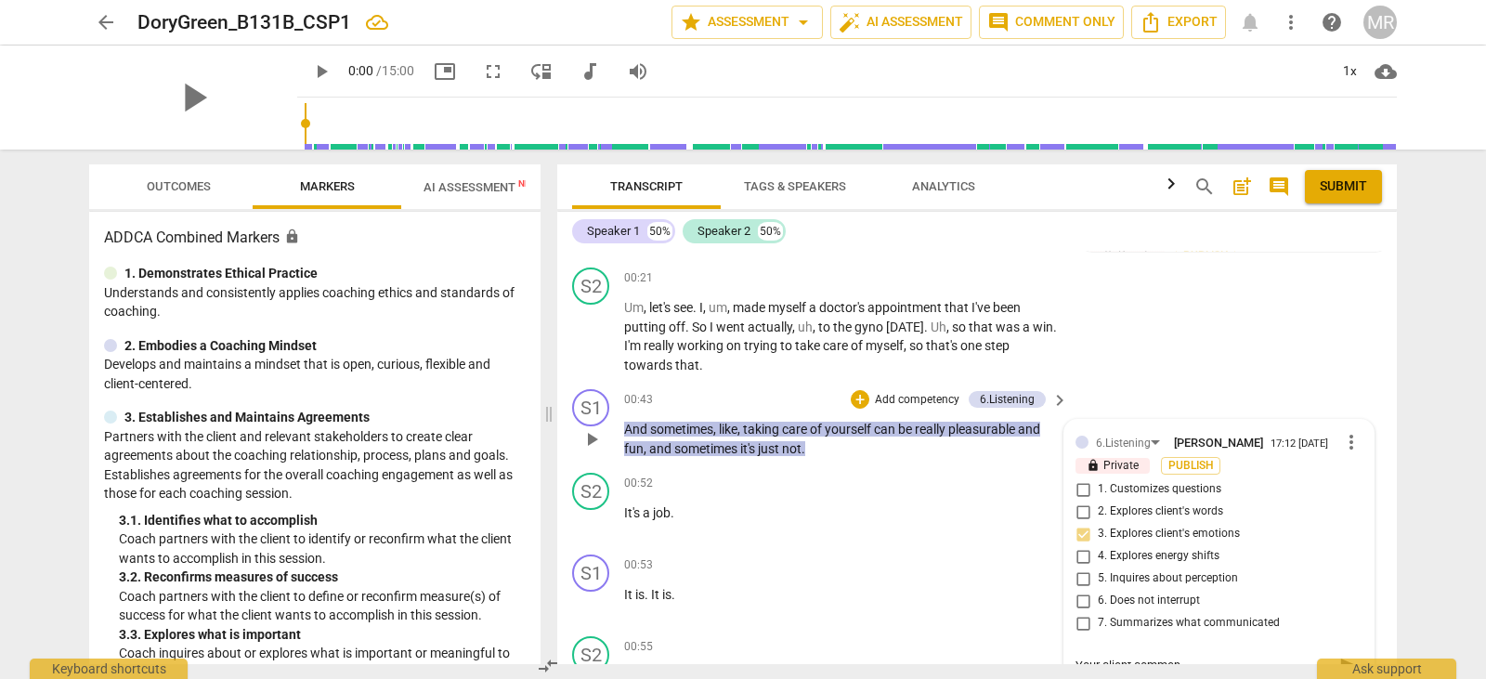
type textarea "Your client comme"
type textarea "Your client comm"
type textarea "Your client com"
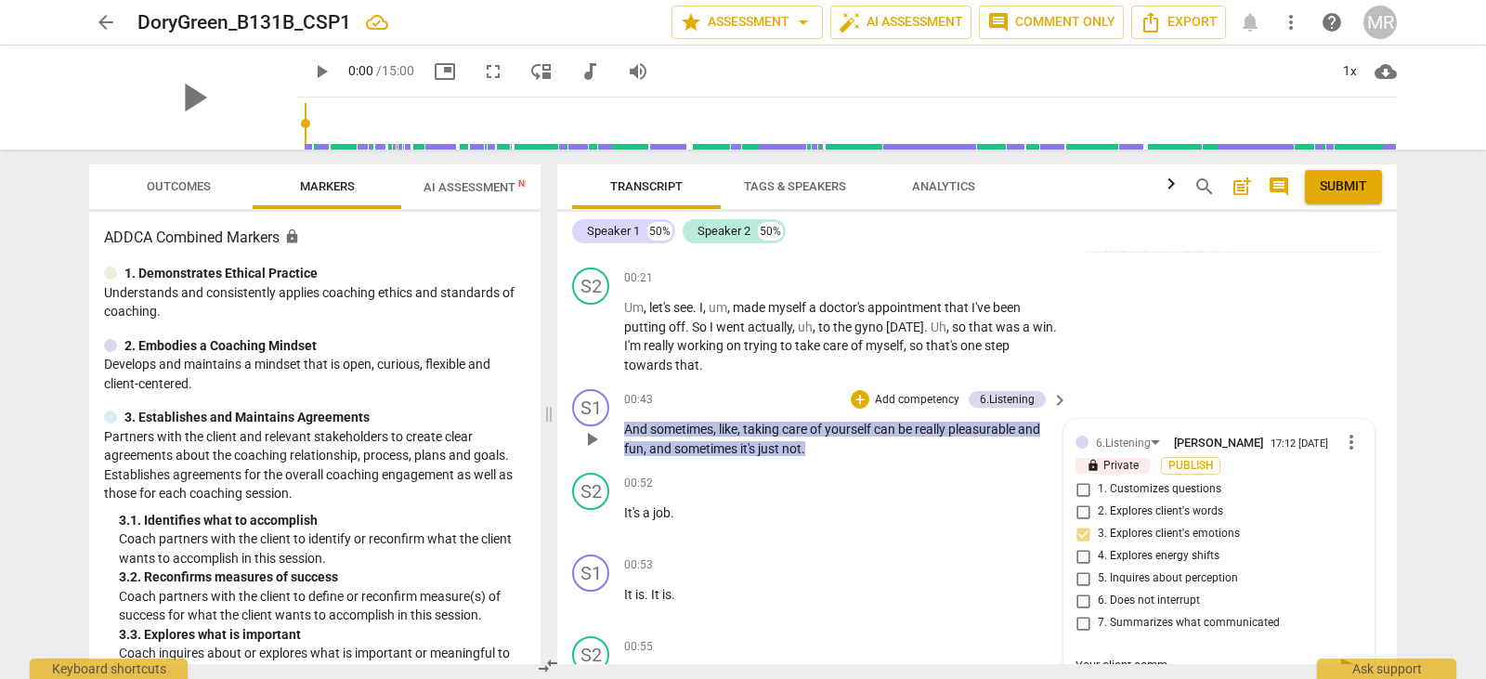
type textarea "Your client com"
type textarea "Your client co"
type textarea "Your client c"
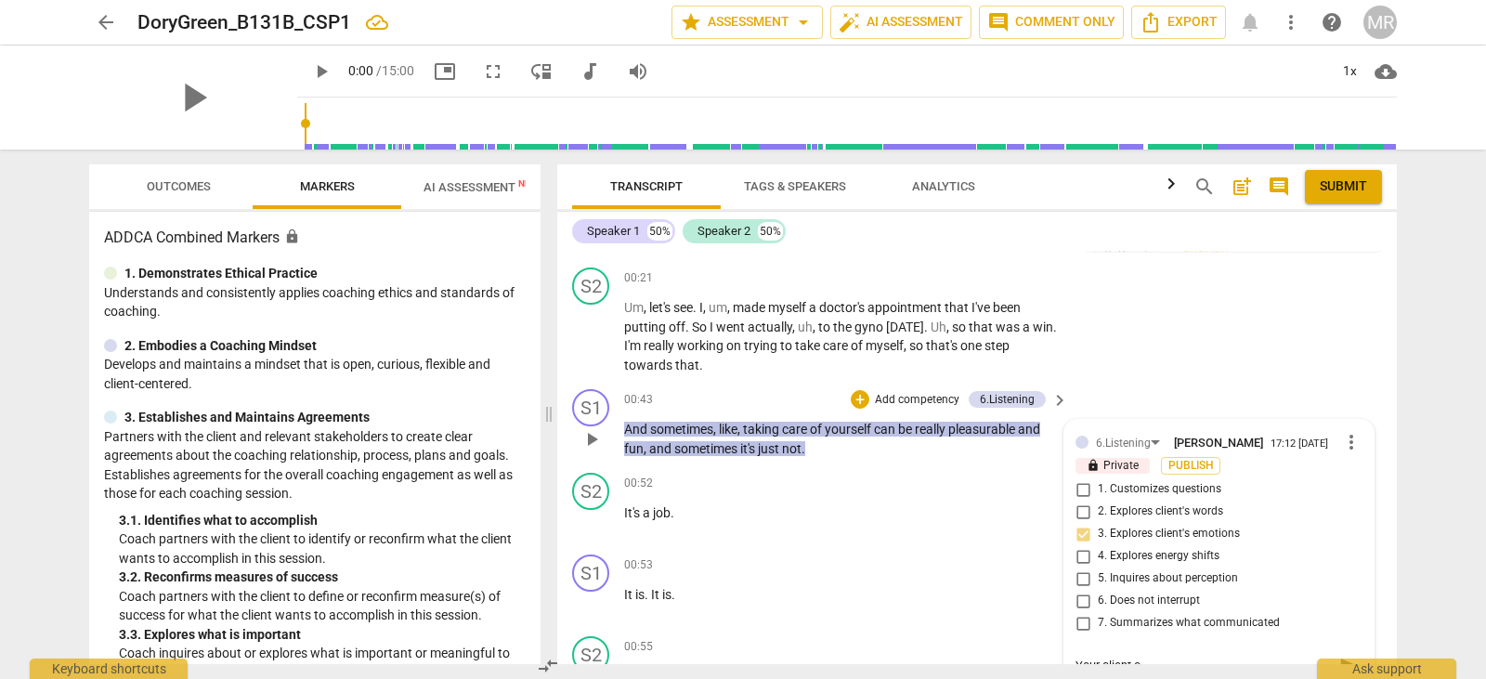
type textarea "Your client"
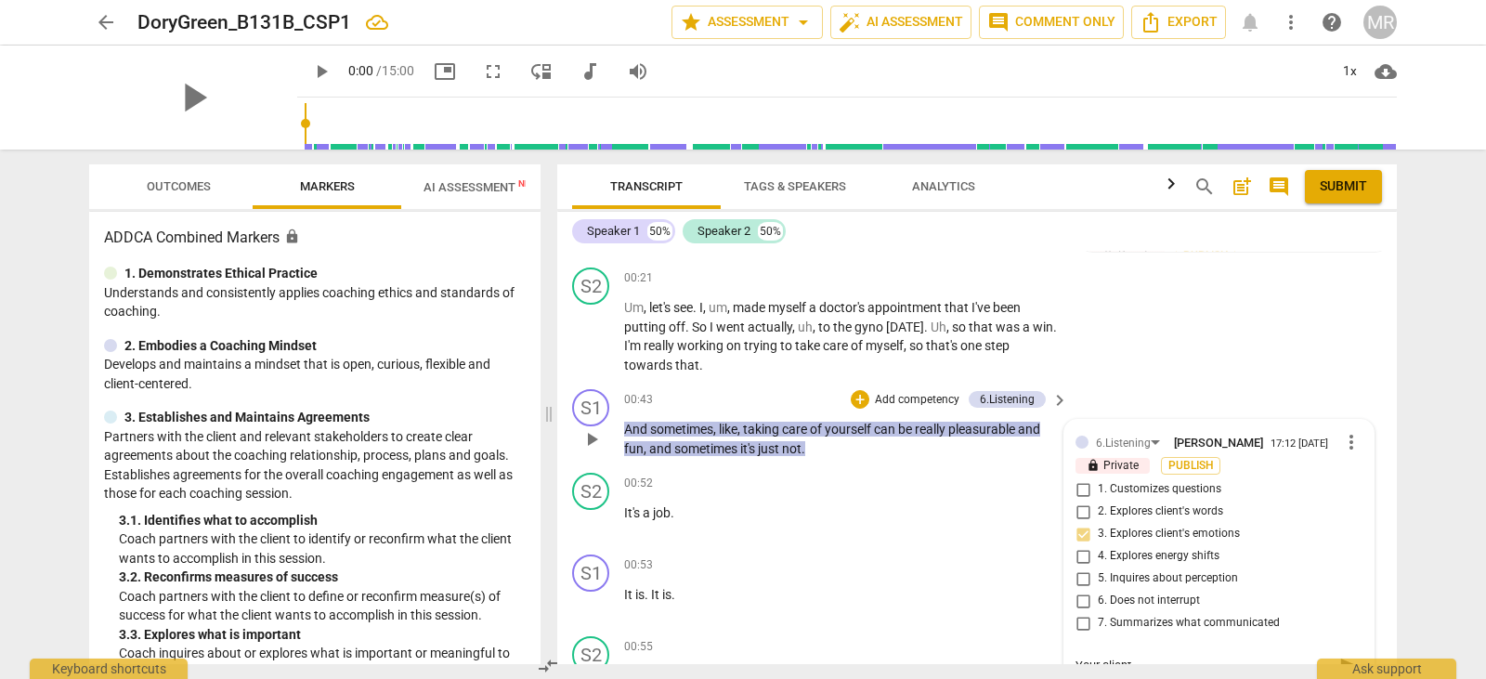
type textarea "Your client"
type textarea "Your client a"
type textarea "Your client an"
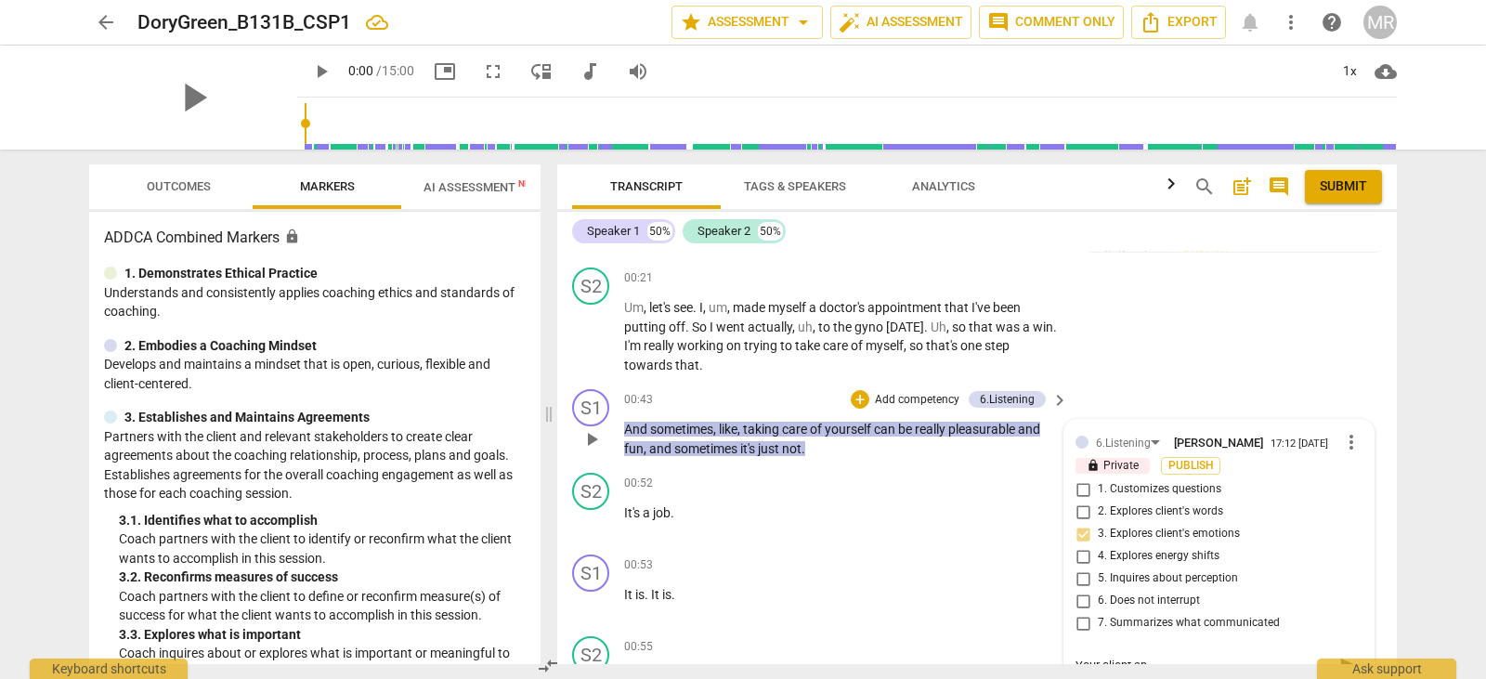
type textarea "Your client ans"
type textarea "Your client answ"
type textarea "Your client answe"
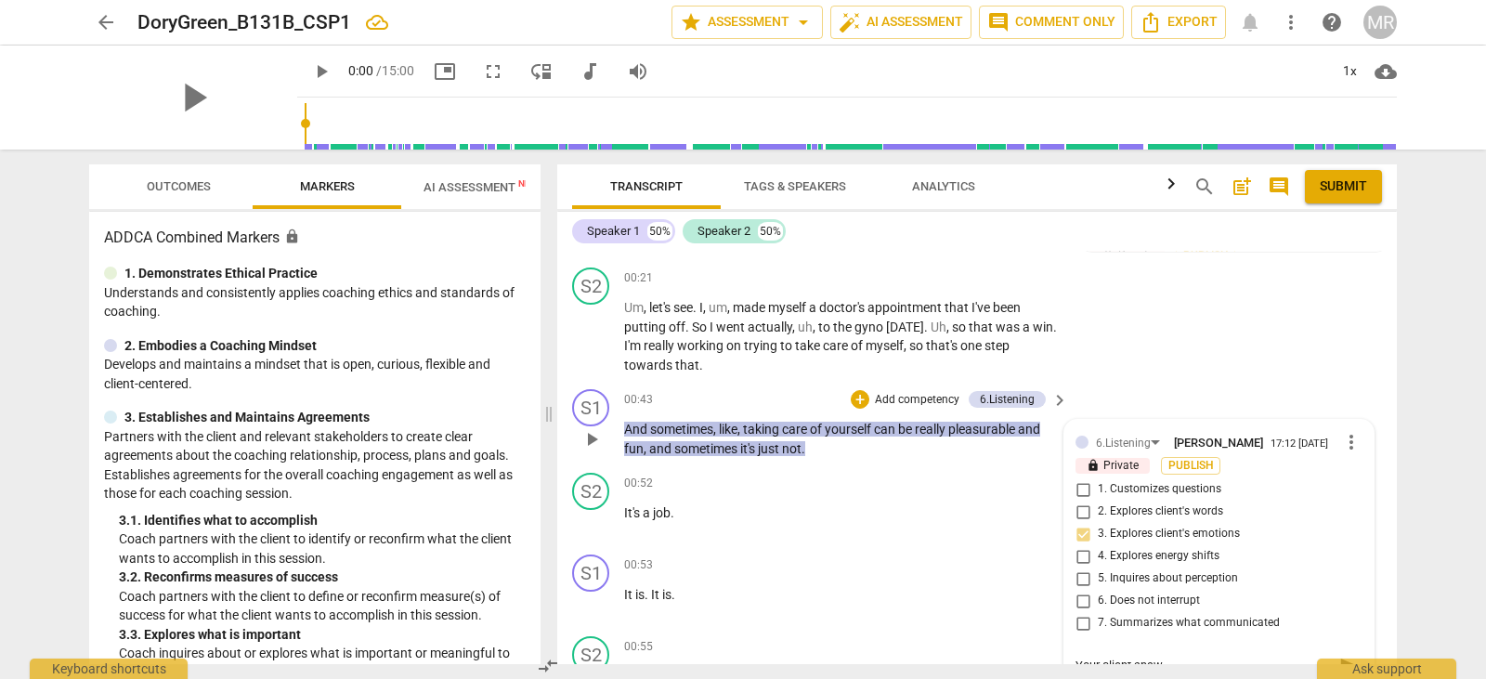
type textarea "Your client answe"
type textarea "Your client answer"
type textarea "Your client answere"
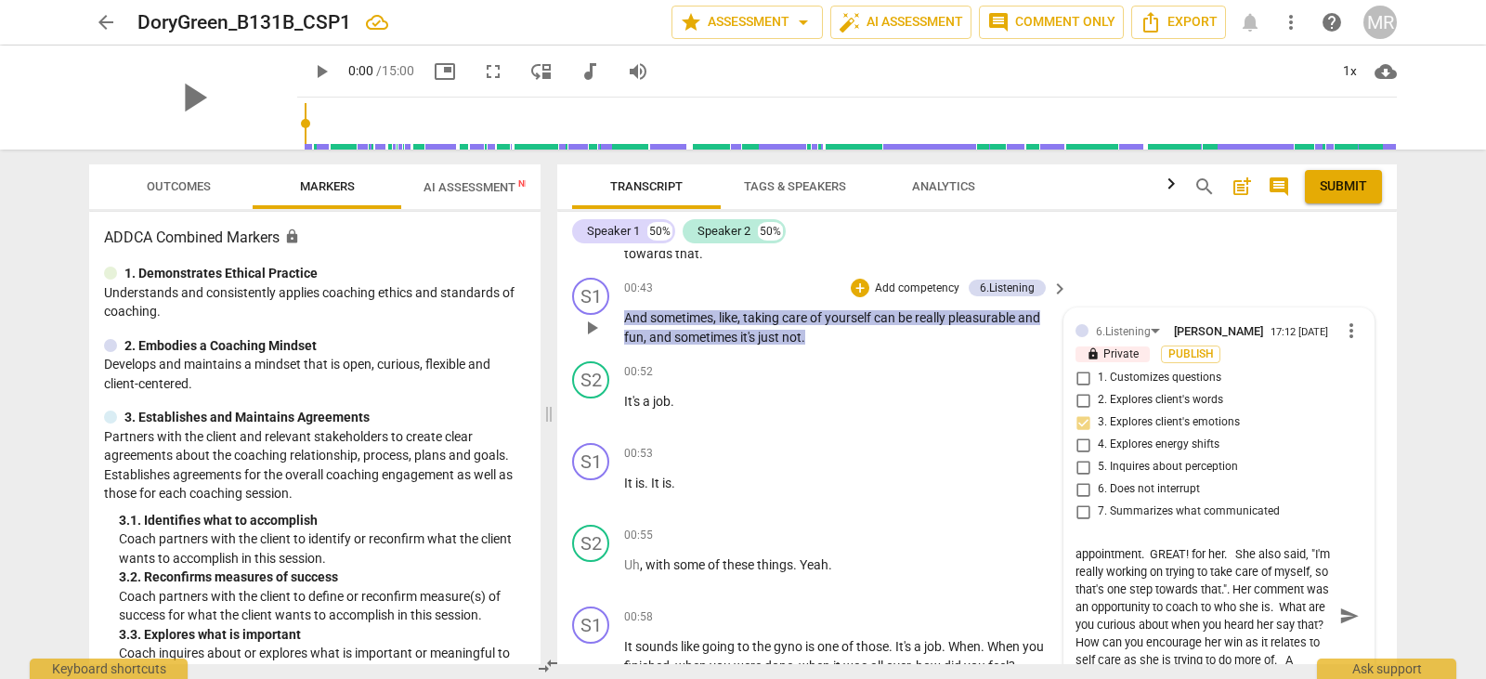
scroll to position [53, 0]
click at [1263, 619] on textarea "Your client answered your win question with an accomplishment that she was happ…" at bounding box center [1204, 615] width 257 height 141
click at [1198, 633] on textarea "Your client answered your win question with an accomplishment that she was happ…" at bounding box center [1204, 615] width 257 height 141
click at [1198, 641] on textarea "Your client answered your win question with an accomplishment that she was happ…" at bounding box center [1204, 615] width 257 height 141
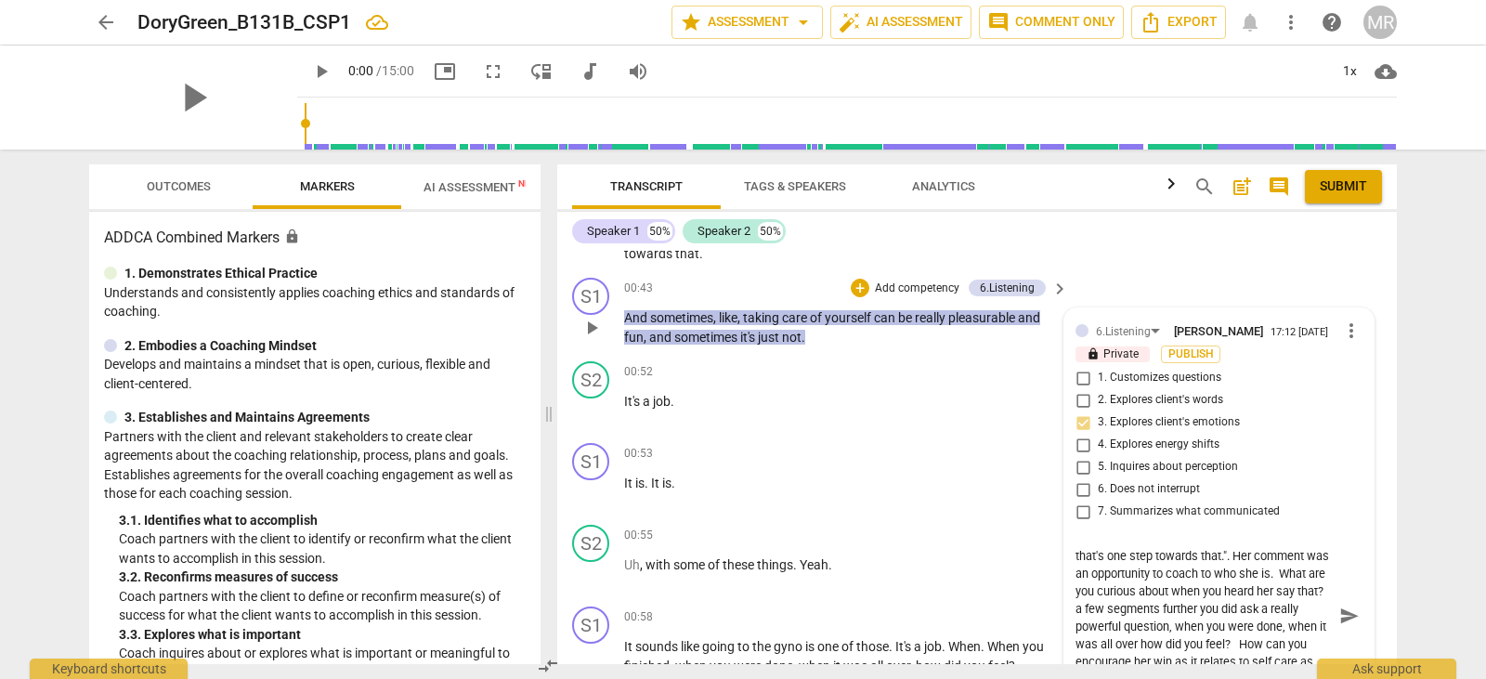
click at [1270, 647] on textarea "Your client answered your win question with an accomplishment that she was happ…" at bounding box center [1204, 615] width 257 height 141
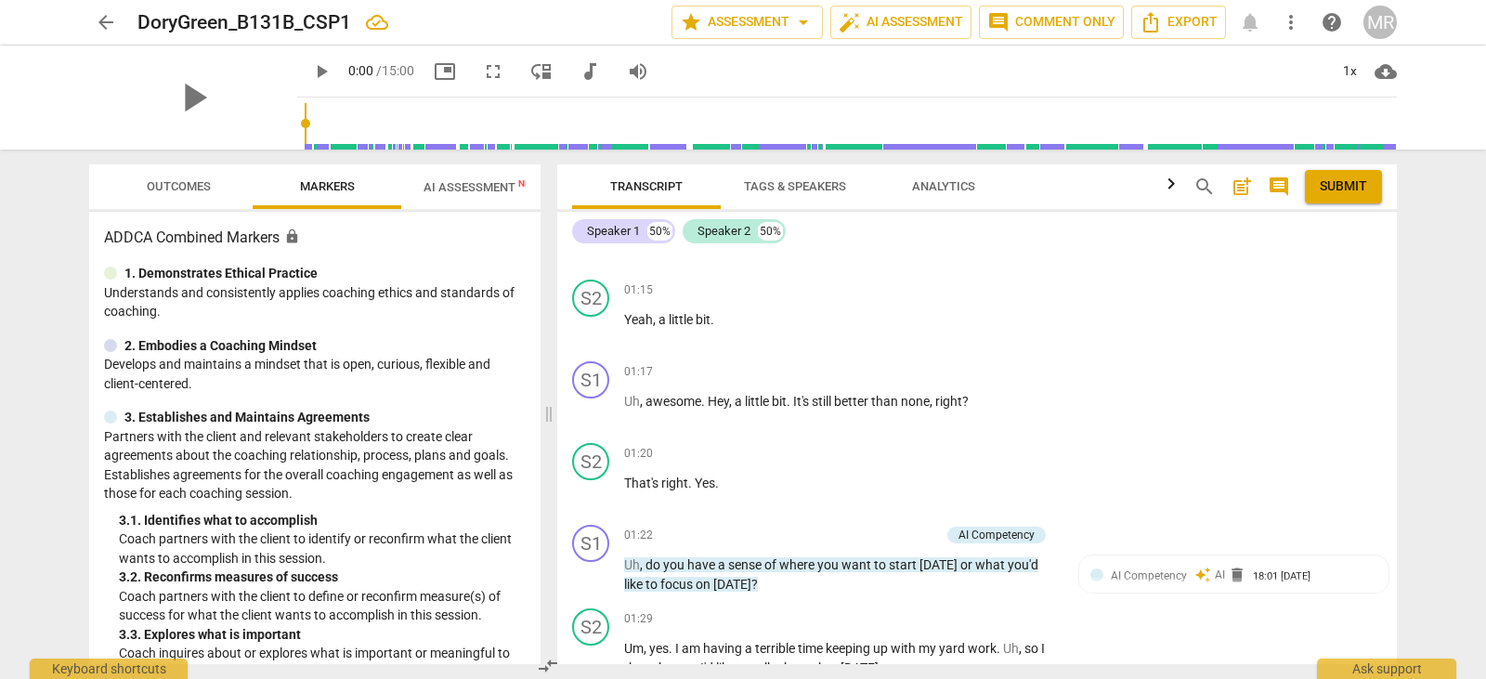
scroll to position [1007, 0]
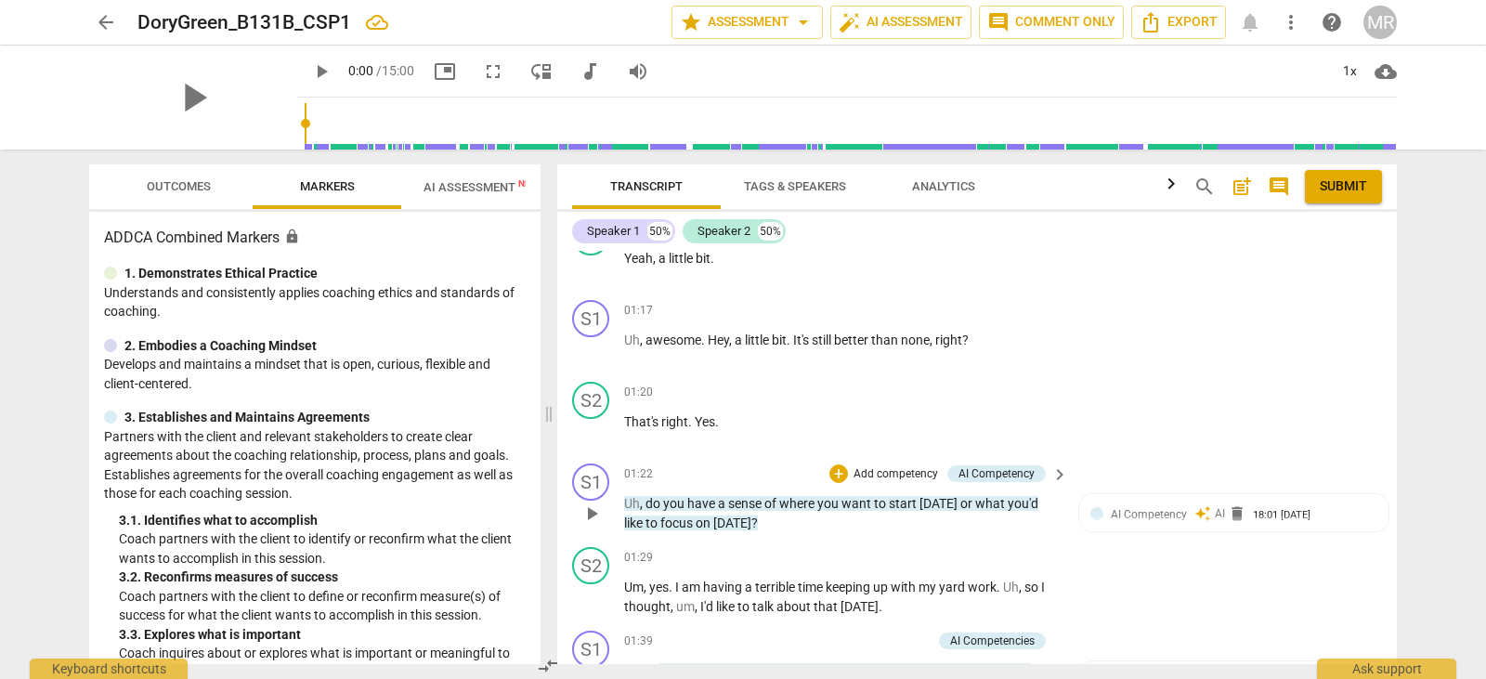
click at [908, 466] on p "Add competency" at bounding box center [896, 474] width 88 height 17
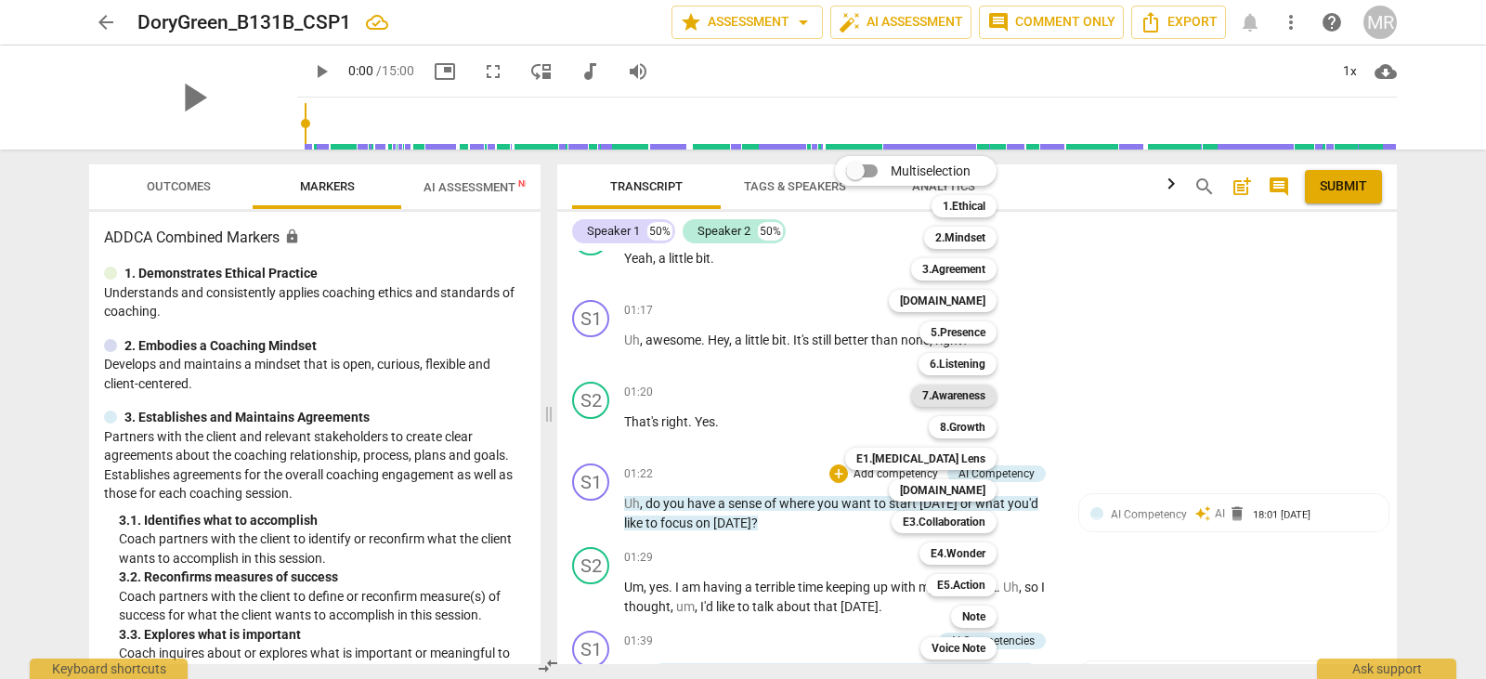
click at [966, 388] on b "7.Awareness" at bounding box center [953, 396] width 63 height 22
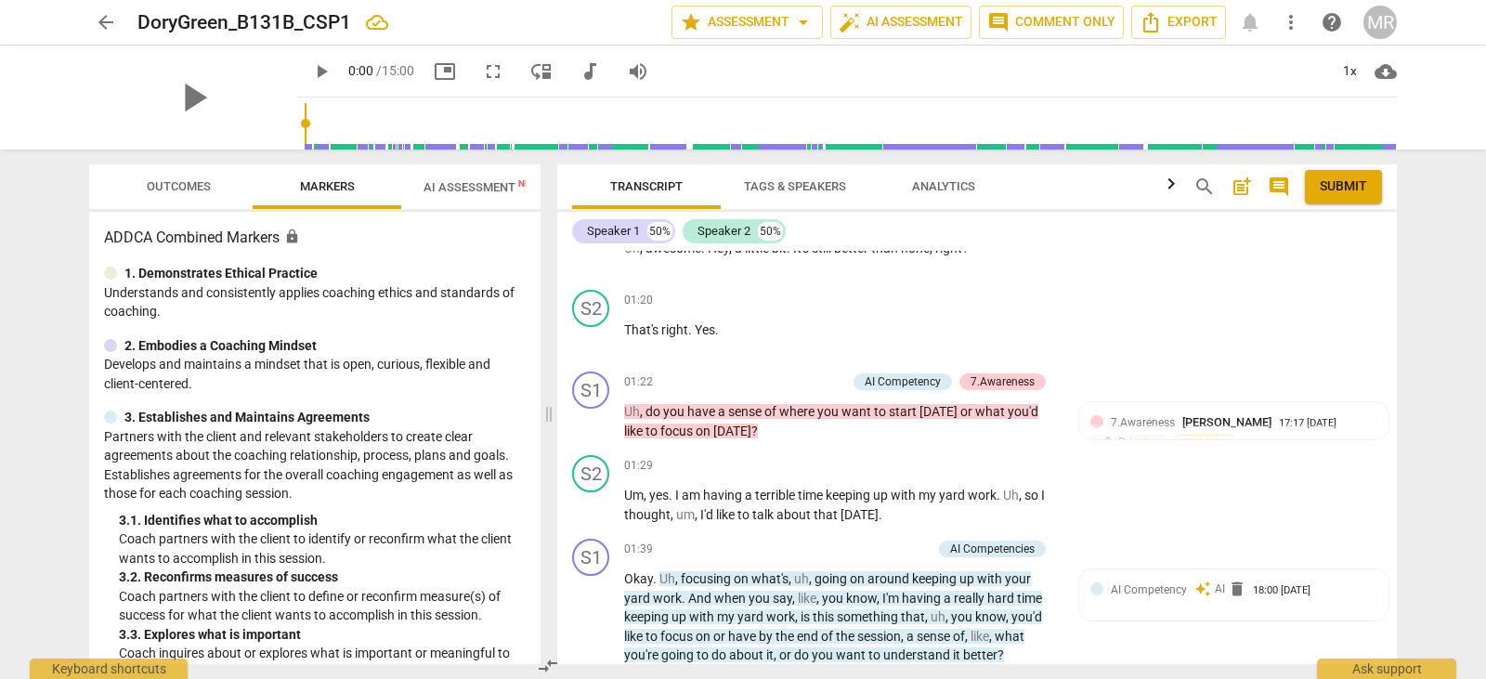
scroll to position [1206, 0]
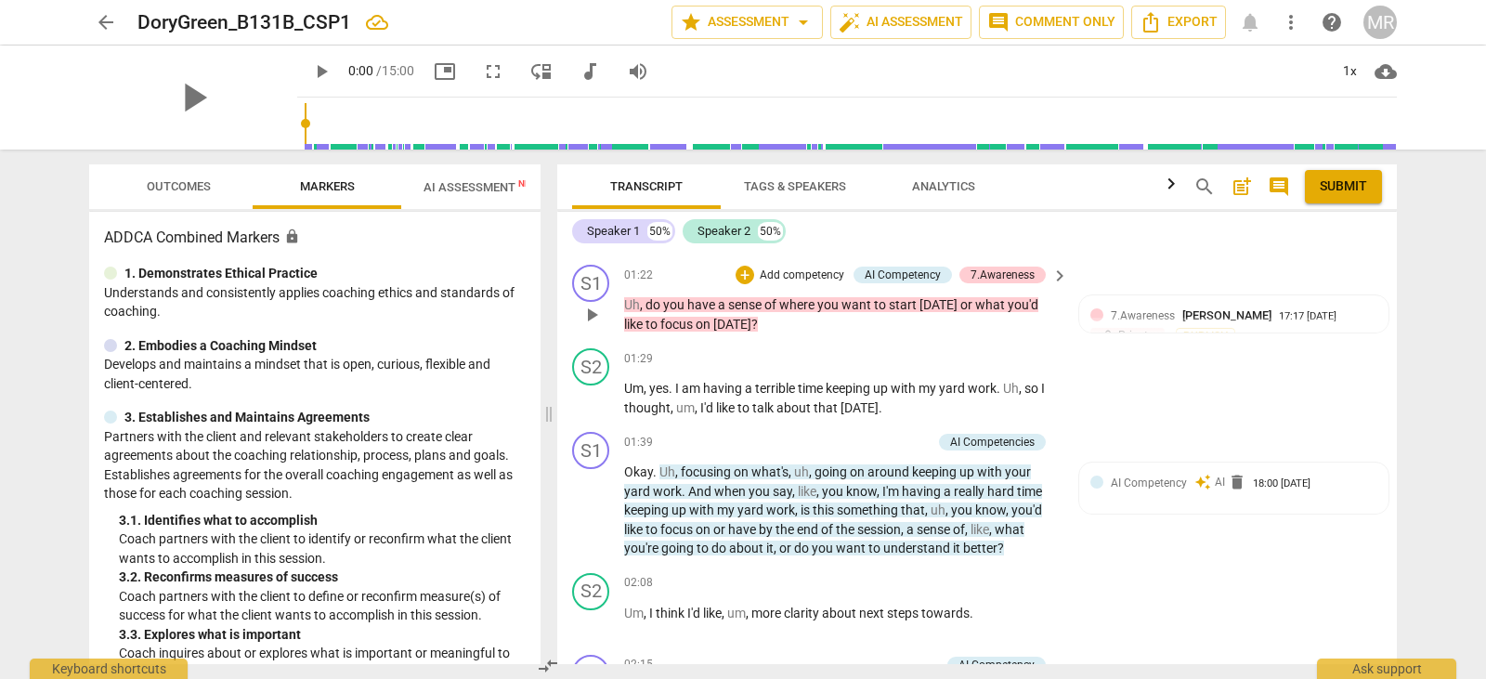
click at [828, 268] on p "Add competency" at bounding box center [802, 276] width 88 height 17
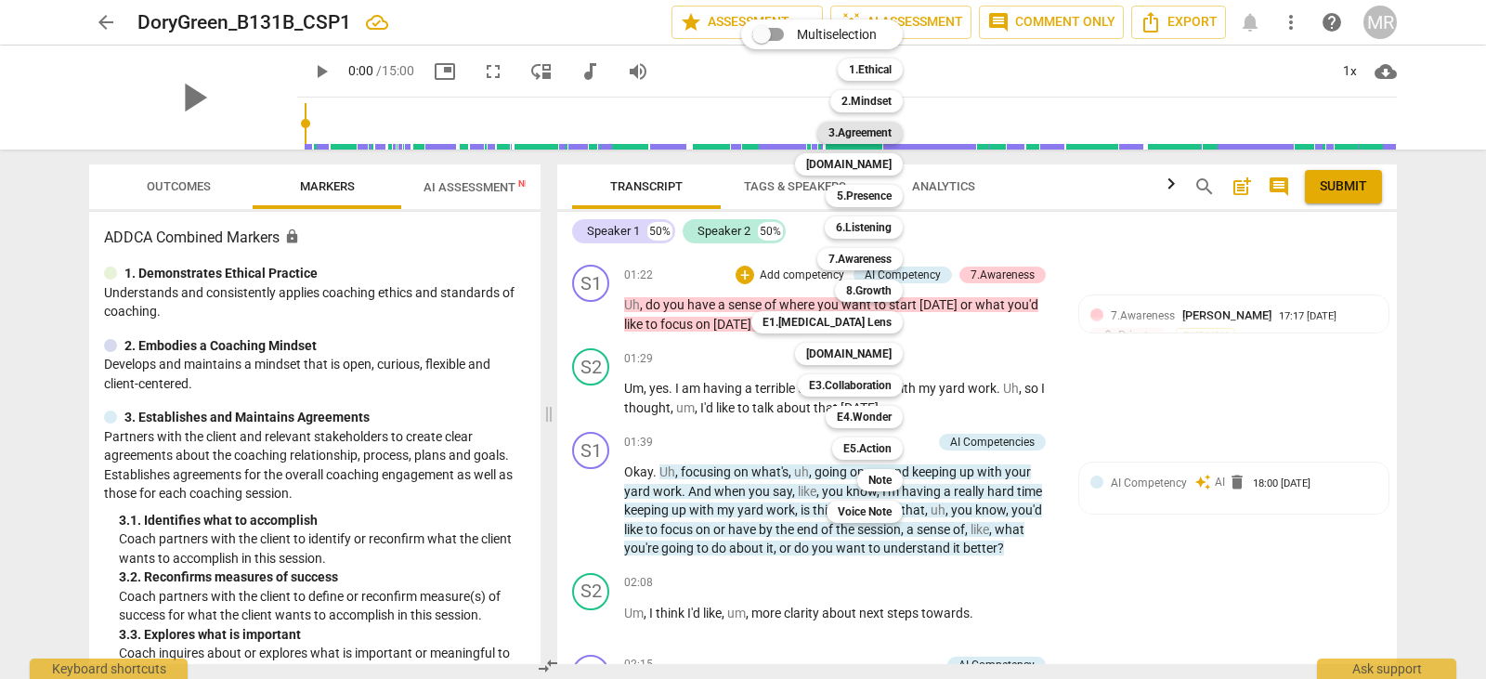
click at [874, 130] on b "3.Agreement" at bounding box center [860, 133] width 63 height 22
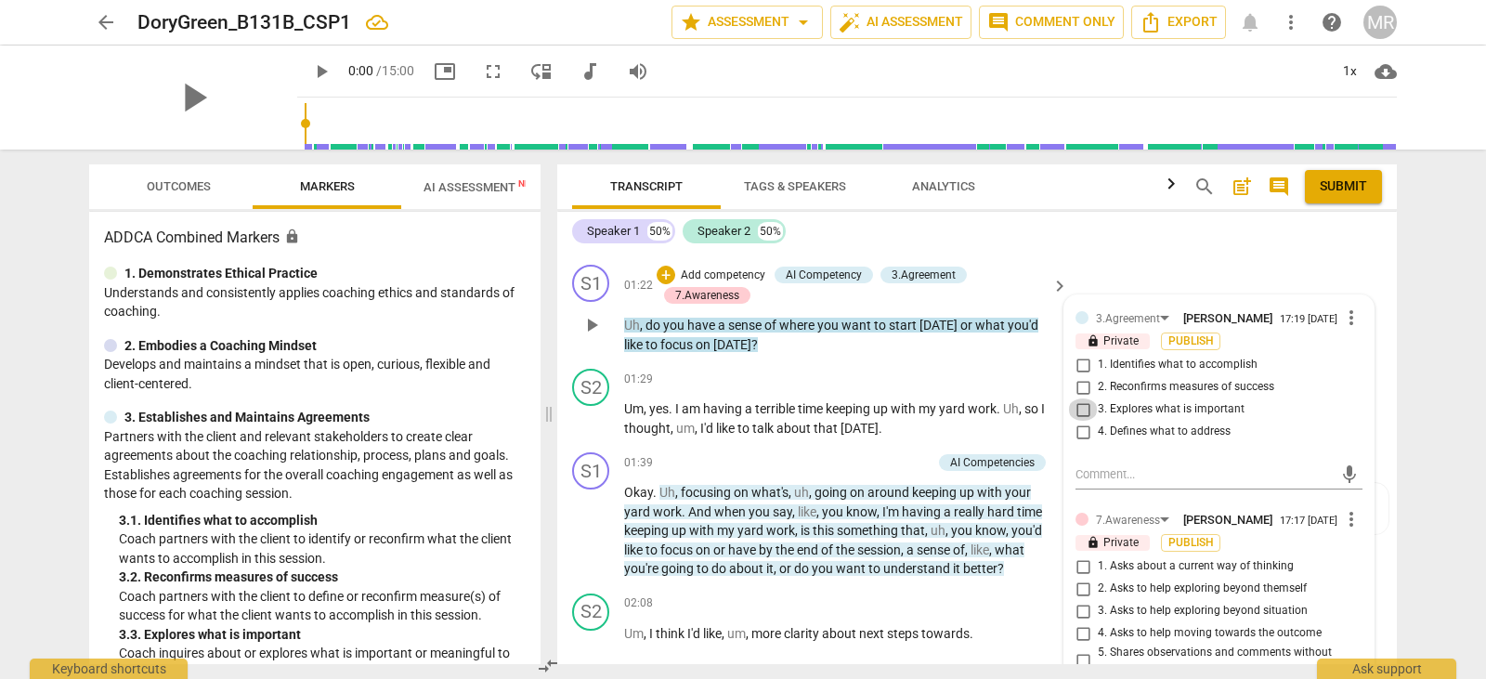
click at [1078, 398] on input "3. Explores what is important" at bounding box center [1083, 409] width 30 height 22
click at [1079, 354] on input "1. Identifies what to accomplish" at bounding box center [1083, 365] width 30 height 22
click at [893, 455] on p "Add competency" at bounding box center [887, 463] width 88 height 17
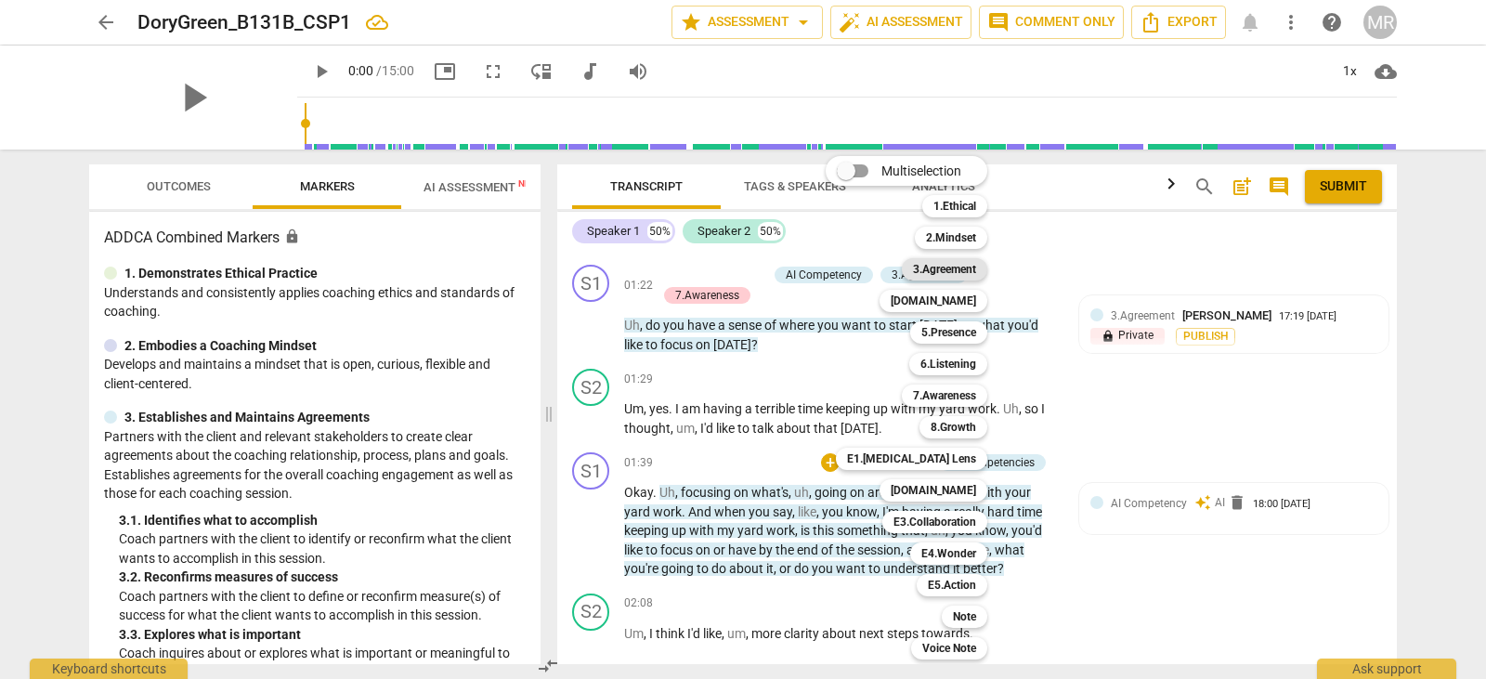
click at [958, 271] on b "3.Agreement" at bounding box center [944, 269] width 63 height 22
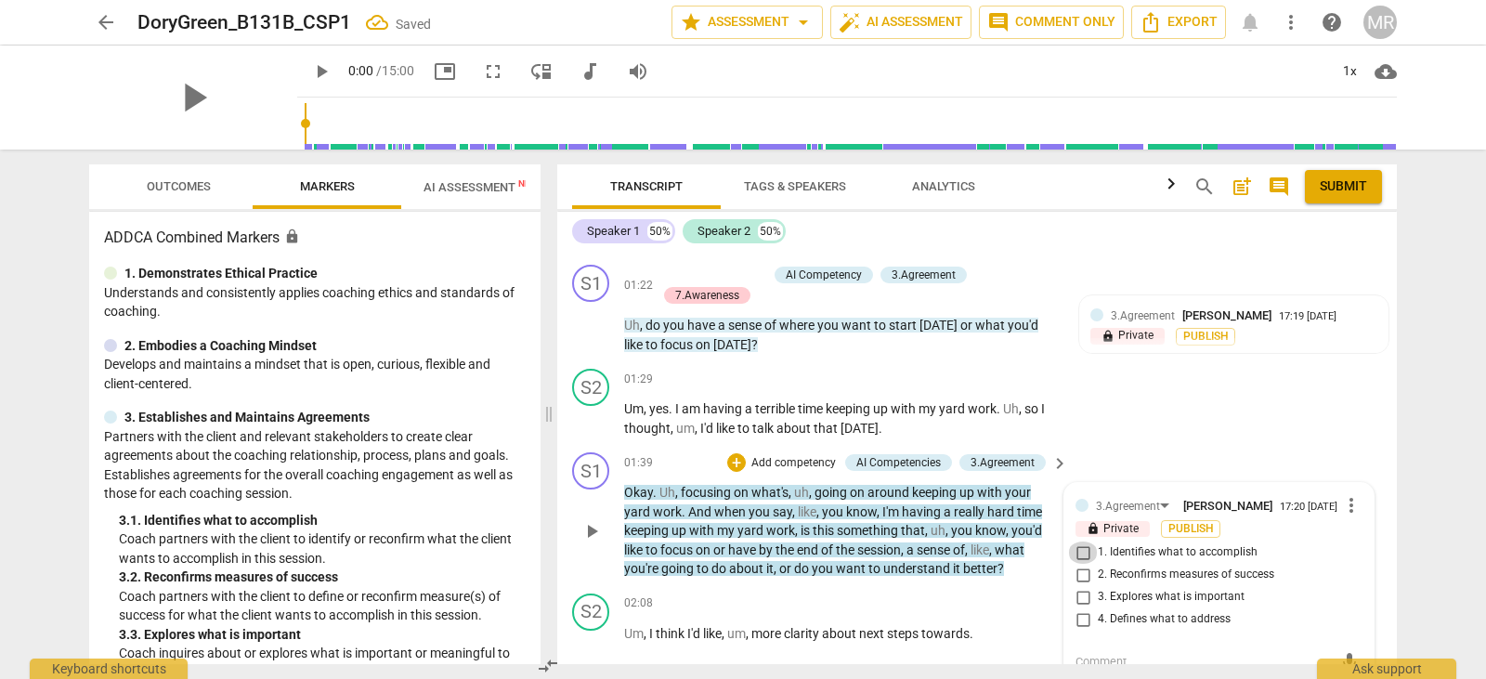
click at [1080, 542] on input "1. Identifies what to accomplish" at bounding box center [1083, 553] width 30 height 22
click at [1082, 564] on input "2. Reconfirms measures of success" at bounding box center [1083, 575] width 30 height 22
click at [1082, 608] on input "4. Defines what to address" at bounding box center [1083, 619] width 30 height 22
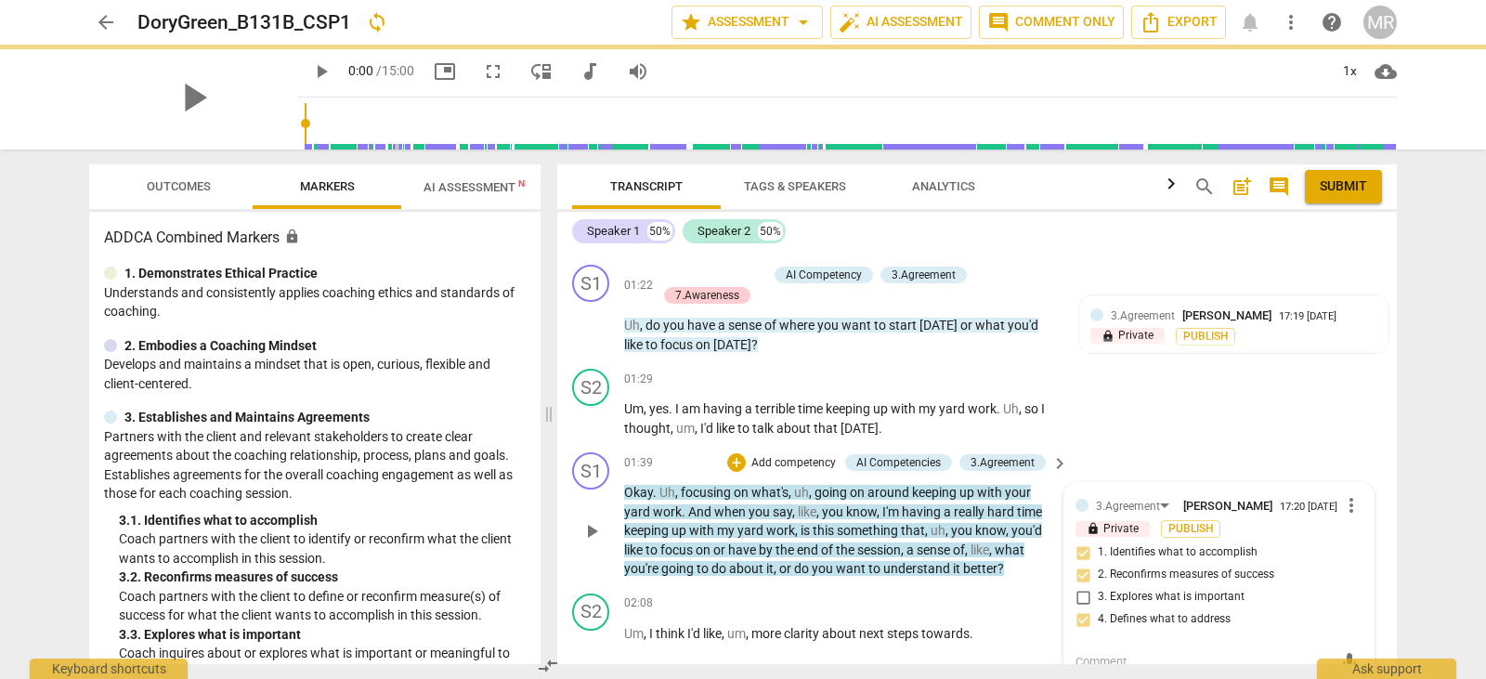
click at [1078, 652] on div "mic" at bounding box center [1219, 662] width 287 height 30
click at [1080, 653] on textarea at bounding box center [1204, 662] width 257 height 18
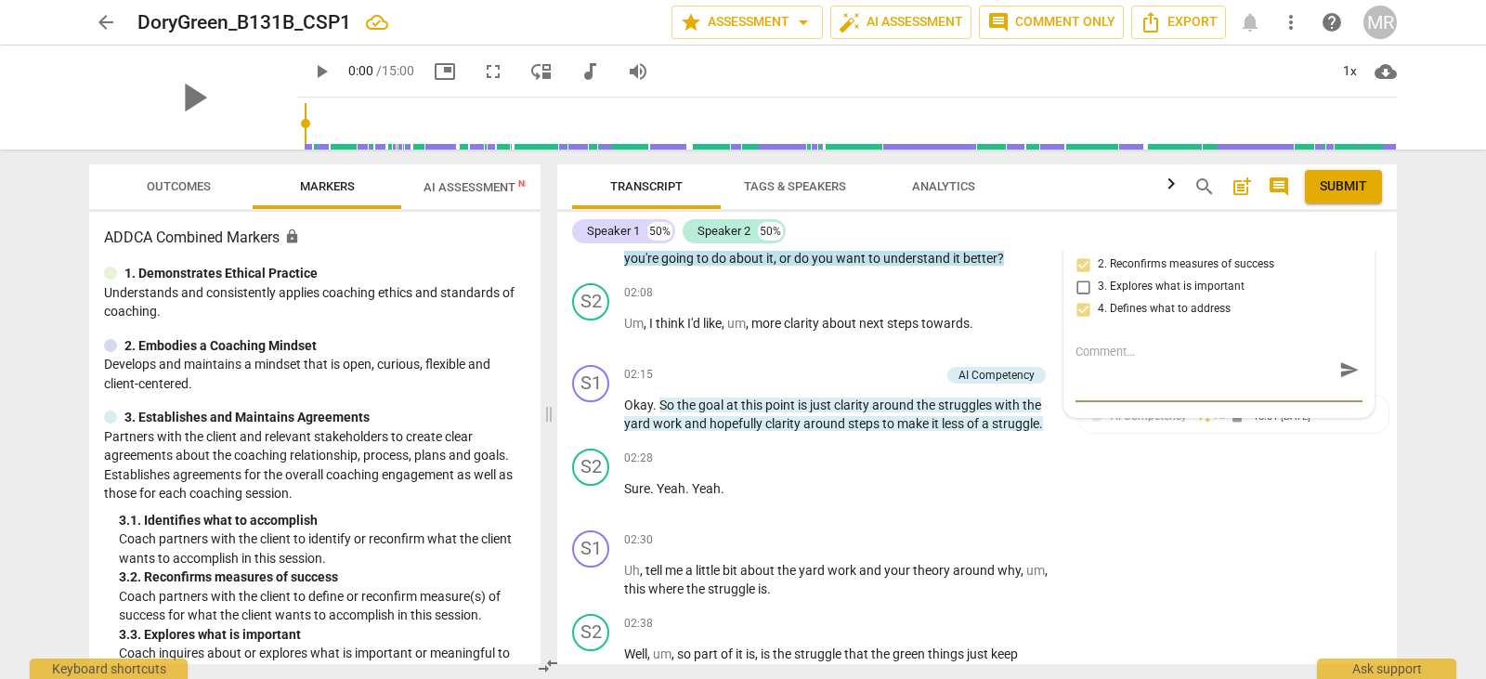
scroll to position [1485, 0]
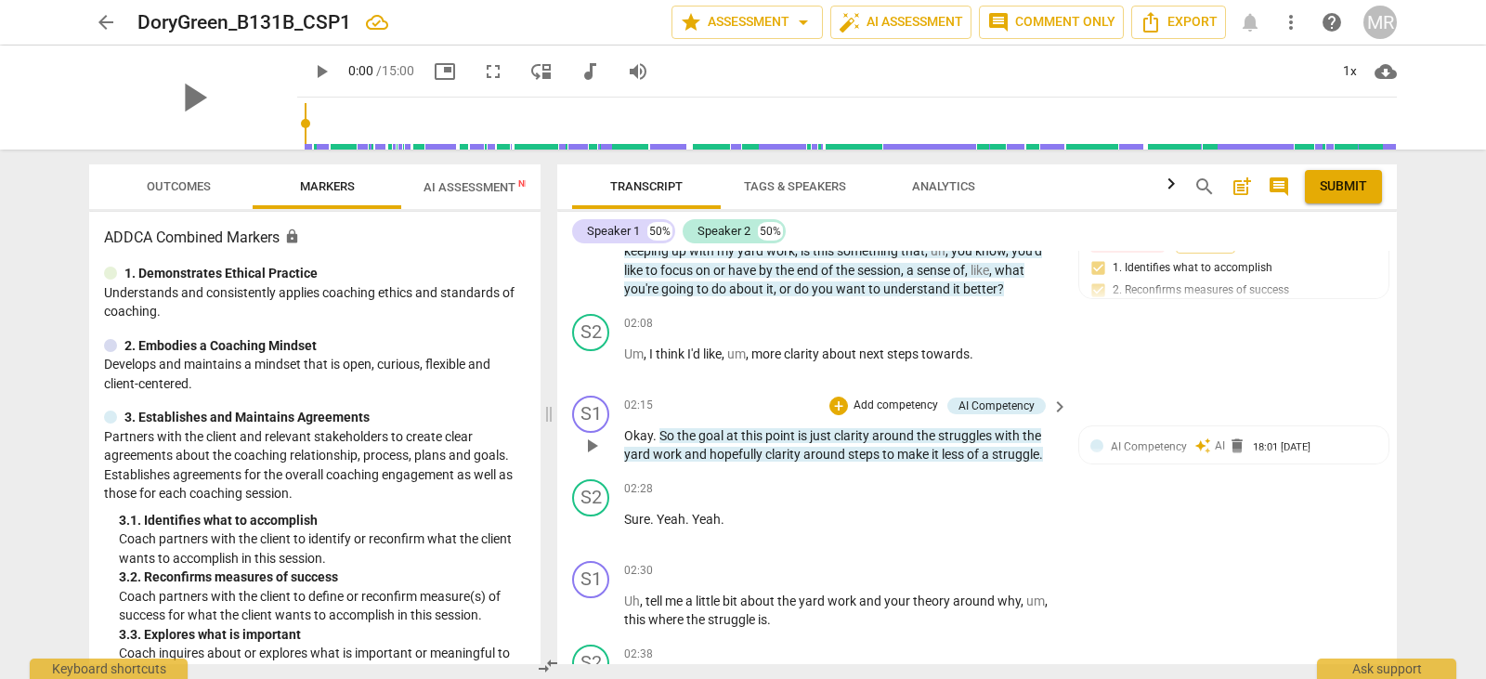
click at [879, 398] on p "Add competency" at bounding box center [896, 406] width 88 height 17
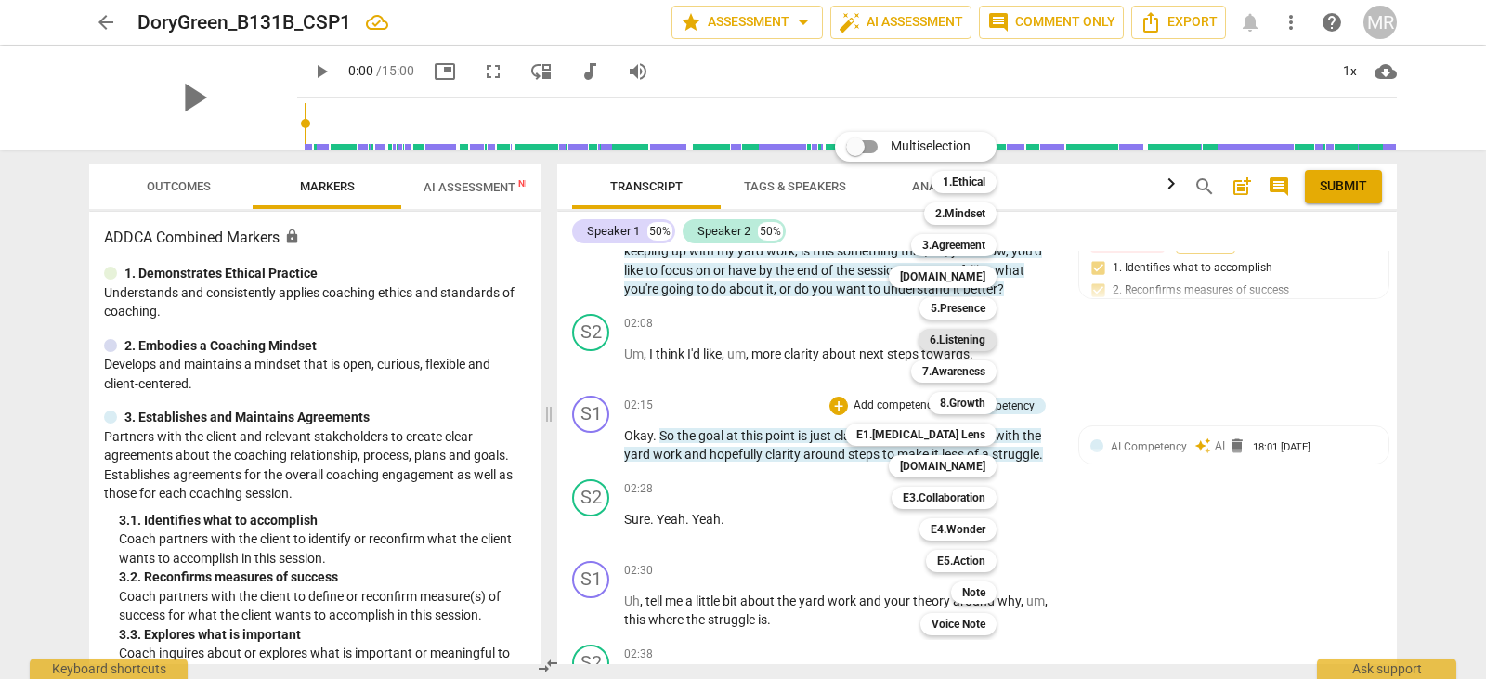
click at [971, 341] on b "6.Listening" at bounding box center [958, 340] width 56 height 22
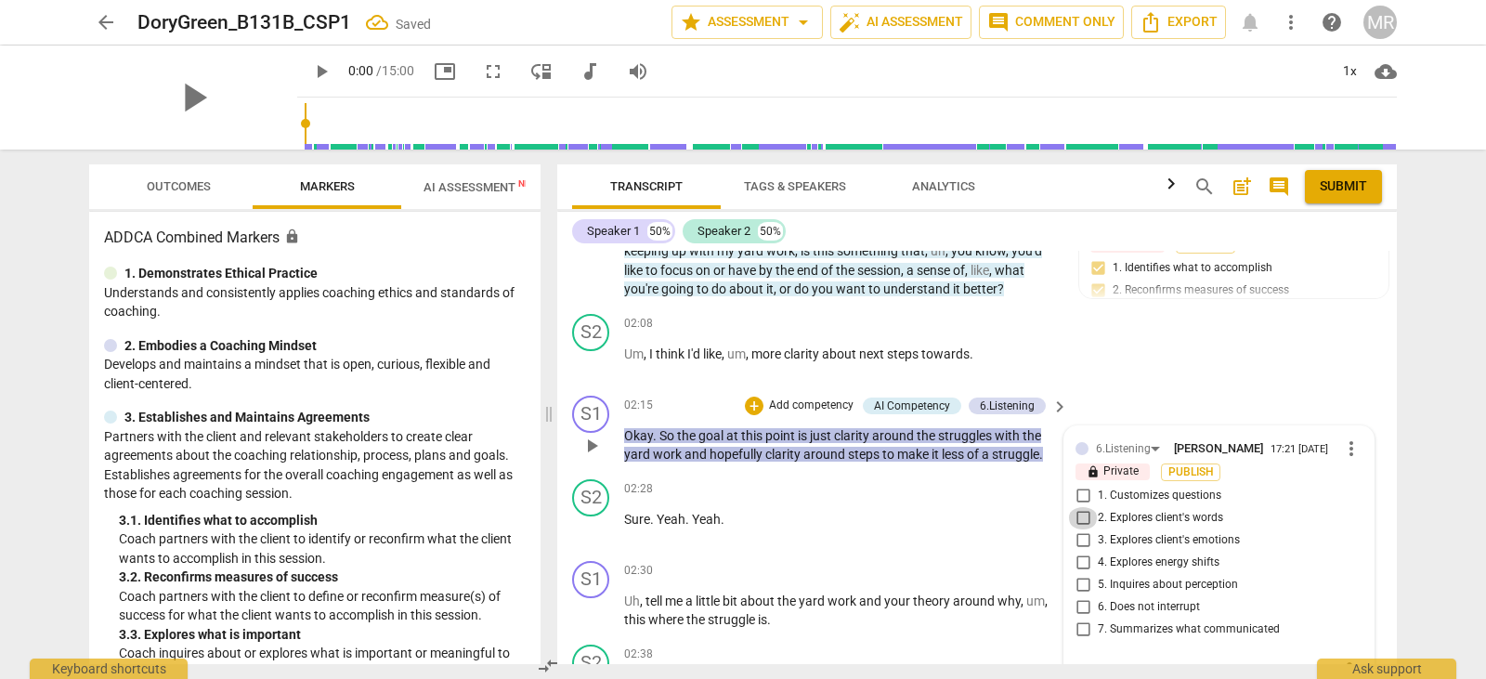
click at [1080, 507] on input "2. Explores client's words" at bounding box center [1083, 518] width 30 height 22
click at [1076, 596] on input "6. Does not interrupt" at bounding box center [1083, 607] width 30 height 22
click at [1079, 619] on input "7. Summarizes what communicated" at bounding box center [1083, 630] width 30 height 22
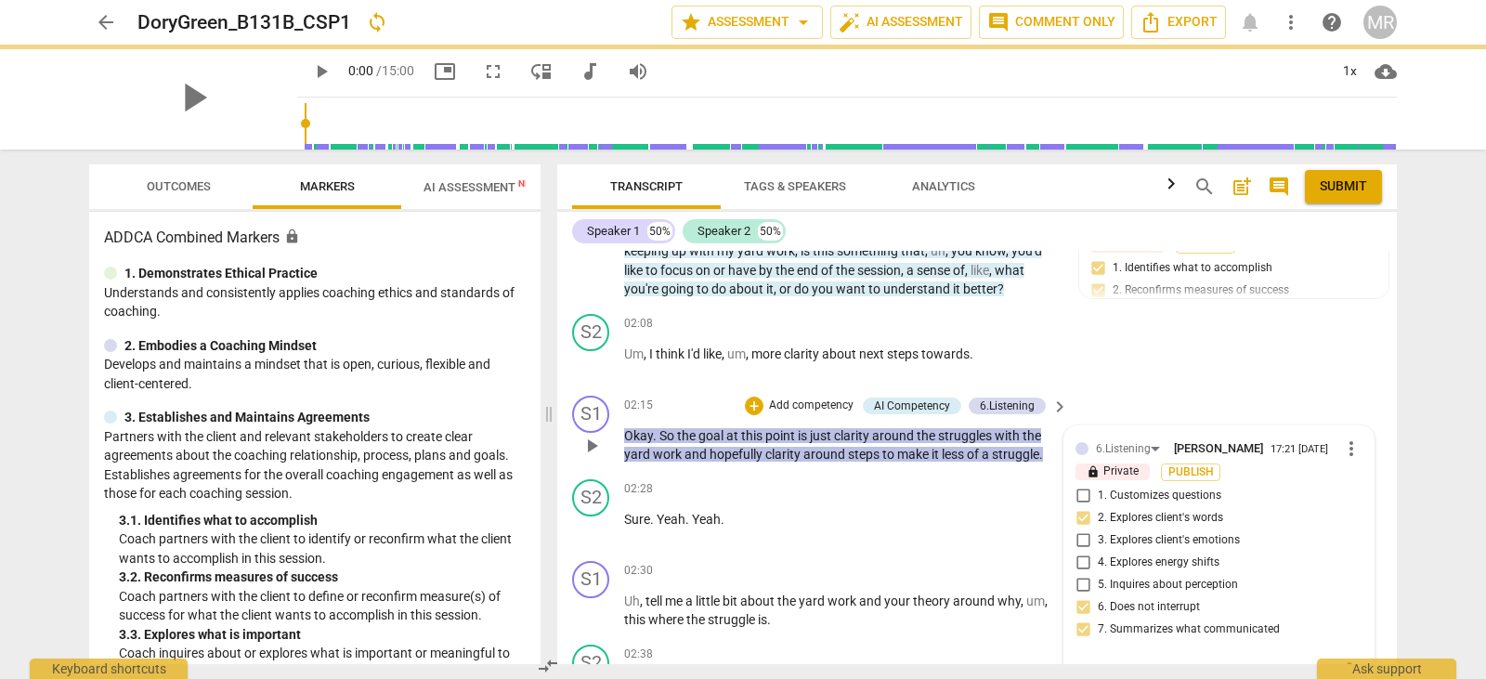
click at [1079, 619] on input "7. Summarizes what communicated" at bounding box center [1083, 630] width 30 height 22
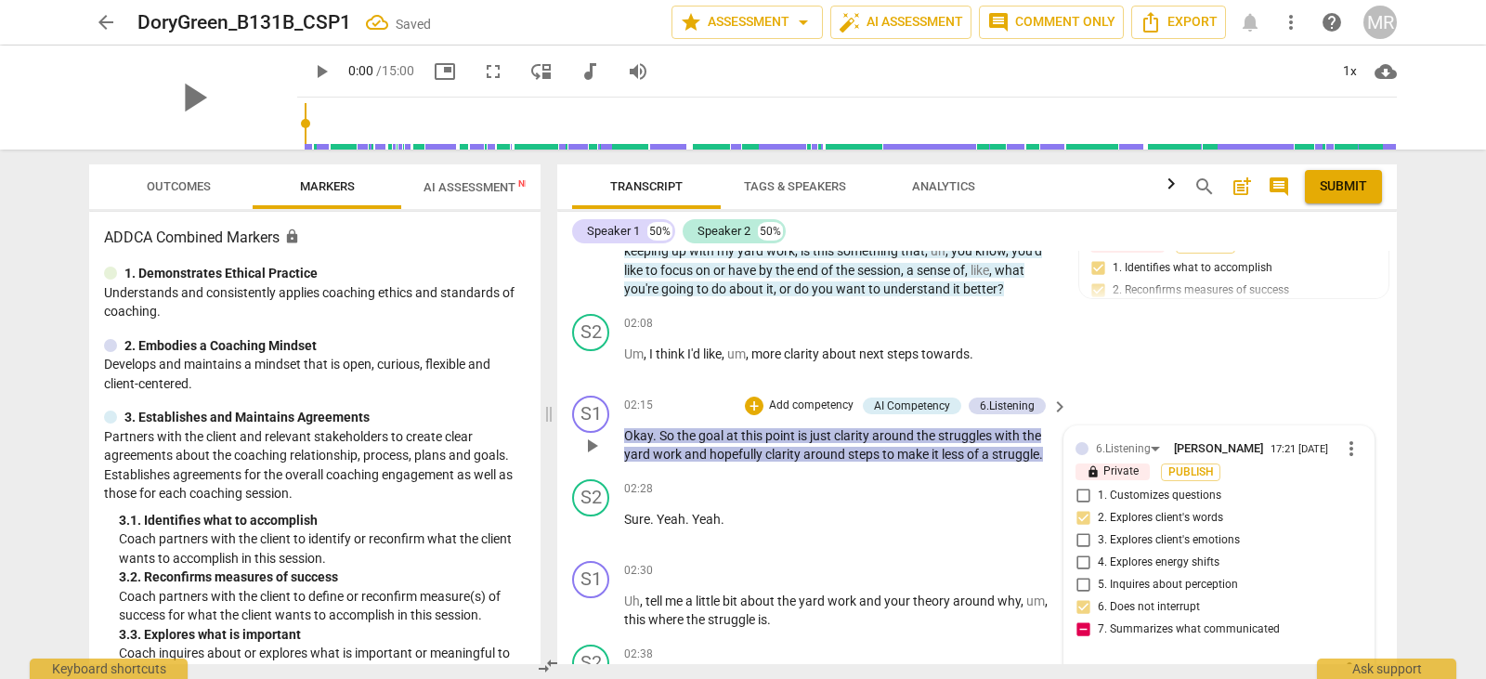
click at [1078, 663] on textarea at bounding box center [1204, 672] width 257 height 18
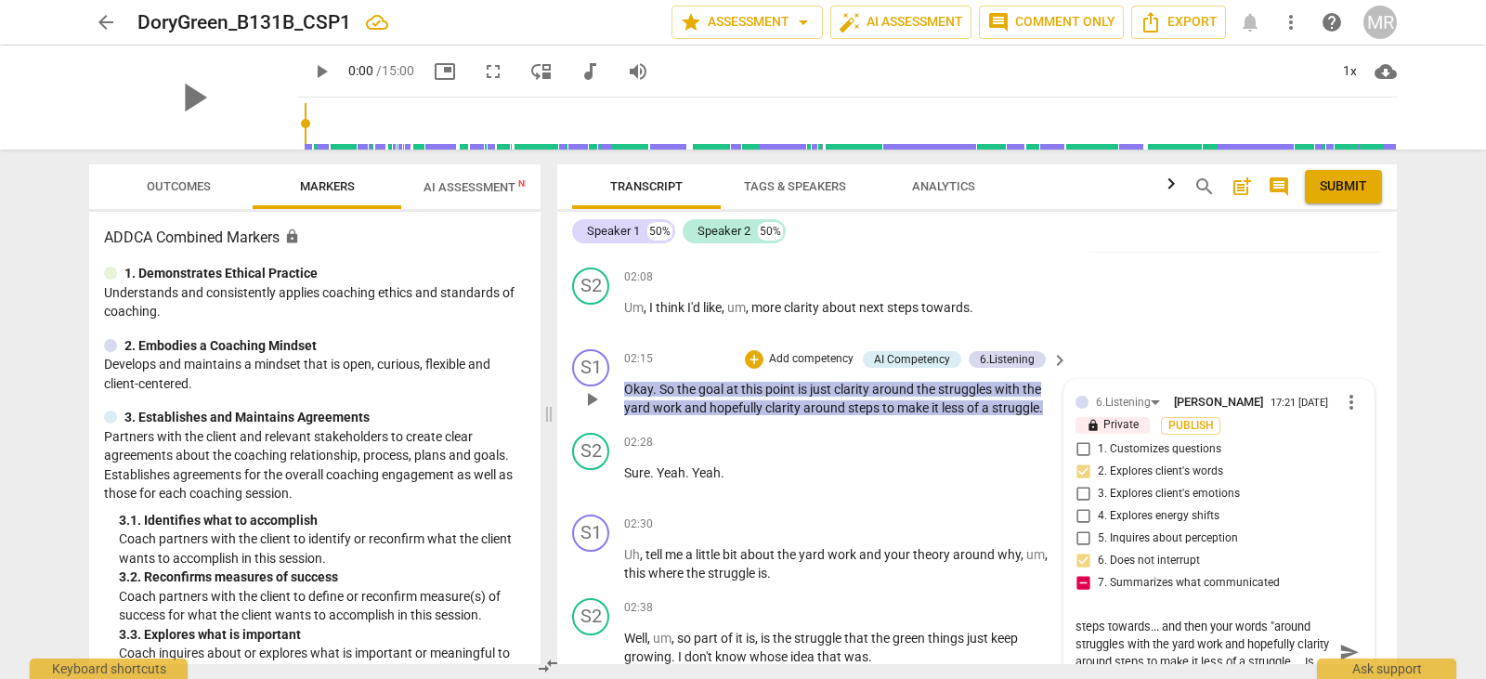
scroll to position [0, 0]
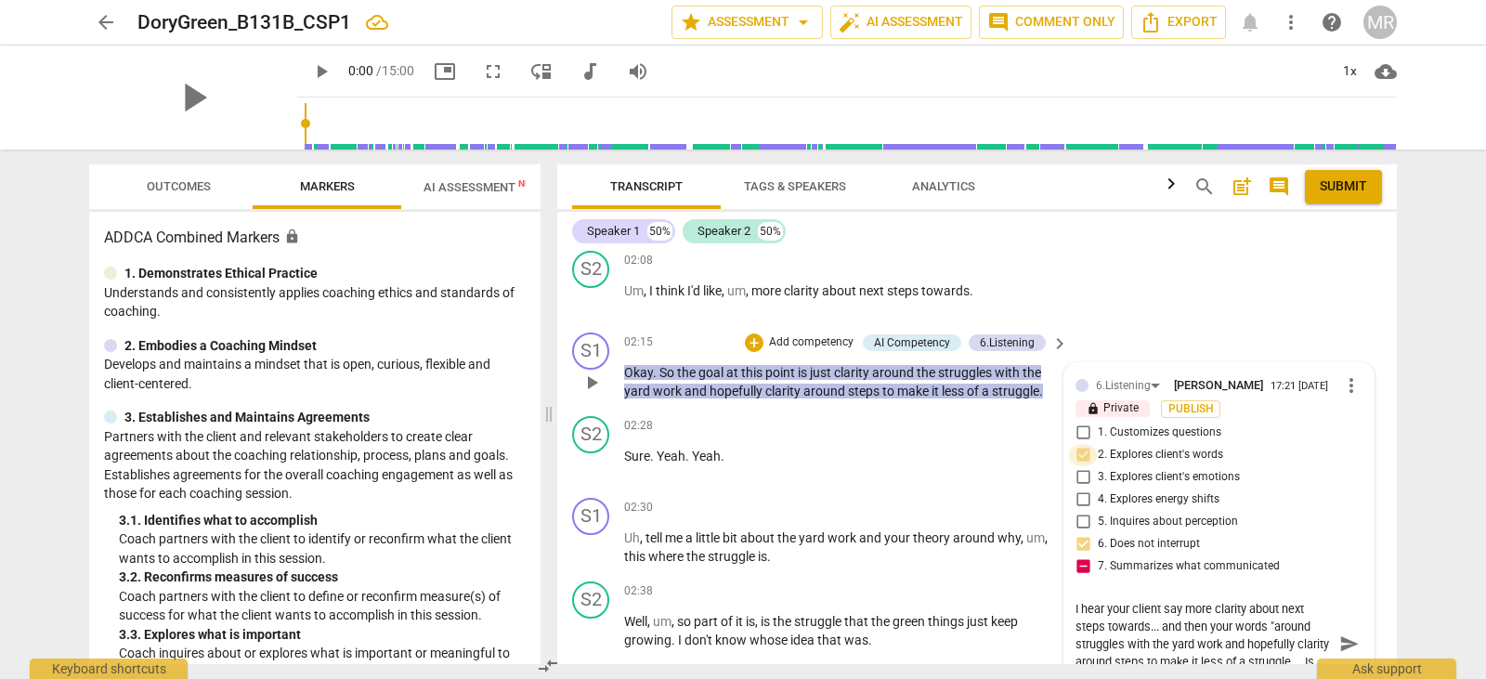
click at [1078, 444] on input "2. Explores client's words" at bounding box center [1083, 455] width 30 height 22
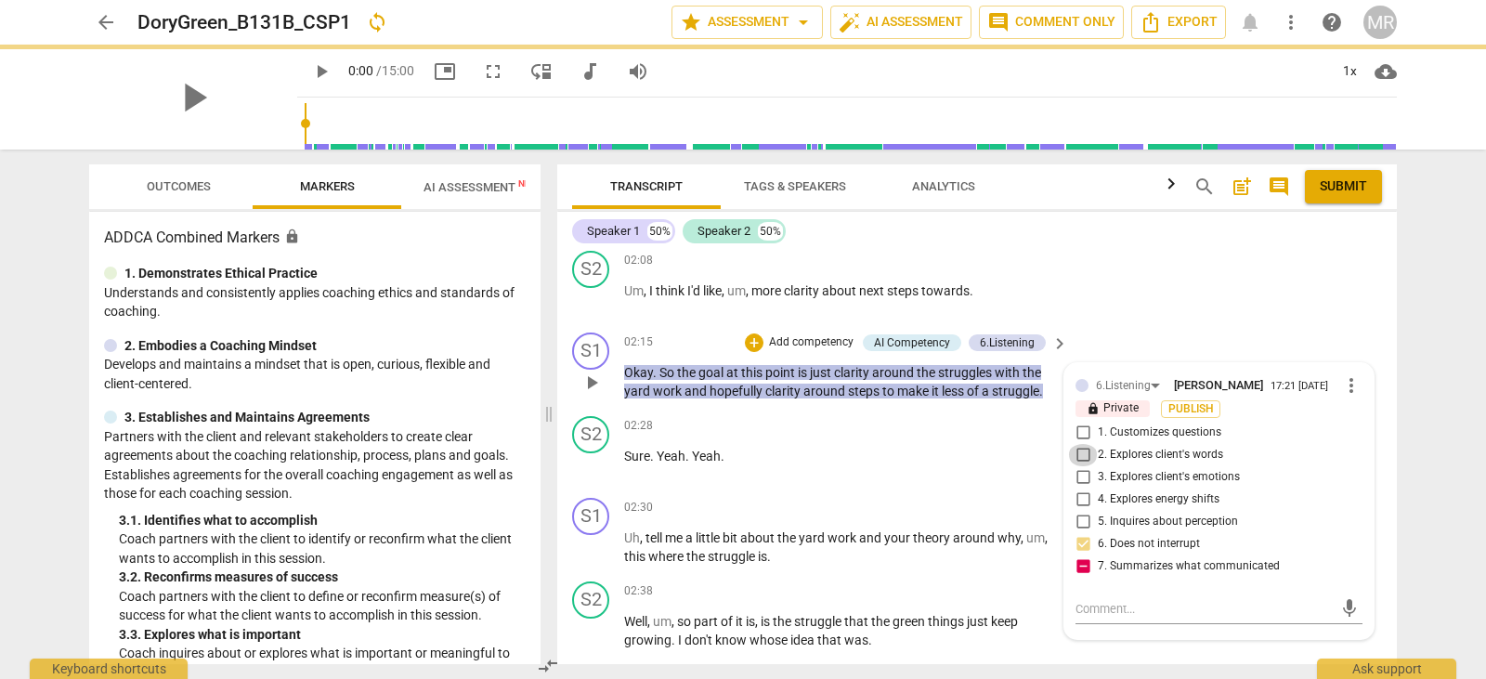
click at [1078, 444] on input "2. Explores client's words" at bounding box center [1083, 455] width 30 height 22
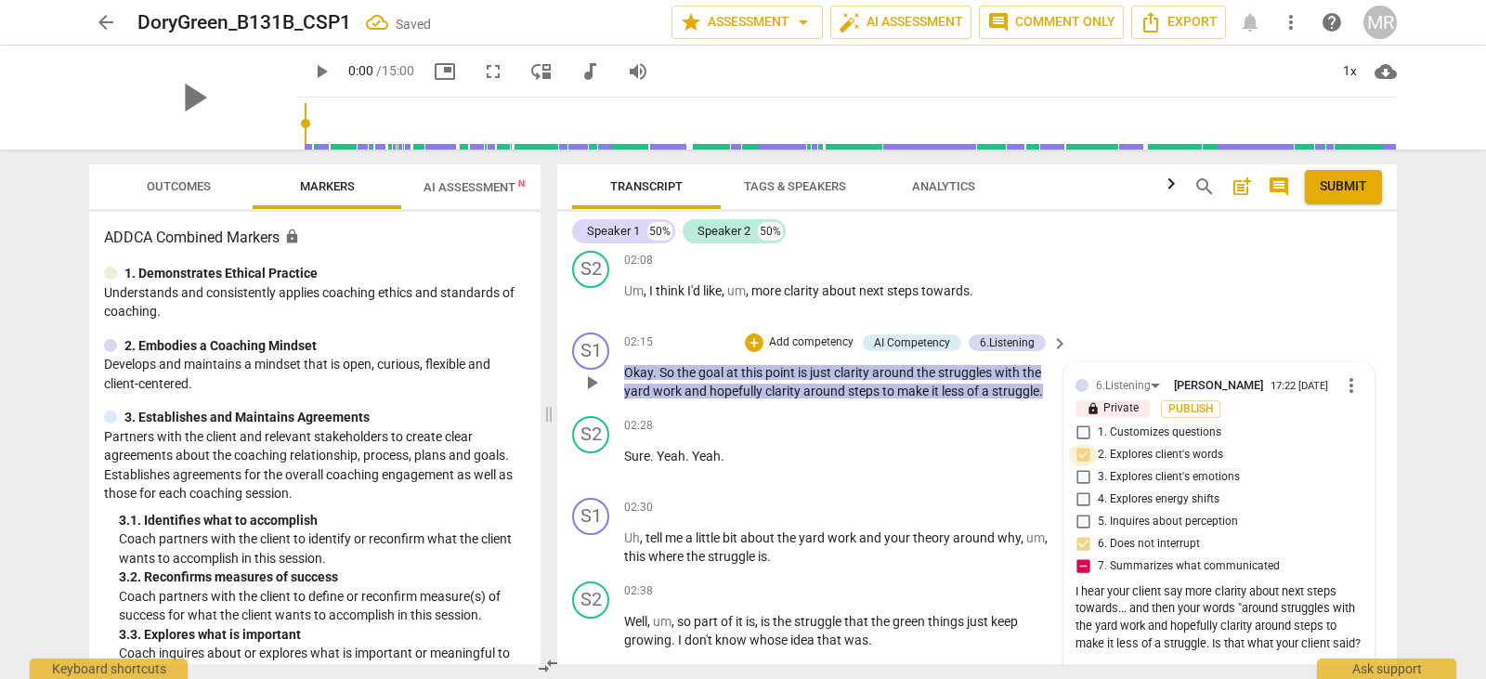
click at [1078, 444] on input "2. Explores client's words" at bounding box center [1083, 455] width 30 height 22
